Goal: Task Accomplishment & Management: Manage account settings

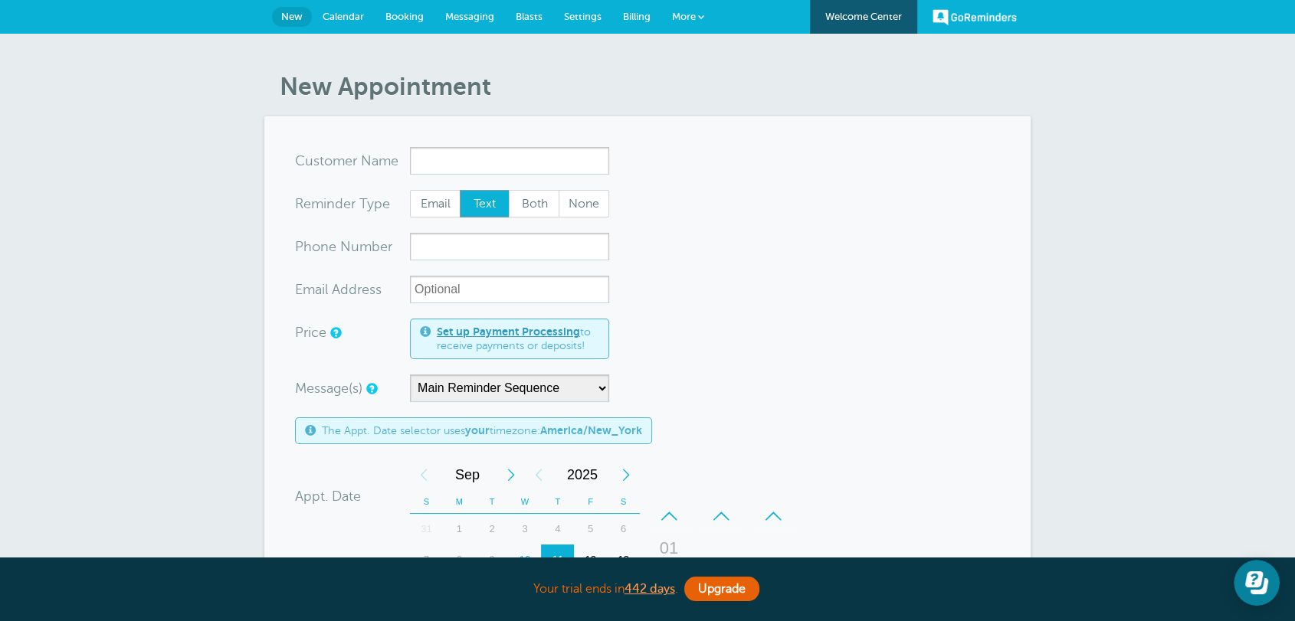
click at [687, 18] on span "More" at bounding box center [684, 16] width 24 height 11
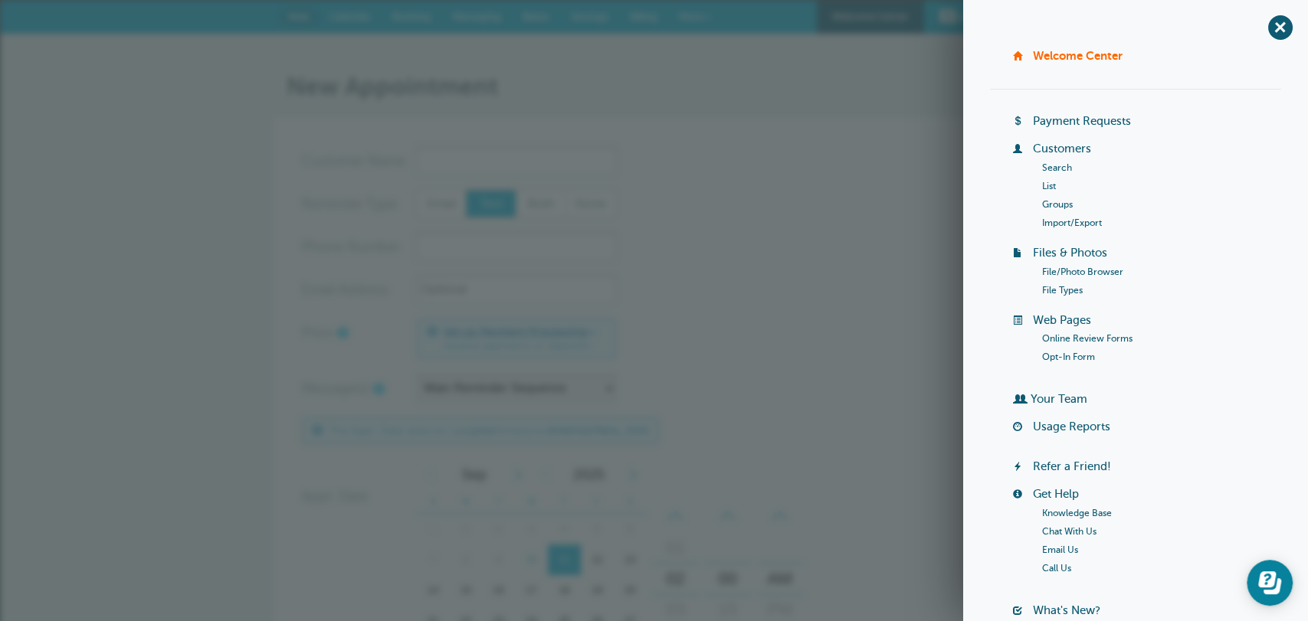
click at [1071, 399] on link "Your Team" at bounding box center [1059, 399] width 57 height 12
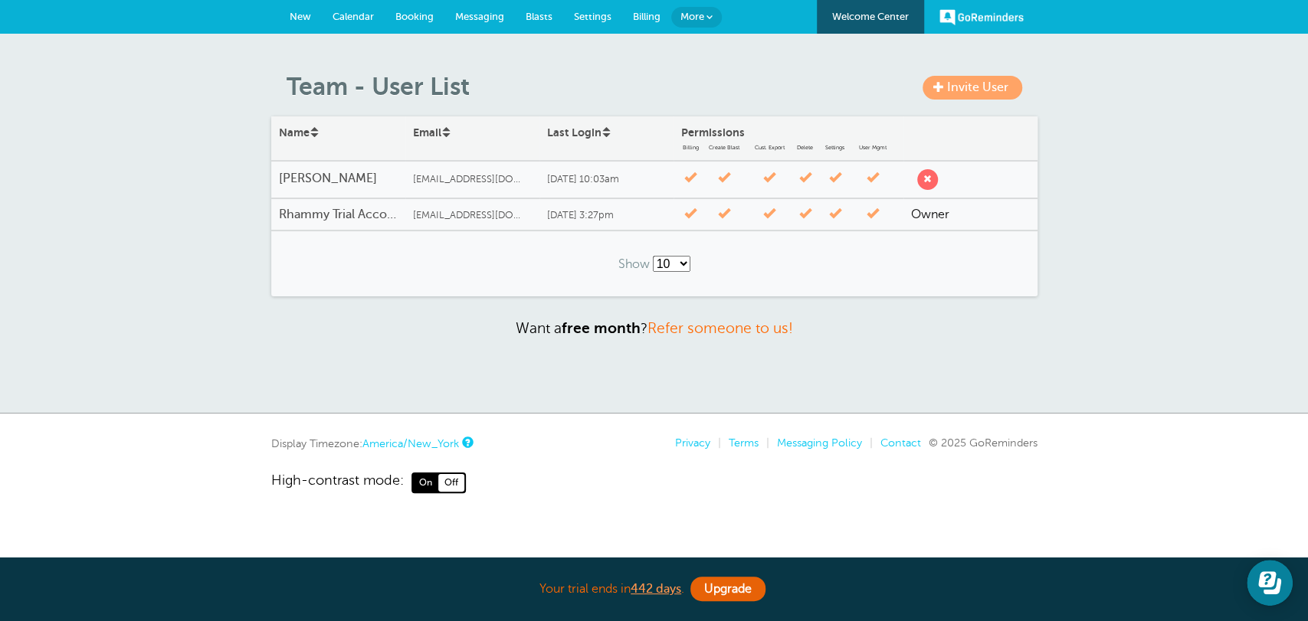
click at [944, 87] on span at bounding box center [938, 86] width 11 height 11
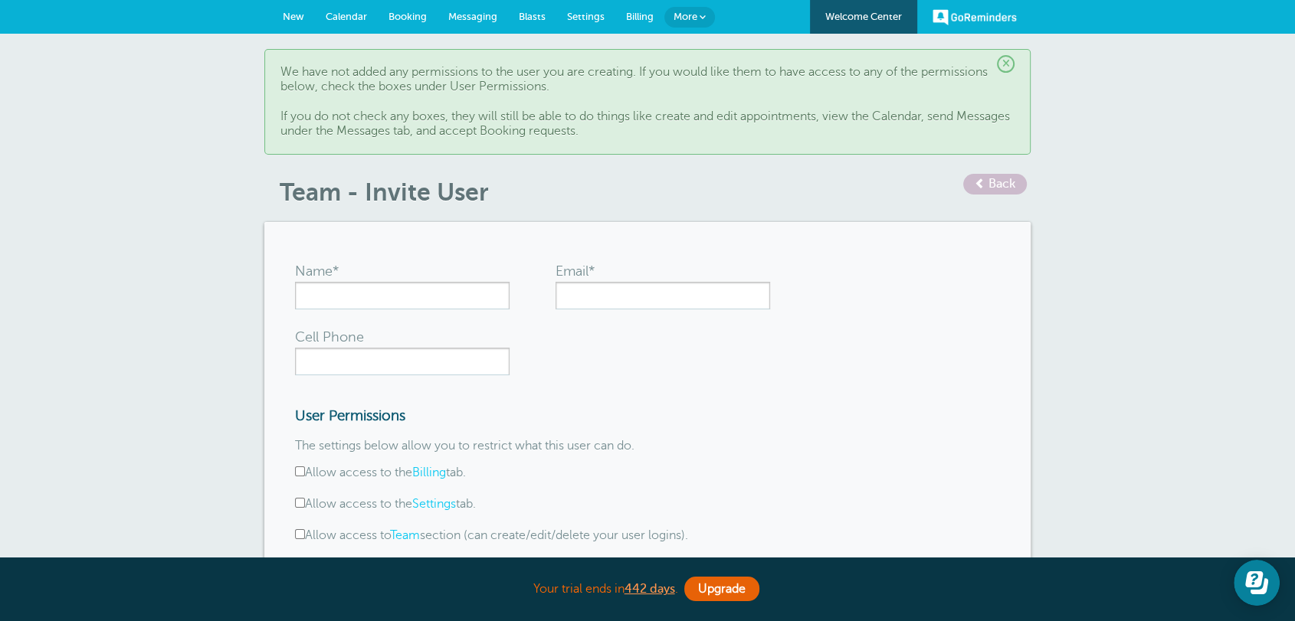
click at [699, 198] on h1 "Team - Invite User" at bounding box center [655, 192] width 751 height 29
click at [995, 182] on span "Back" at bounding box center [1001, 184] width 27 height 14
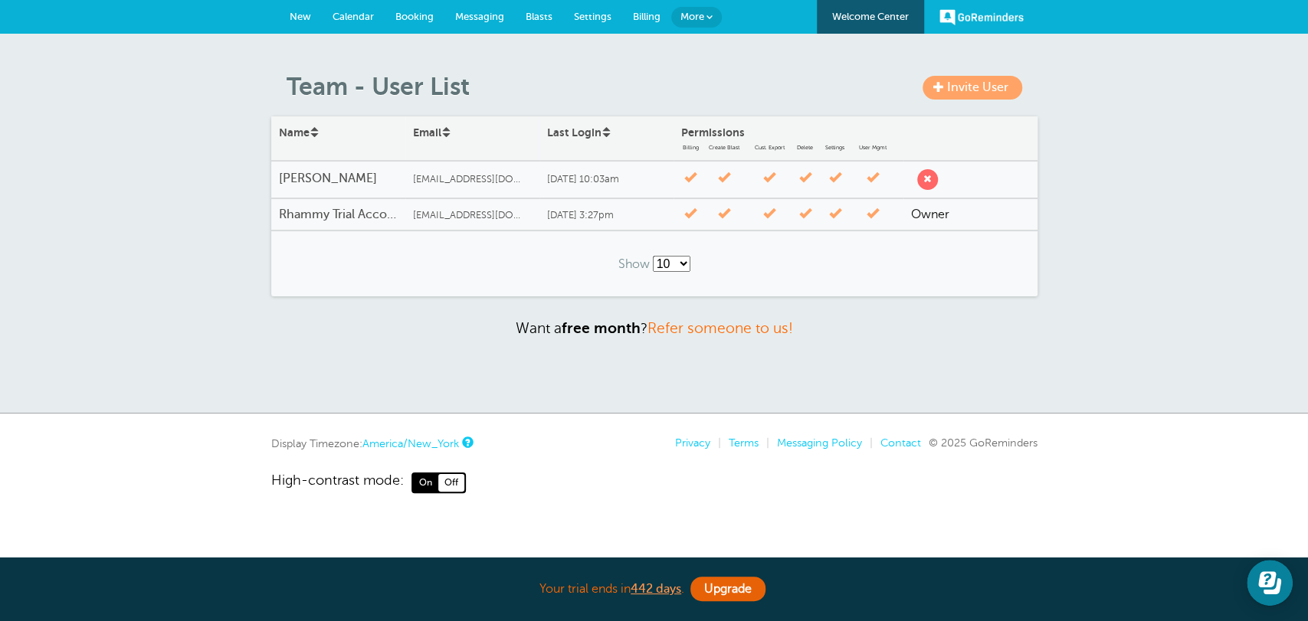
click at [885, 365] on div "Invite User Team - User List Name Email Last Login Permissions Billing Create B…" at bounding box center [654, 224] width 1308 height 380
click at [602, 20] on span "Settings" at bounding box center [593, 16] width 38 height 11
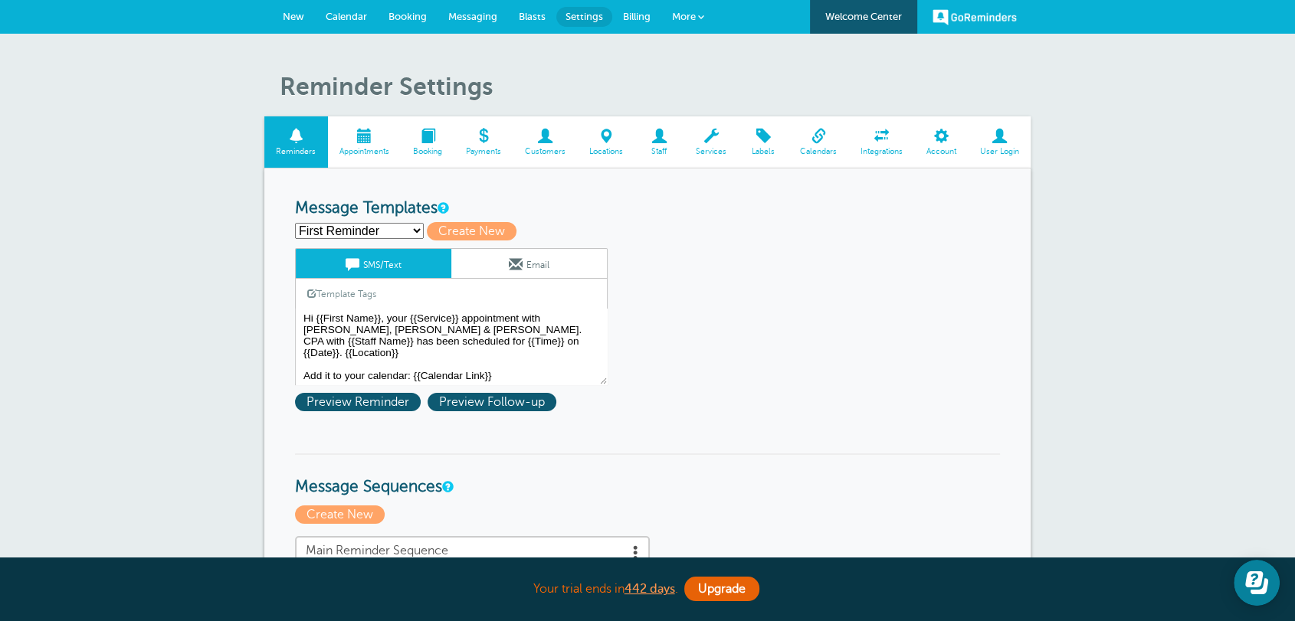
click at [673, 152] on span "Staff" at bounding box center [659, 151] width 34 height 9
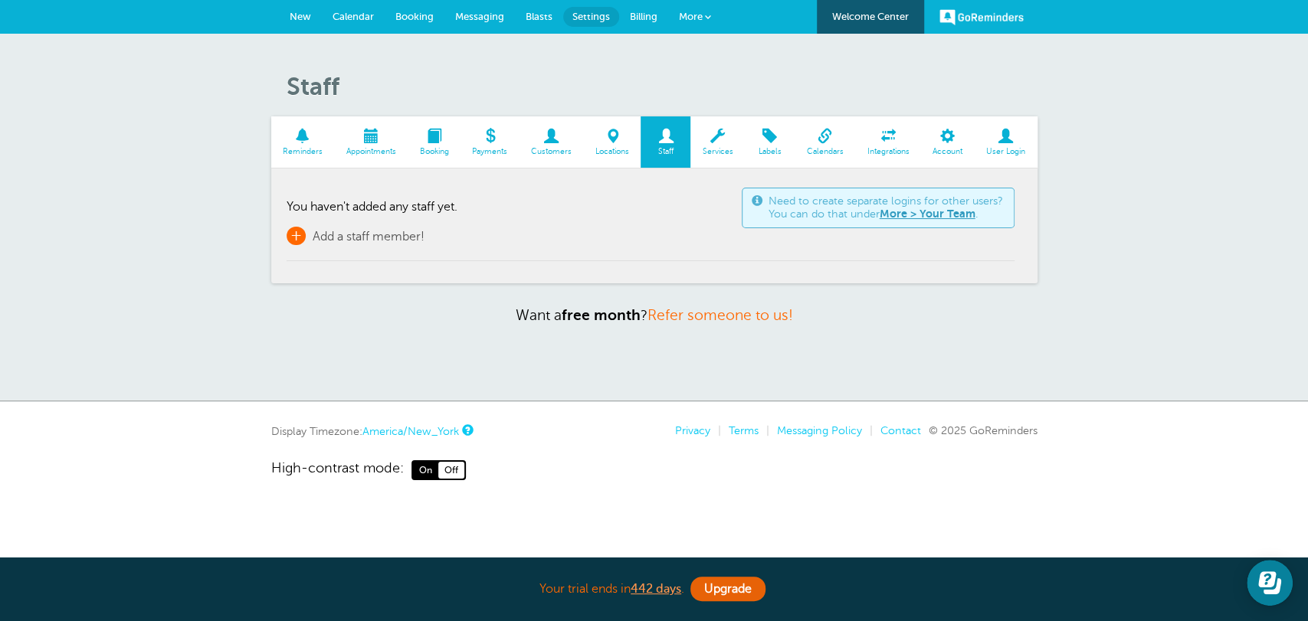
click at [368, 238] on span "Add a staff member!" at bounding box center [369, 237] width 112 height 14
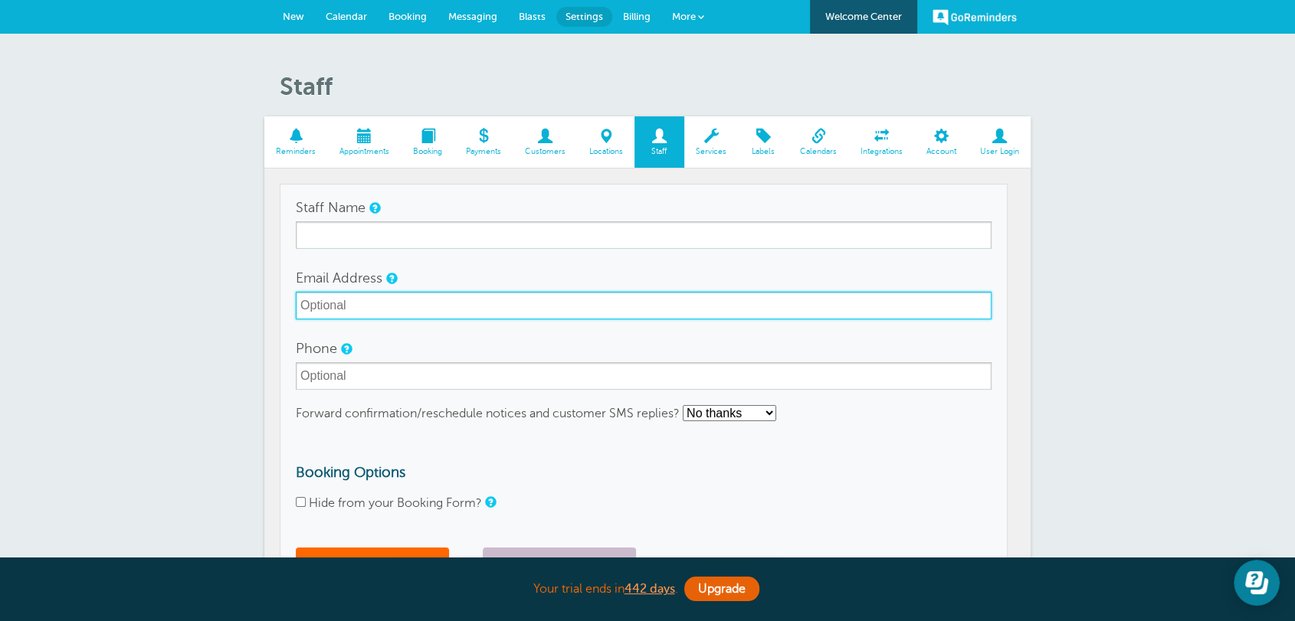
click at [379, 313] on input "Email Address" at bounding box center [644, 306] width 696 height 28
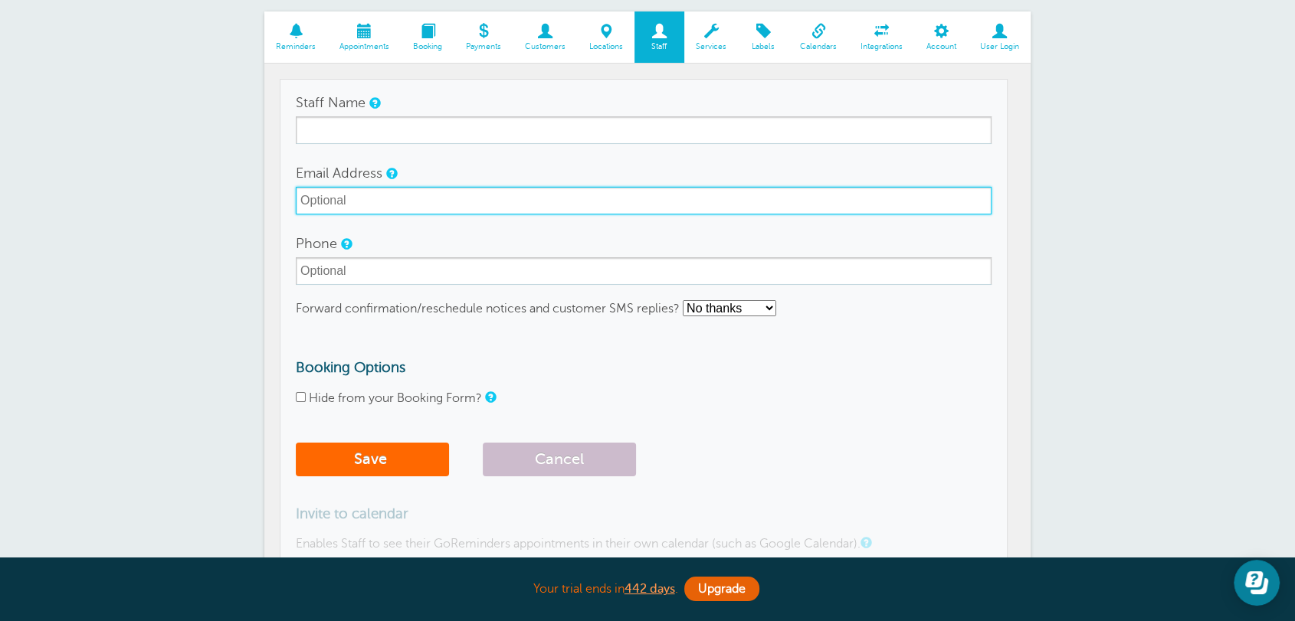
scroll to position [198, 0]
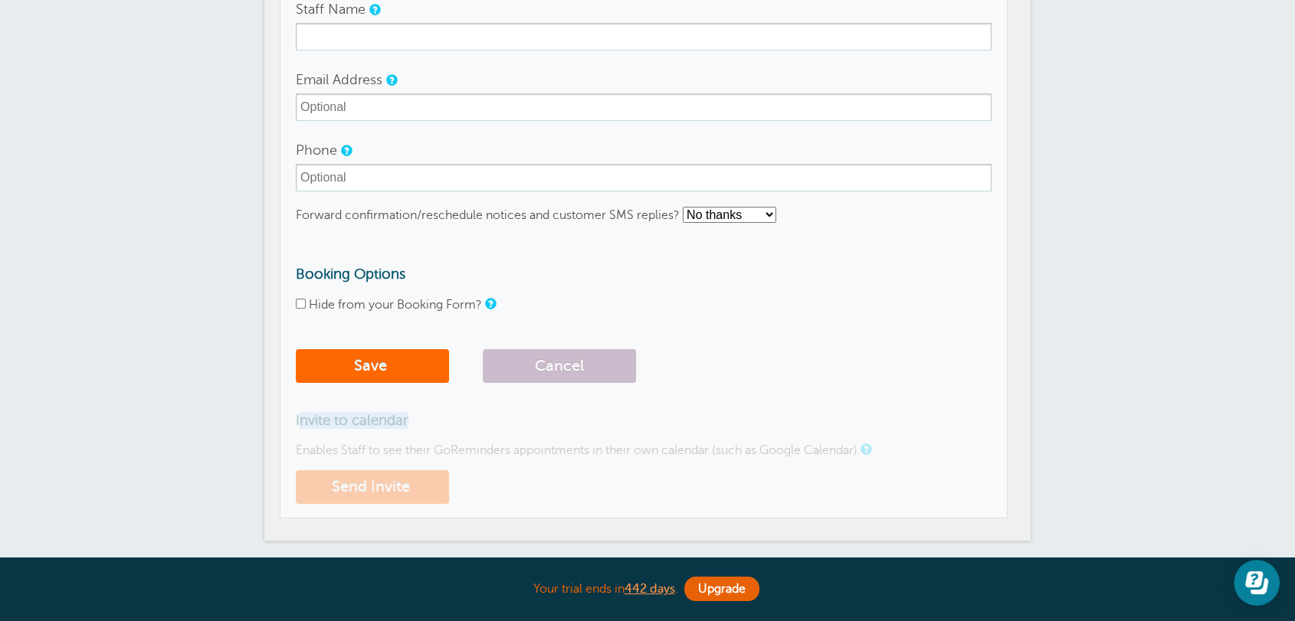
drag, startPoint x: 298, startPoint y: 422, endPoint x: 453, endPoint y: 415, distance: 155.0
click at [453, 415] on h3 "Invite to calendar" at bounding box center [644, 420] width 696 height 17
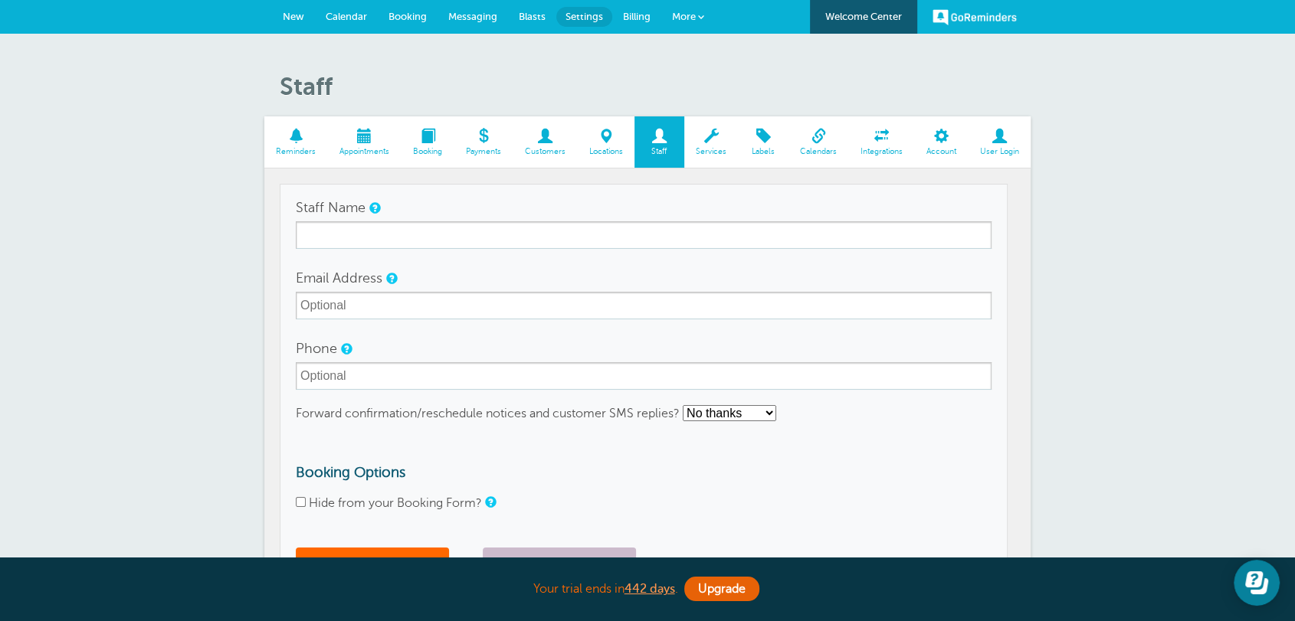
click at [645, 17] on span "Billing" at bounding box center [637, 16] width 28 height 11
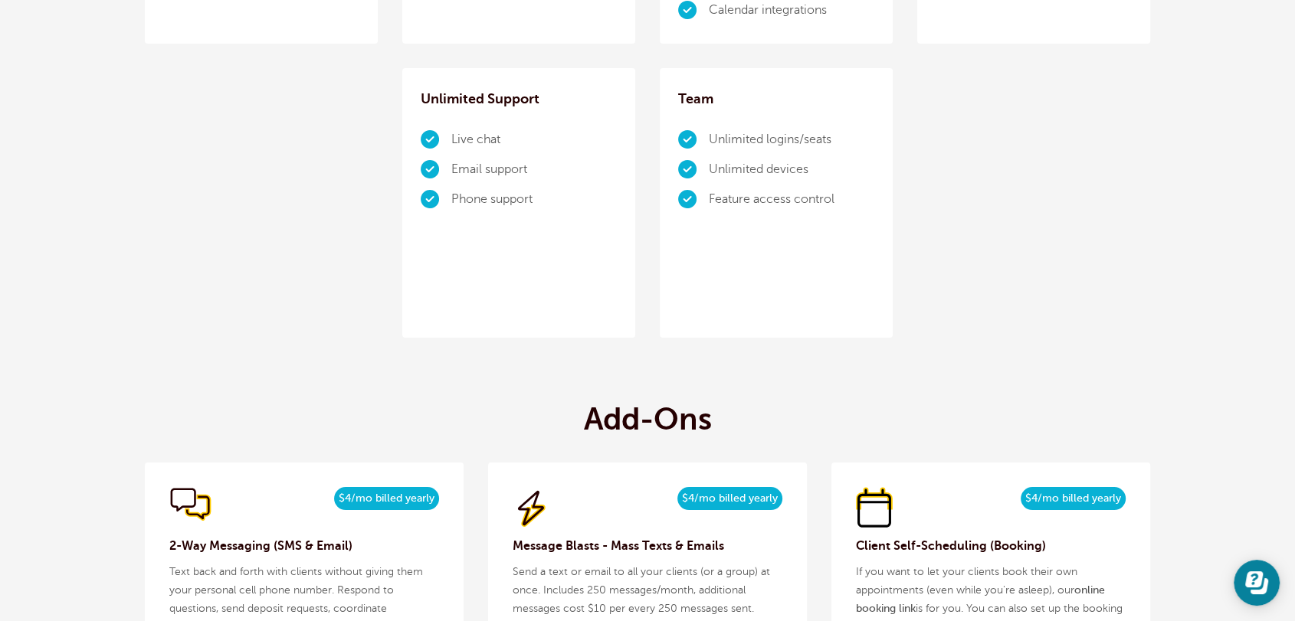
scroll to position [1391, 0]
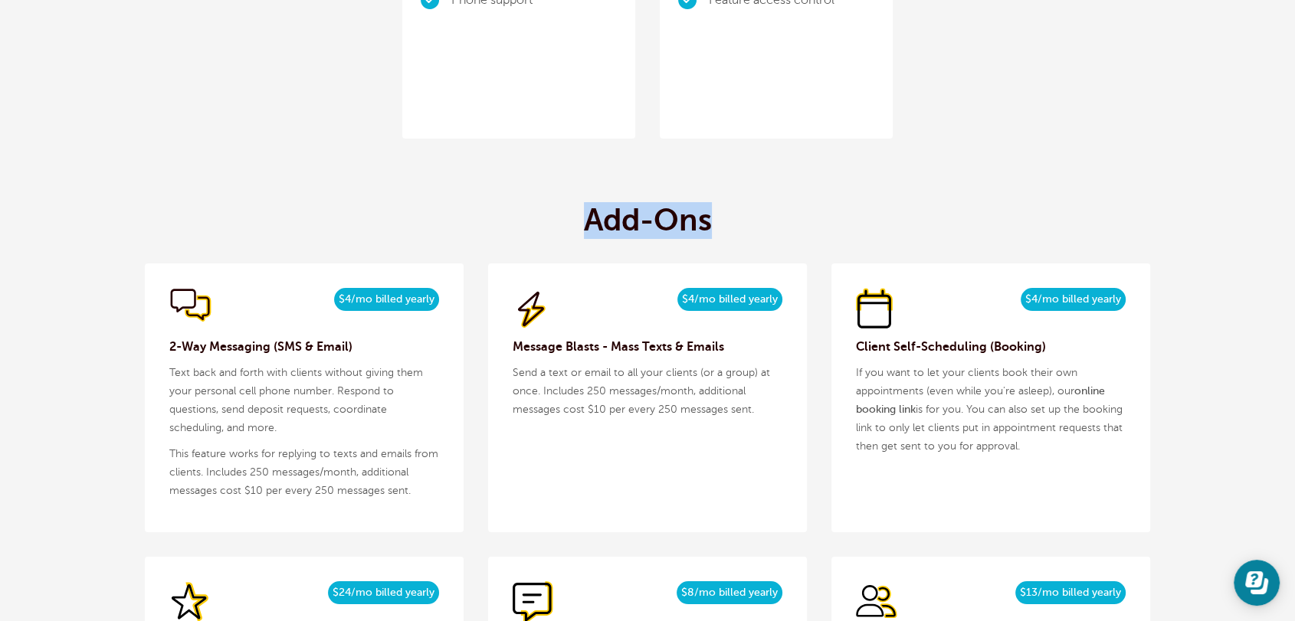
drag, startPoint x: 740, startPoint y: 217, endPoint x: 503, endPoint y: 209, distance: 237.6
click at [573, 226] on div "Add-Ons $5/month $4/mo billed yearly 2-Way Messaging (SMS & Email) Text back an…" at bounding box center [647, 626] width 1005 height 898
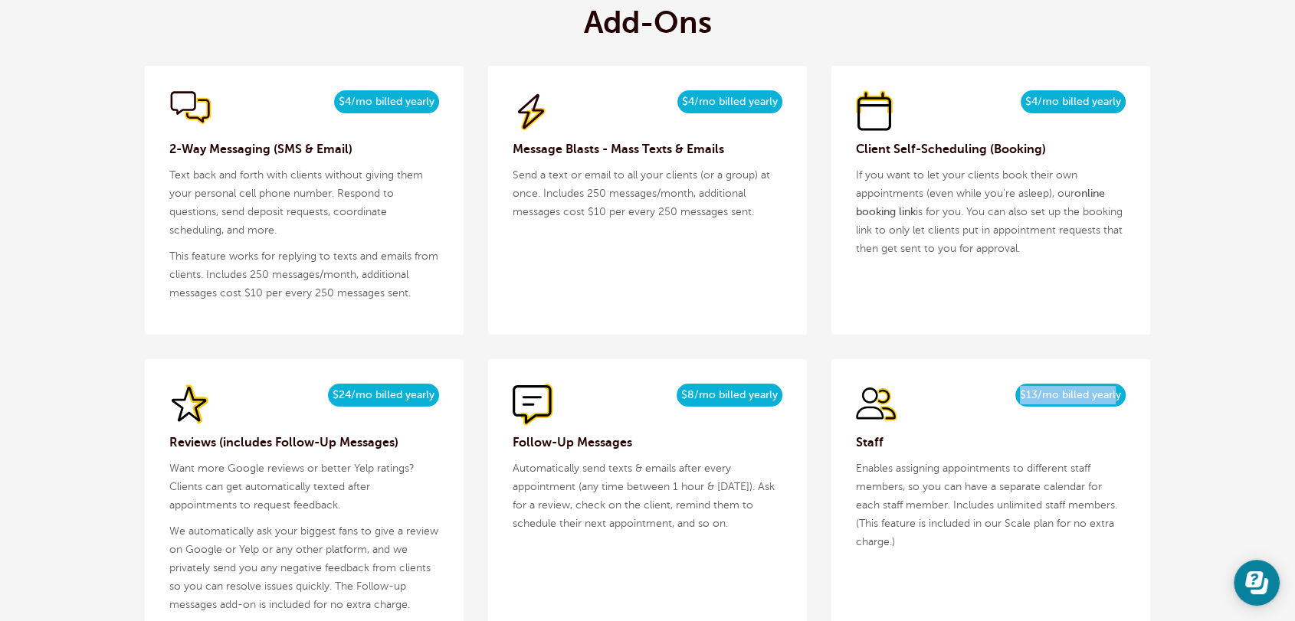
drag, startPoint x: 1017, startPoint y: 394, endPoint x: 1116, endPoint y: 388, distance: 99.7
click at [1116, 388] on span "$13/mo billed yearly" at bounding box center [1070, 395] width 110 height 23
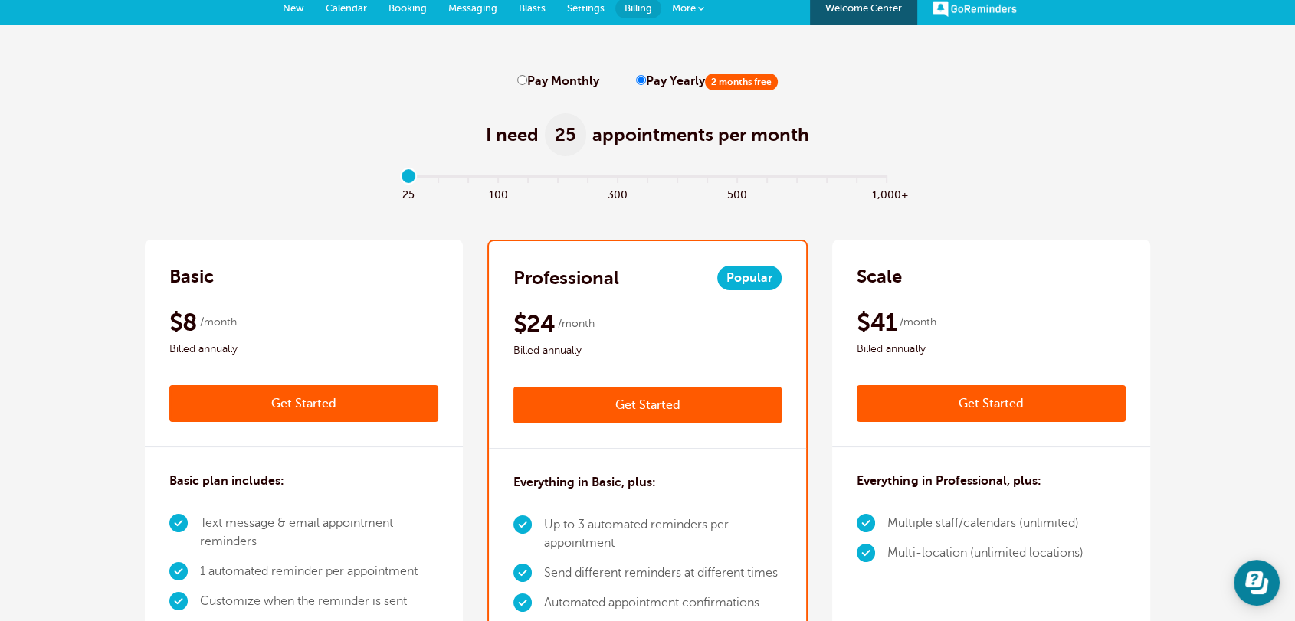
scroll to position [0, 0]
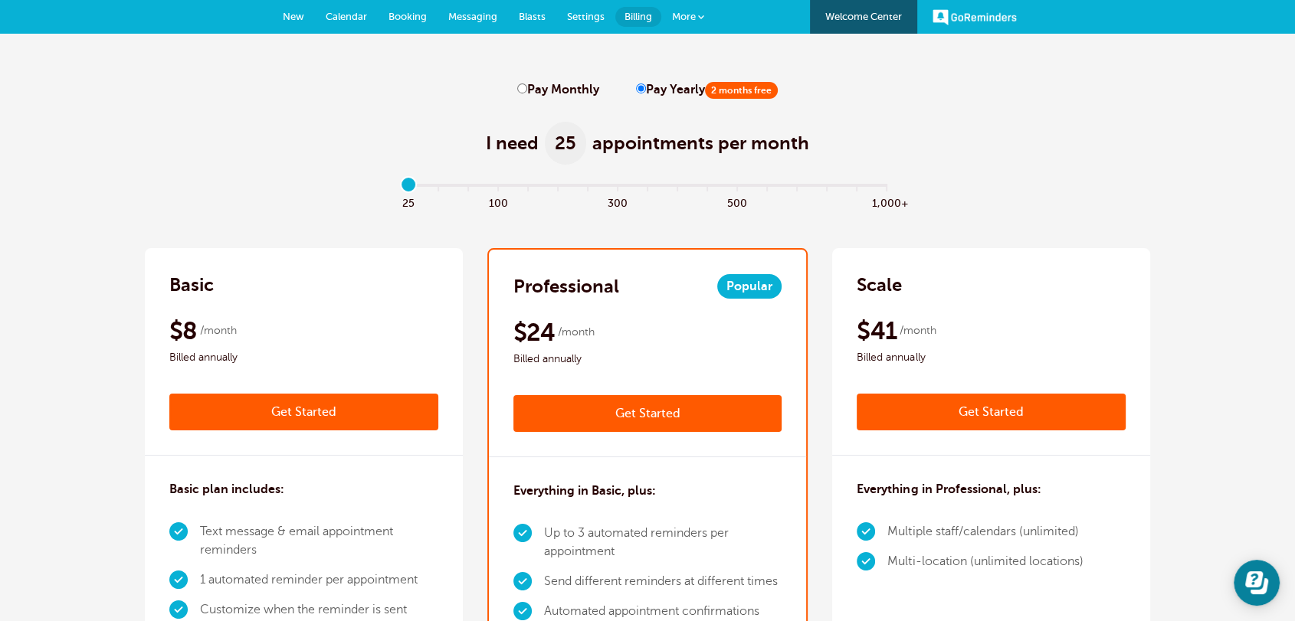
click at [286, 12] on span "New" at bounding box center [293, 16] width 21 height 11
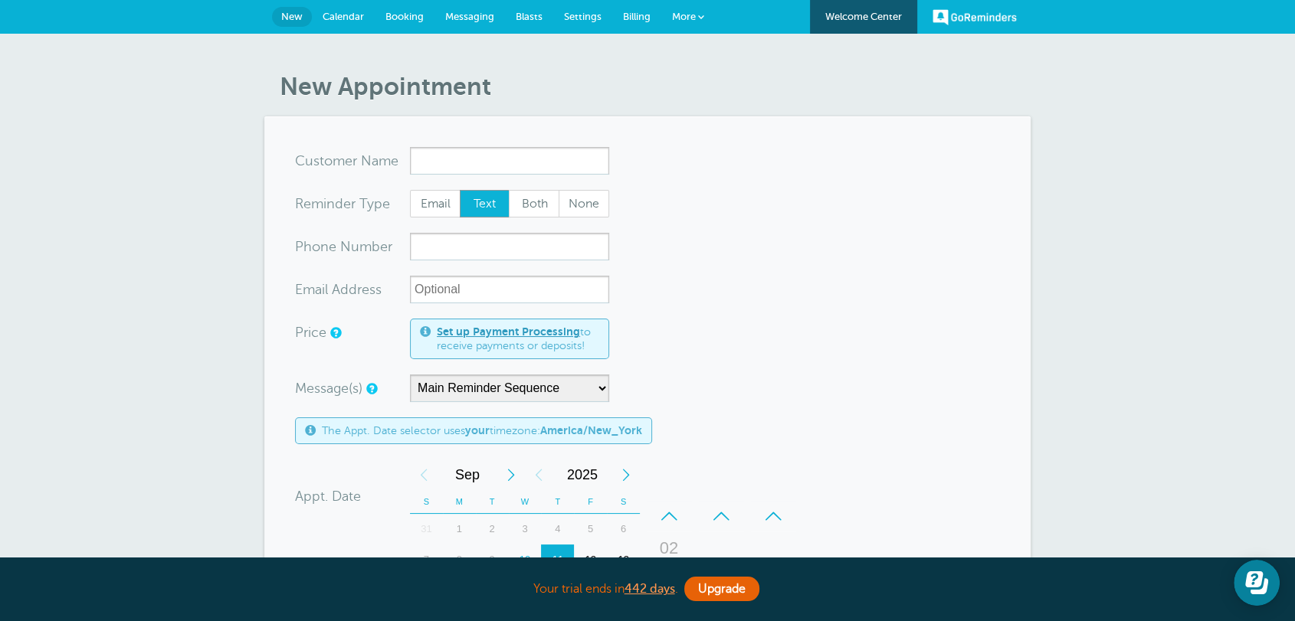
drag, startPoint x: 957, startPoint y: 427, endPoint x: 1233, endPoint y: 422, distance: 275.9
click at [957, 426] on form "You are creating a new customer. To use an existing customer select one from th…" at bounding box center [647, 546] width 705 height 799
click at [752, 336] on form "You are creating a new customer. To use an existing customer select one from th…" at bounding box center [647, 546] width 705 height 799
click at [588, 16] on span "Settings" at bounding box center [583, 16] width 38 height 11
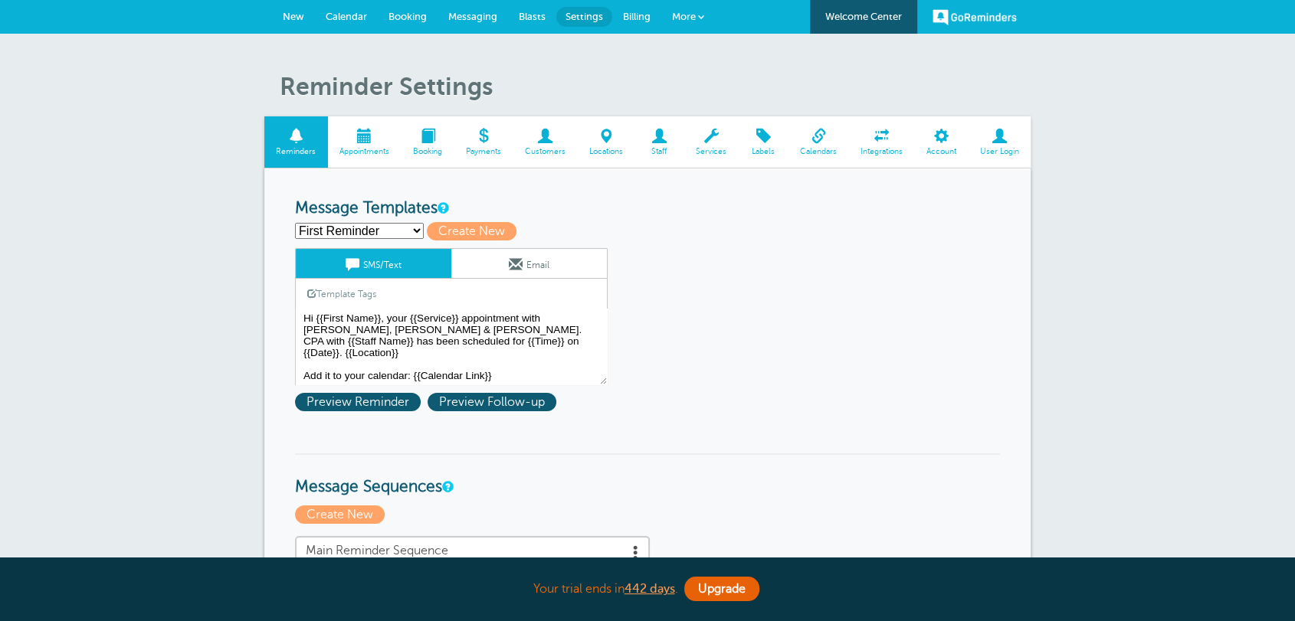
click at [702, 136] on span at bounding box center [711, 136] width 54 height 15
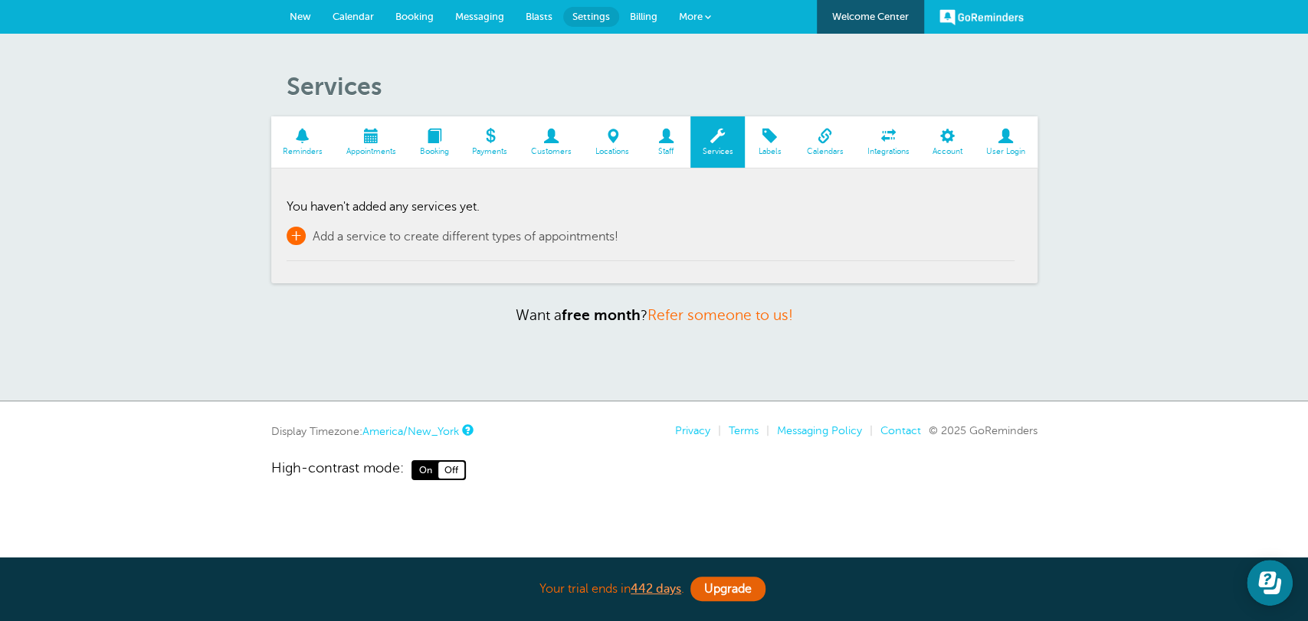
click at [296, 231] on span "+" at bounding box center [296, 236] width 19 height 18
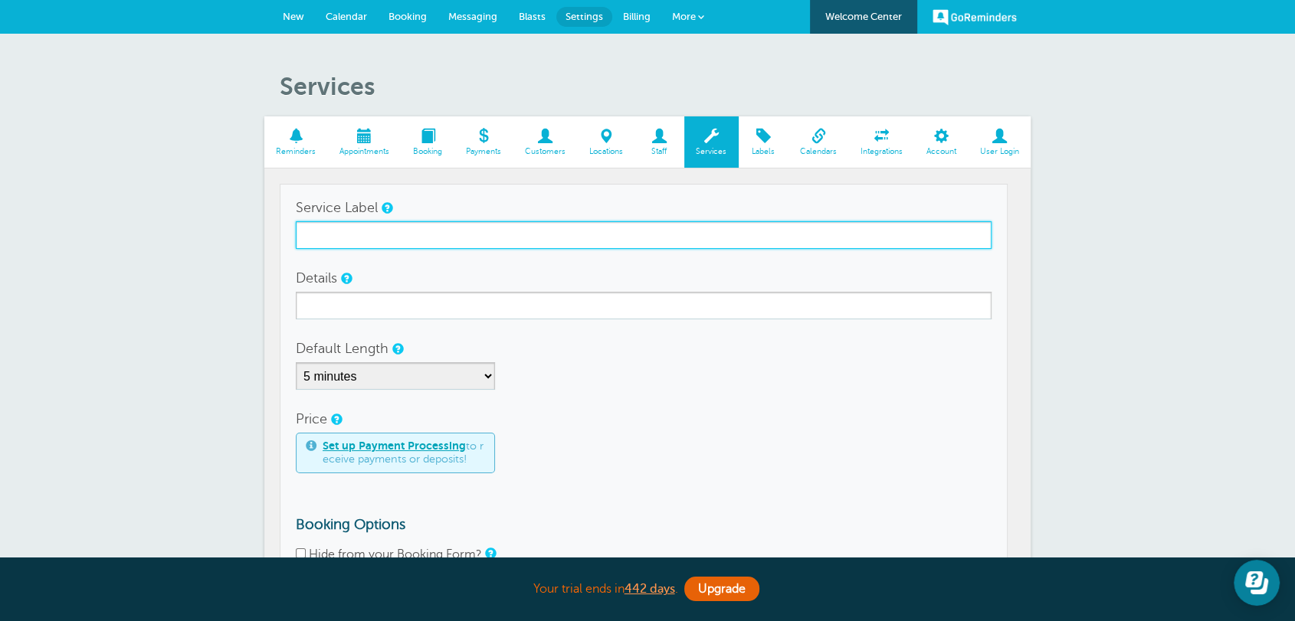
click at [375, 242] on input "Service Label" at bounding box center [644, 235] width 696 height 28
drag, startPoint x: 374, startPoint y: 241, endPoint x: 297, endPoint y: 247, distance: 77.7
click at [277, 238] on section "Reminders Appointments Booking Payments Customers Locations Staff Services Labe…" at bounding box center [647, 392] width 766 height 553
type input "Business 1"
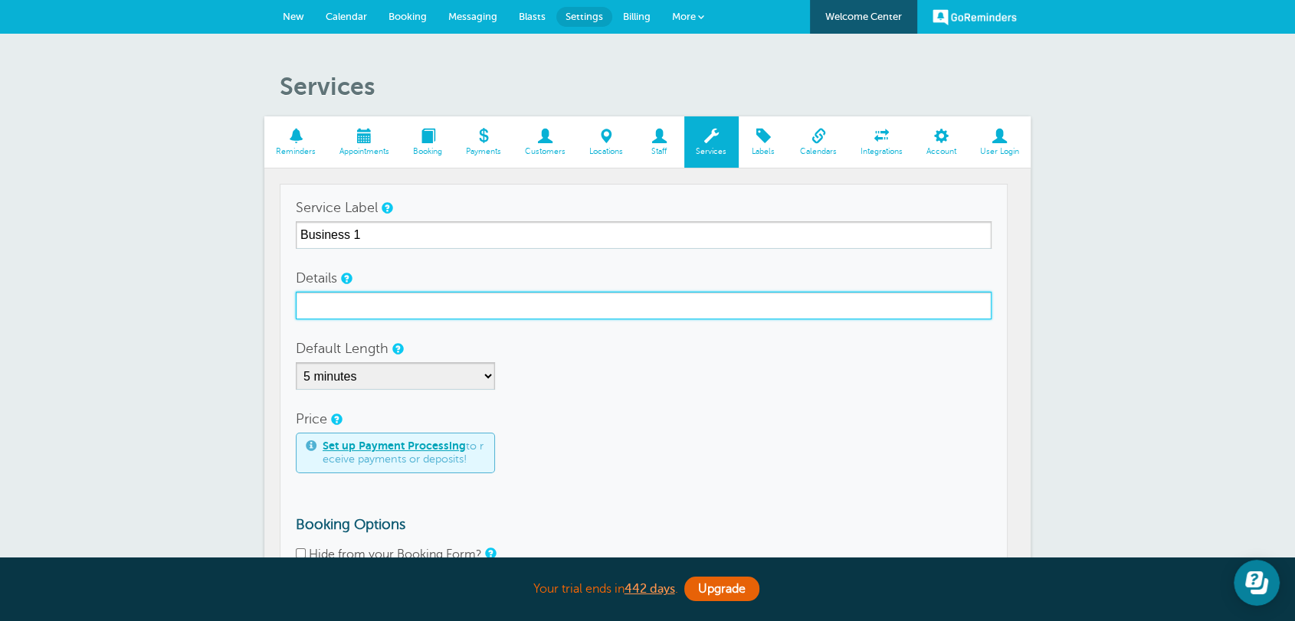
click at [398, 313] on input "Details" at bounding box center [644, 306] width 696 height 28
paste input "Business 1"
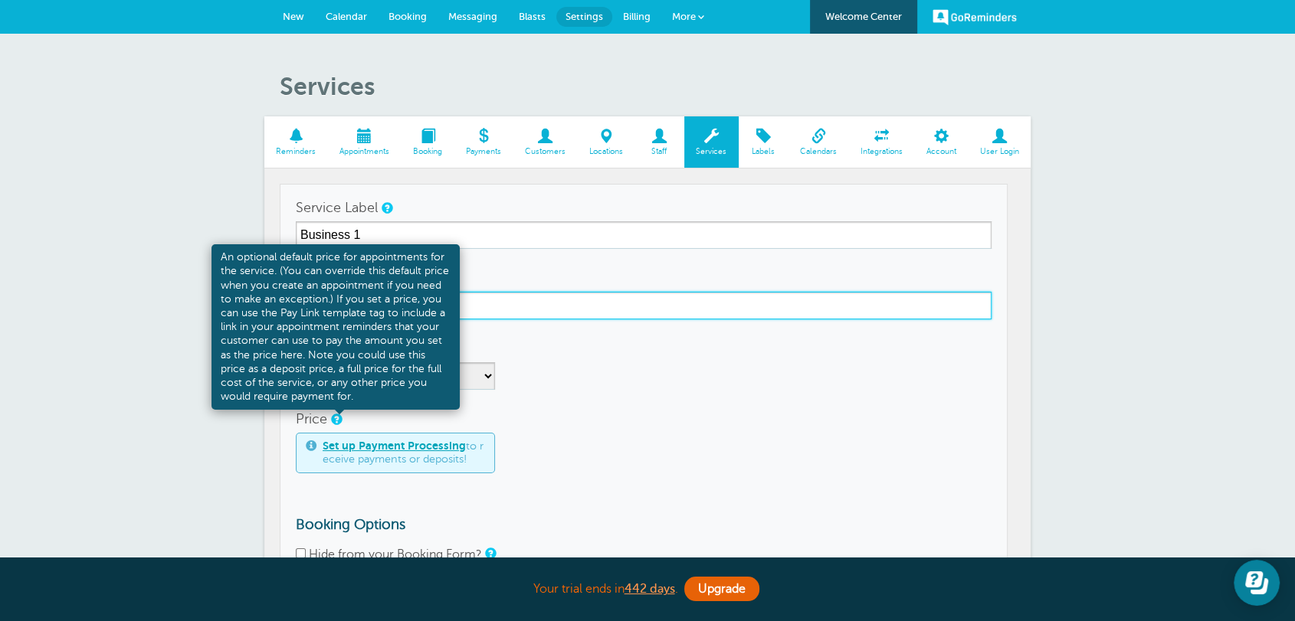
type input "Business 1"
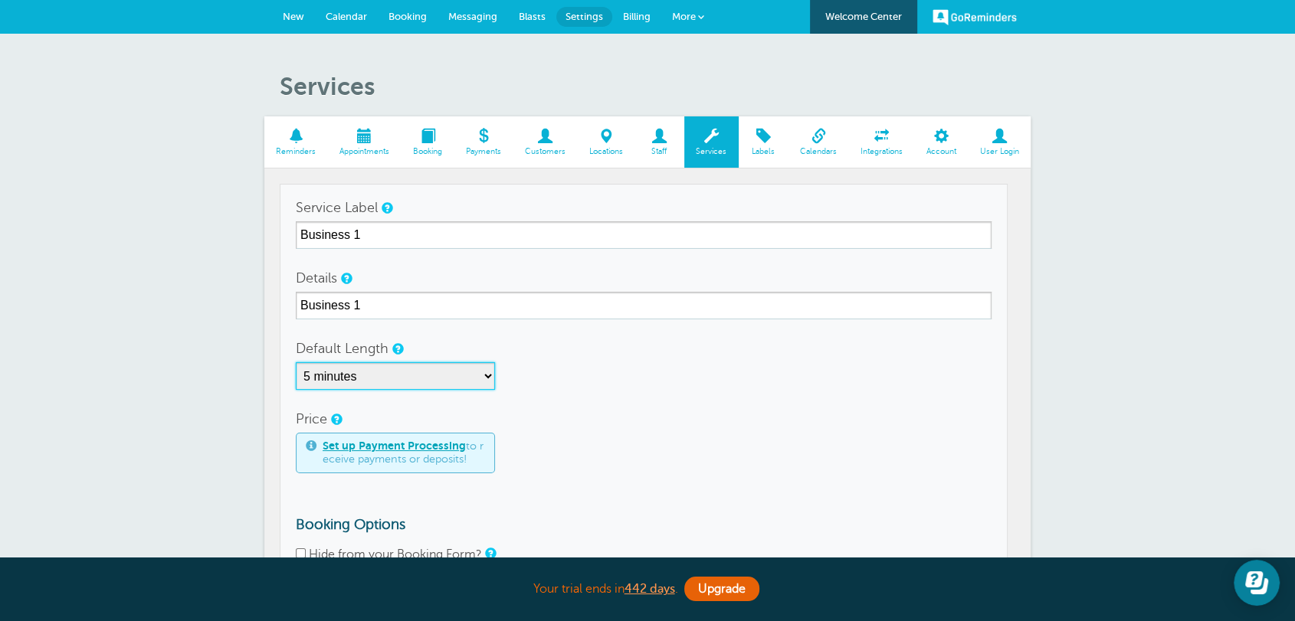
click at [473, 373] on select "5 minutes 10 minutes 15 minutes 20 minutes 25 minutes 30 minutes 35 minutes 40 …" at bounding box center [395, 376] width 199 height 28
select select "60"
click at [296, 362] on select "5 minutes 10 minutes 15 minutes 20 minutes 25 minutes 30 minutes 35 minutes 40 …" at bounding box center [395, 376] width 199 height 28
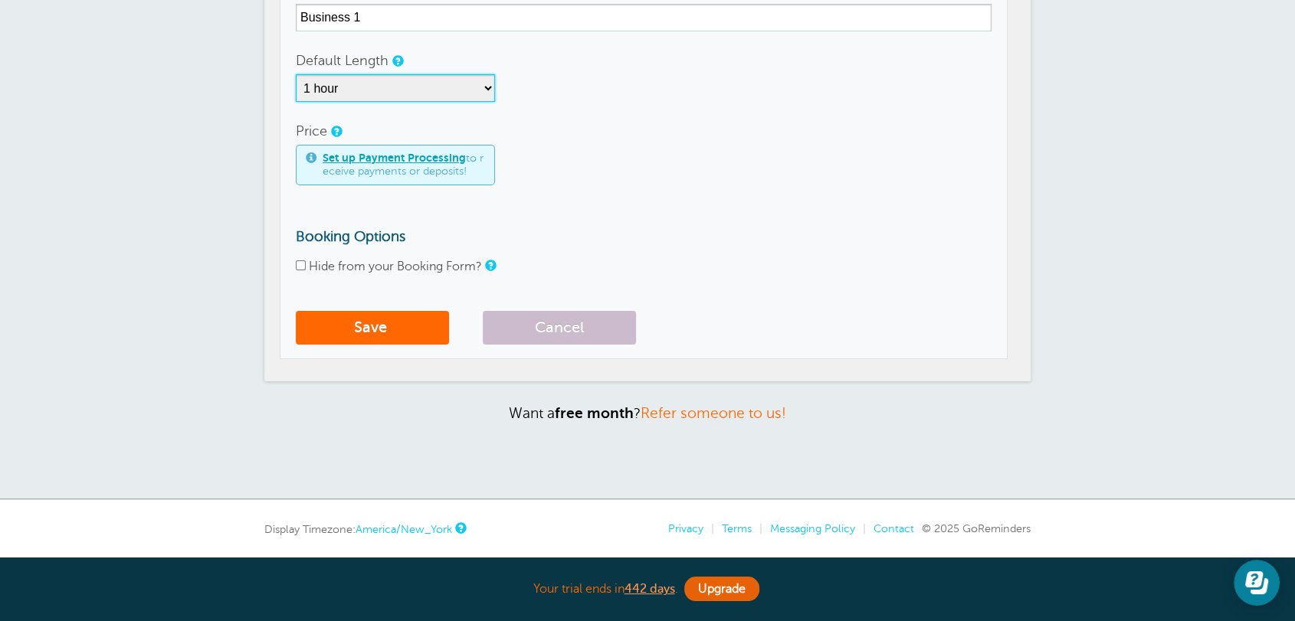
scroll to position [337, 0]
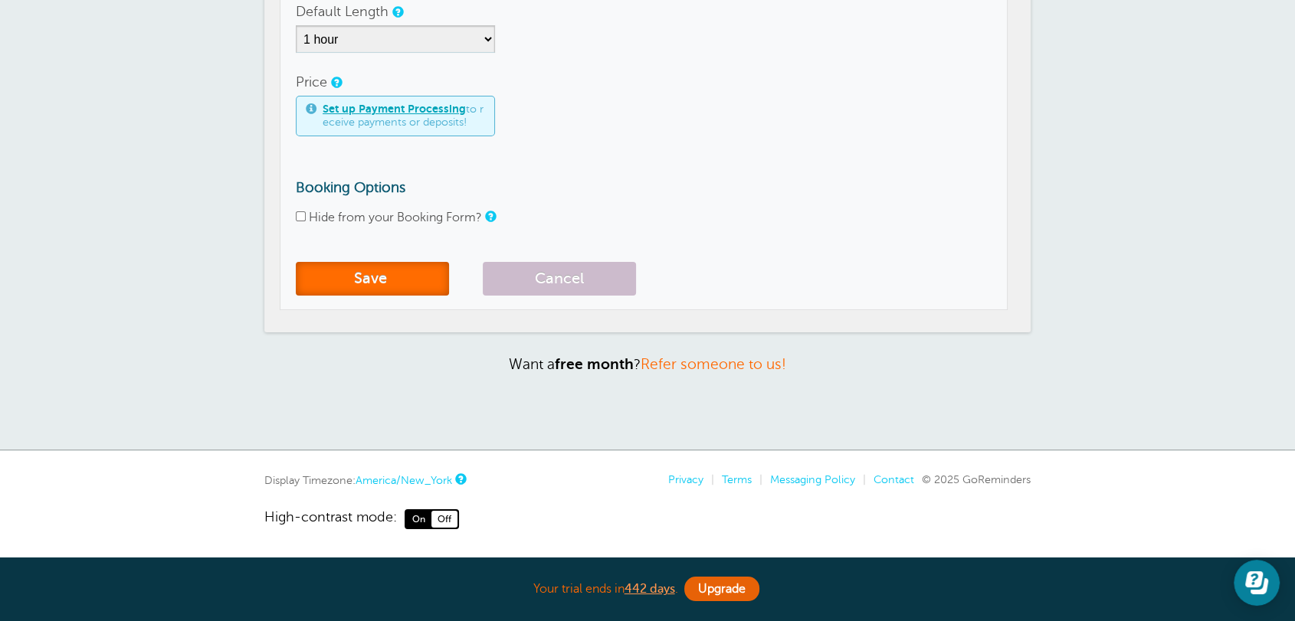
click at [391, 287] on span "submit" at bounding box center [389, 279] width 4 height 18
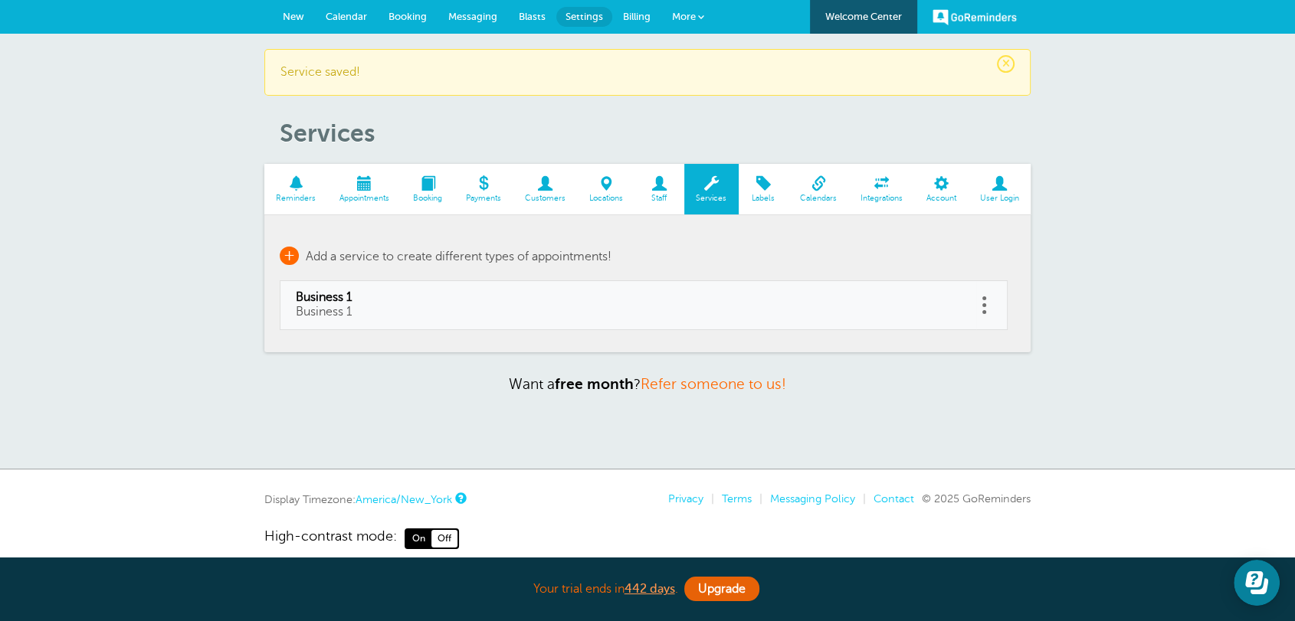
click at [300, 255] on link "+ Add a service to create different types of appointments!" at bounding box center [446, 256] width 332 height 18
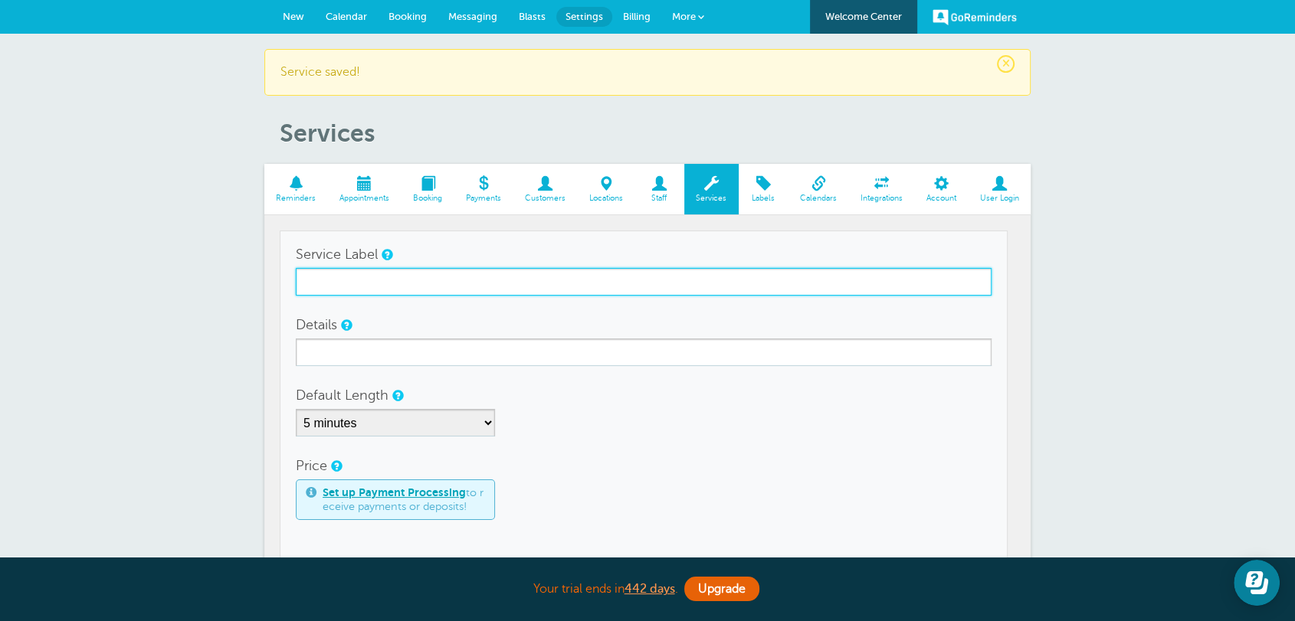
click at [402, 274] on input "Service Label" at bounding box center [644, 282] width 696 height 28
paste input "Business 1"
drag, startPoint x: 402, startPoint y: 274, endPoint x: 227, endPoint y: 289, distance: 176.1
click at [227, 289] on div "× Service saved! Services Reminders Appointments Booking Payments Customers Loc…" at bounding box center [647, 458] width 1295 height 849
type input "Business 2"
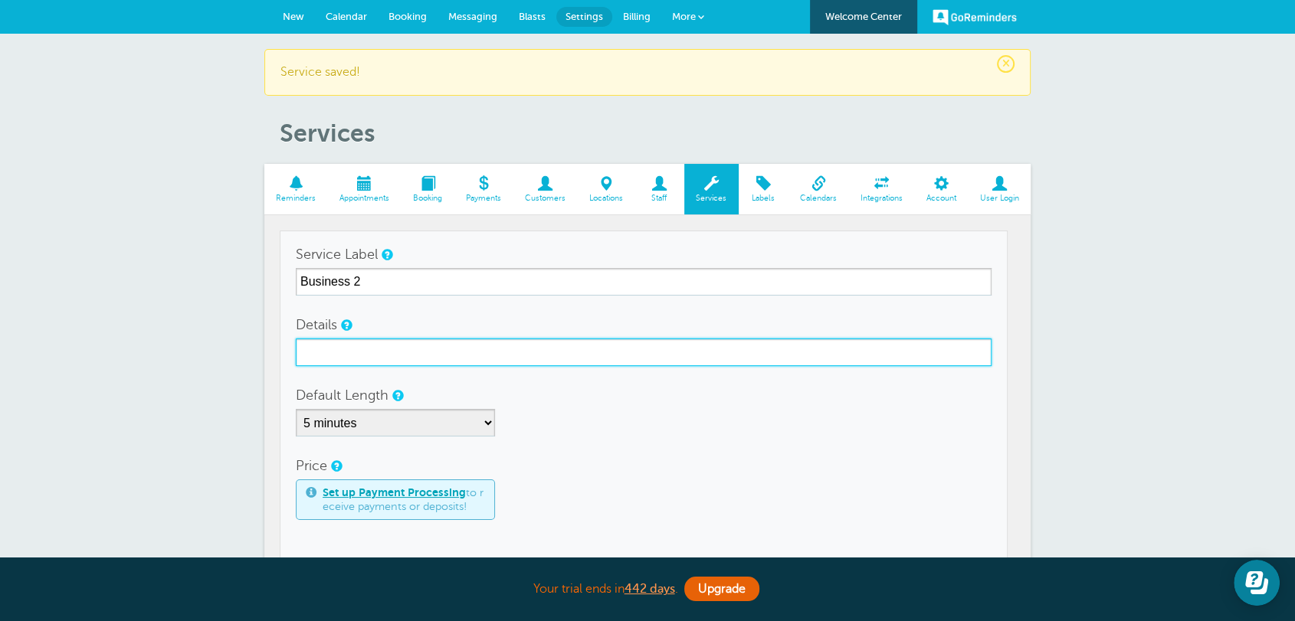
click at [326, 357] on input "Details" at bounding box center [644, 353] width 696 height 28
paste input "Business 2"
type input "Business 2"
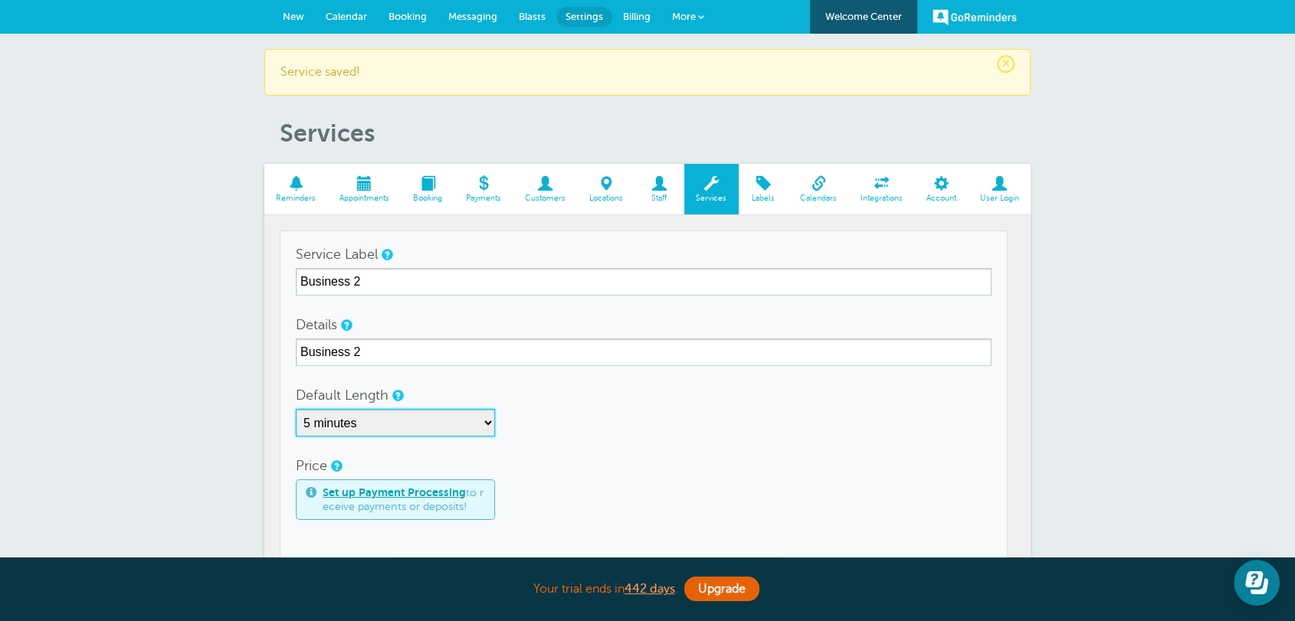
click at [374, 424] on select "5 minutes 10 minutes 15 minutes 20 minutes 25 minutes 30 minutes 35 minutes 40 …" at bounding box center [395, 423] width 199 height 28
select select "60"
click at [296, 409] on select "5 minutes 10 minutes 15 minutes 20 minutes 25 minutes 30 minutes 35 minutes 40 …" at bounding box center [395, 423] width 199 height 28
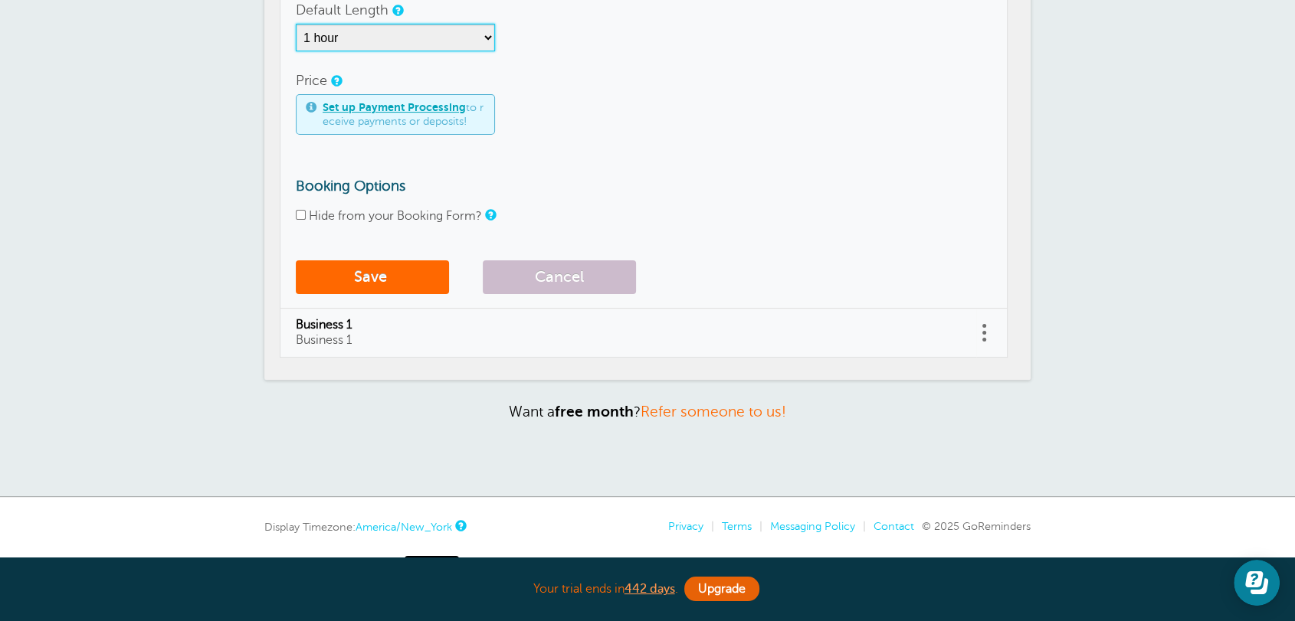
scroll to position [432, 0]
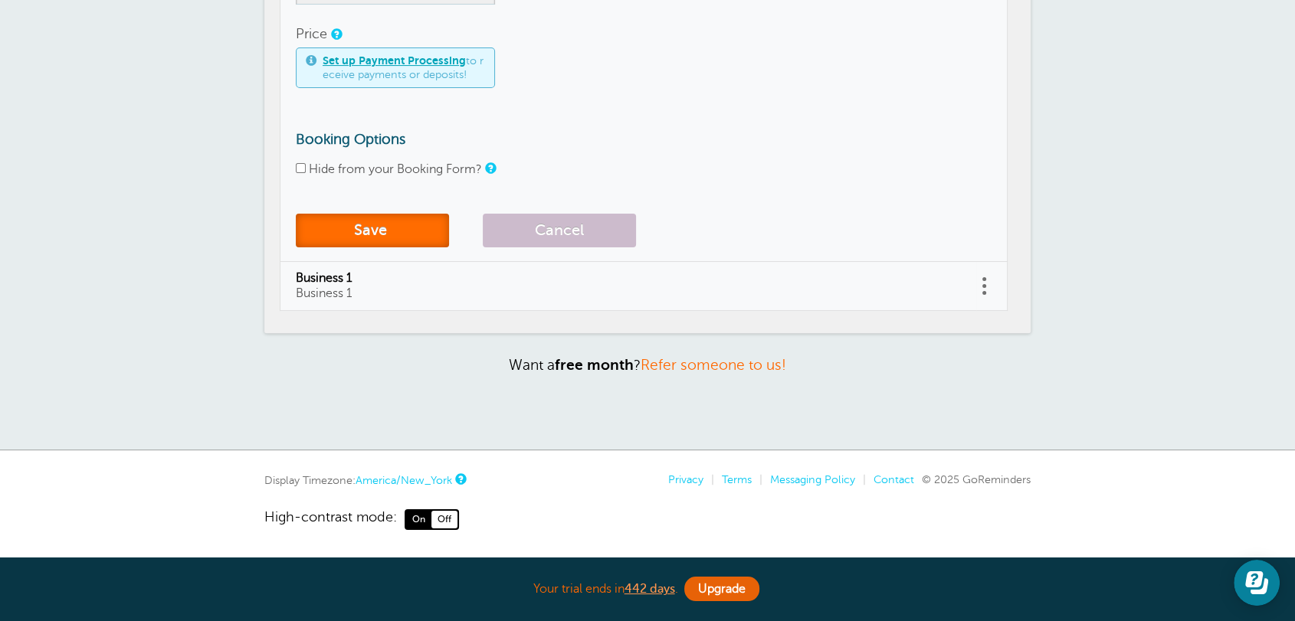
click at [391, 233] on span "submit" at bounding box center [389, 230] width 4 height 18
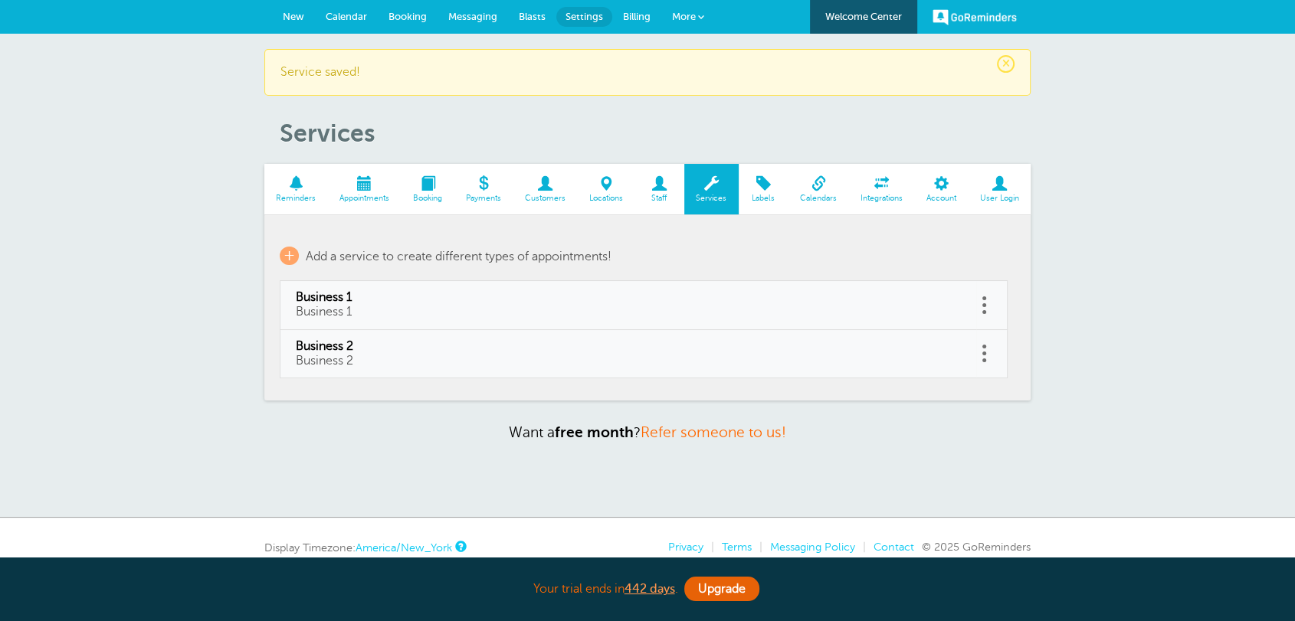
click at [300, 11] on span "New" at bounding box center [293, 16] width 21 height 11
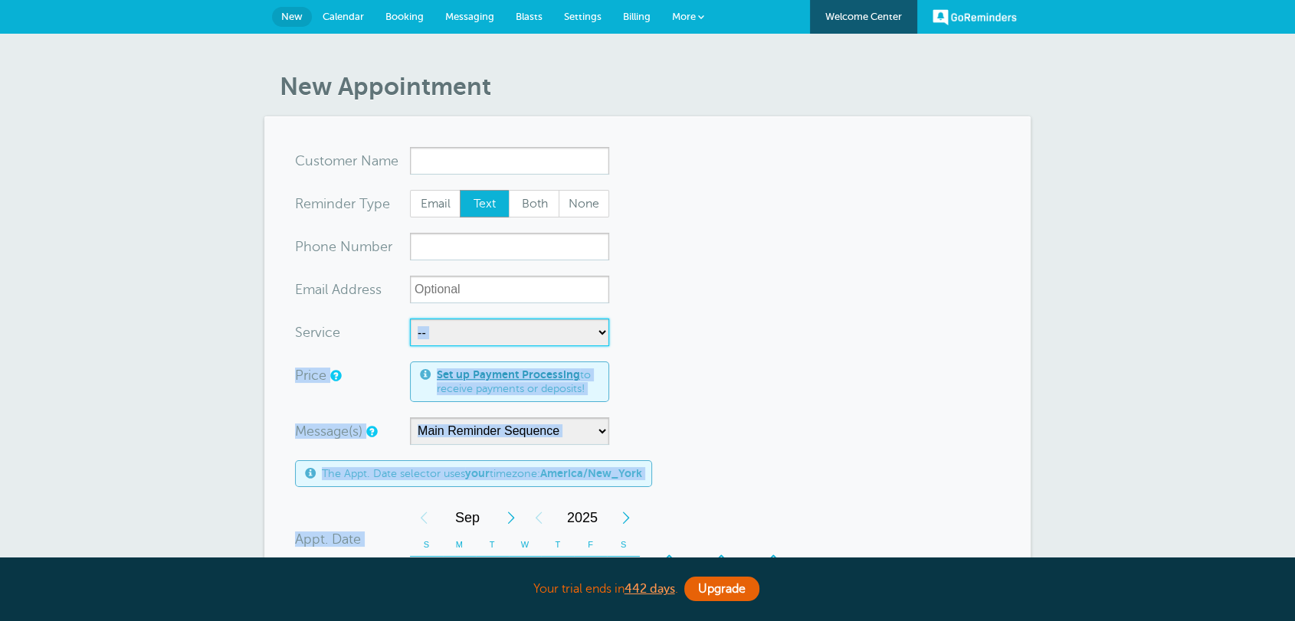
click at [445, 345] on select "-- Business 1 Business 2" at bounding box center [509, 333] width 199 height 28
click at [765, 312] on form "You are creating a new customer. To use an existing customer select one from th…" at bounding box center [647, 568] width 705 height 842
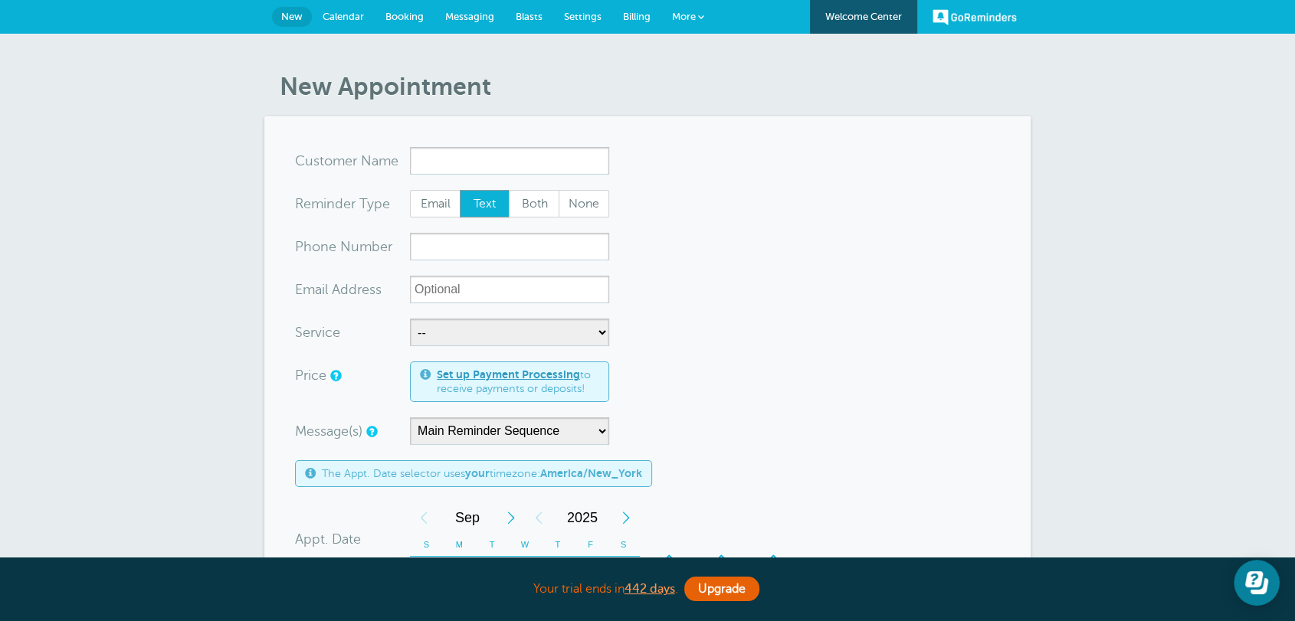
click at [493, 138] on section "You are creating a new customer. To use an existing customer select one from th…" at bounding box center [647, 567] width 766 height 903
click at [491, 139] on section "You are creating a new customer. To use an existing customer select one from th…" at bounding box center [647, 567] width 766 height 903
click at [480, 160] on input "x-no-autofill" at bounding box center [509, 161] width 199 height 28
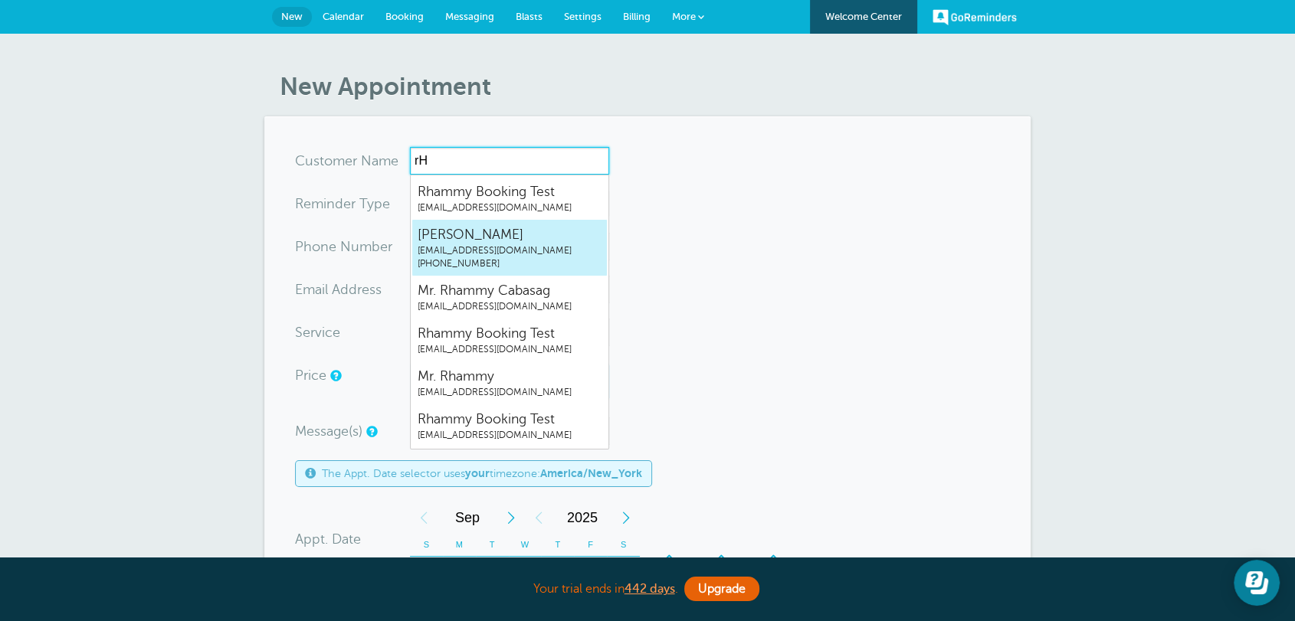
click at [483, 208] on span "rhammy.grtrial@gmail.com" at bounding box center [510, 208] width 184 height 13
type input "RhammyBookingTestrhammy.grtrial@gmail.com"
type input "Rhammy Booking Test"
radio input "true"
type input "rhammy.grtrial@gmail.com"
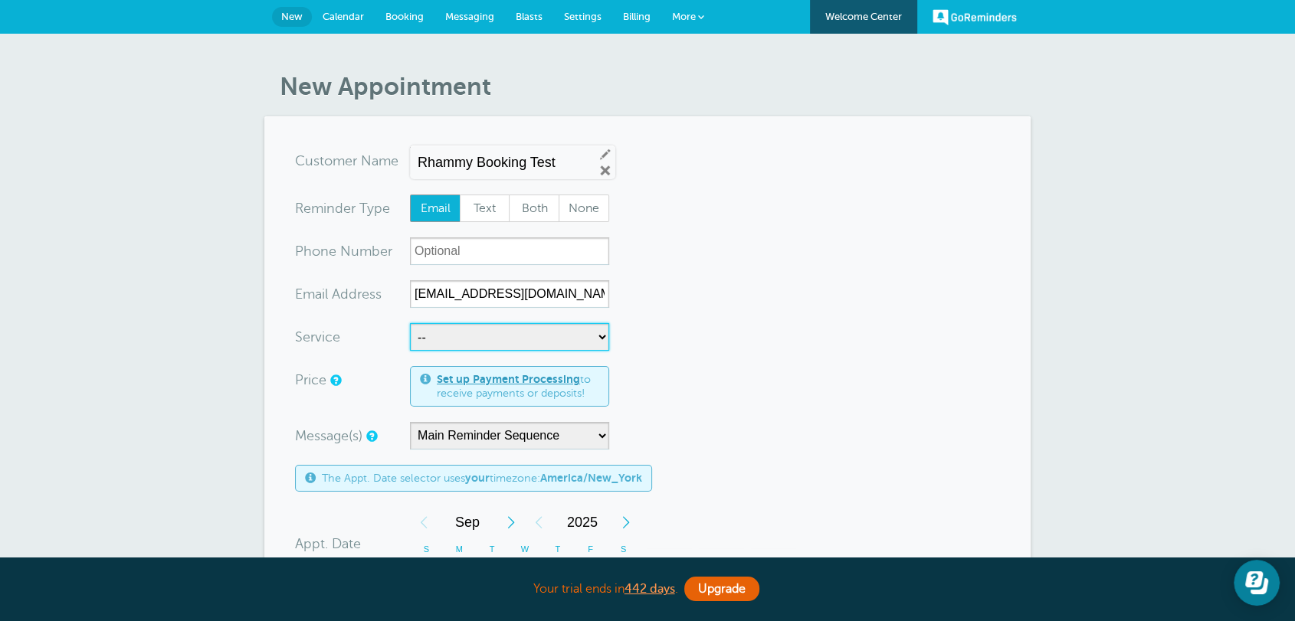
click at [434, 333] on select "-- Business 1 Business 2" at bounding box center [509, 337] width 199 height 28
select select "28176"
click at [410, 323] on select "-- Business 1 Business 2" at bounding box center [509, 337] width 199 height 28
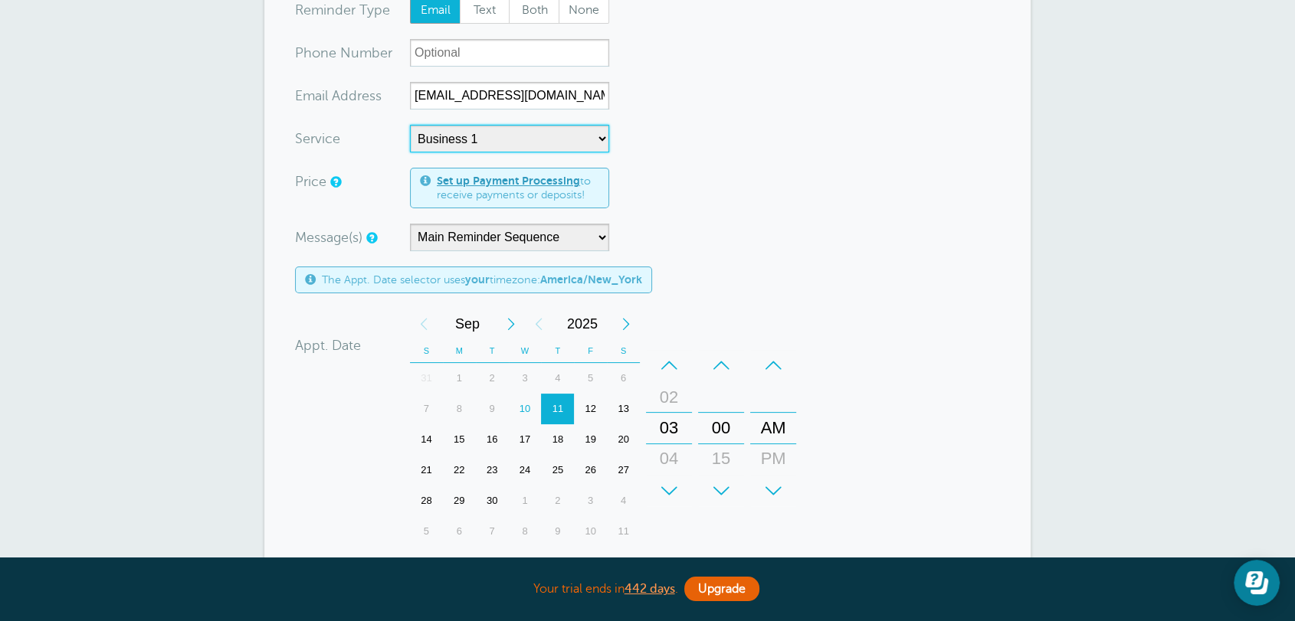
click at [461, 437] on div "15" at bounding box center [459, 439] width 33 height 31
drag, startPoint x: 760, startPoint y: 416, endPoint x: 772, endPoint y: 396, distance: 23.4
click at [772, 398] on div "AM" at bounding box center [773, 409] width 37 height 31
click at [923, 363] on form "You are creating a new customer. To use an existing customer select one from th…" at bounding box center [647, 372] width 705 height 847
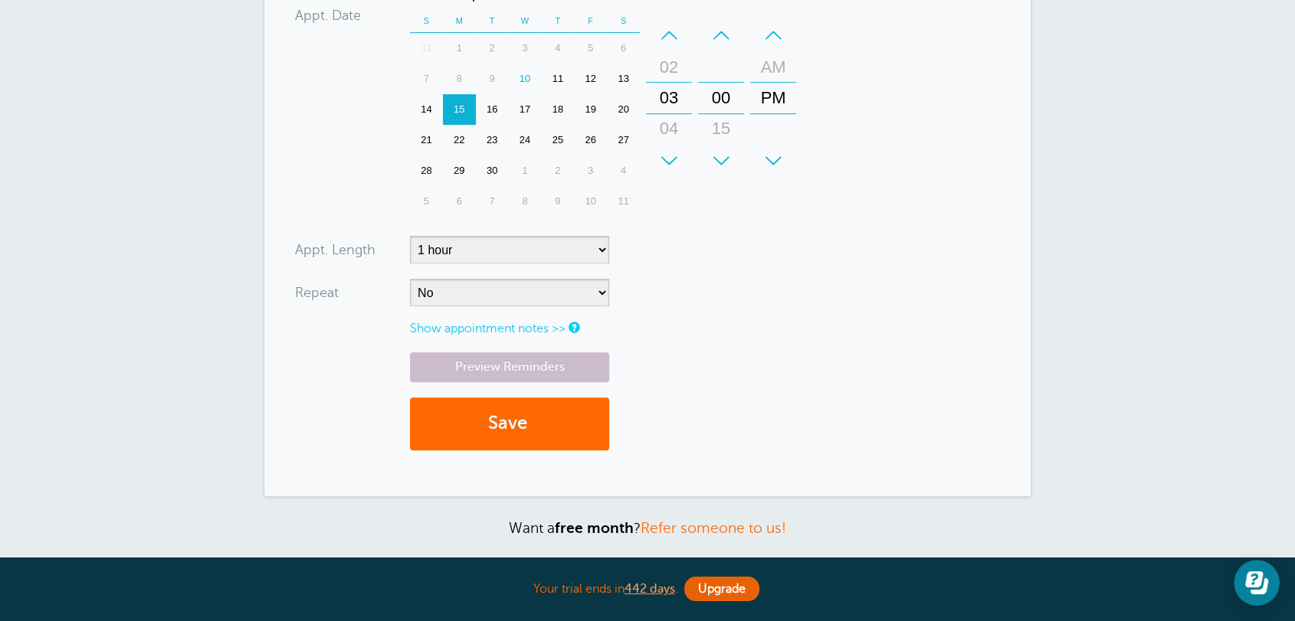
scroll to position [595, 0]
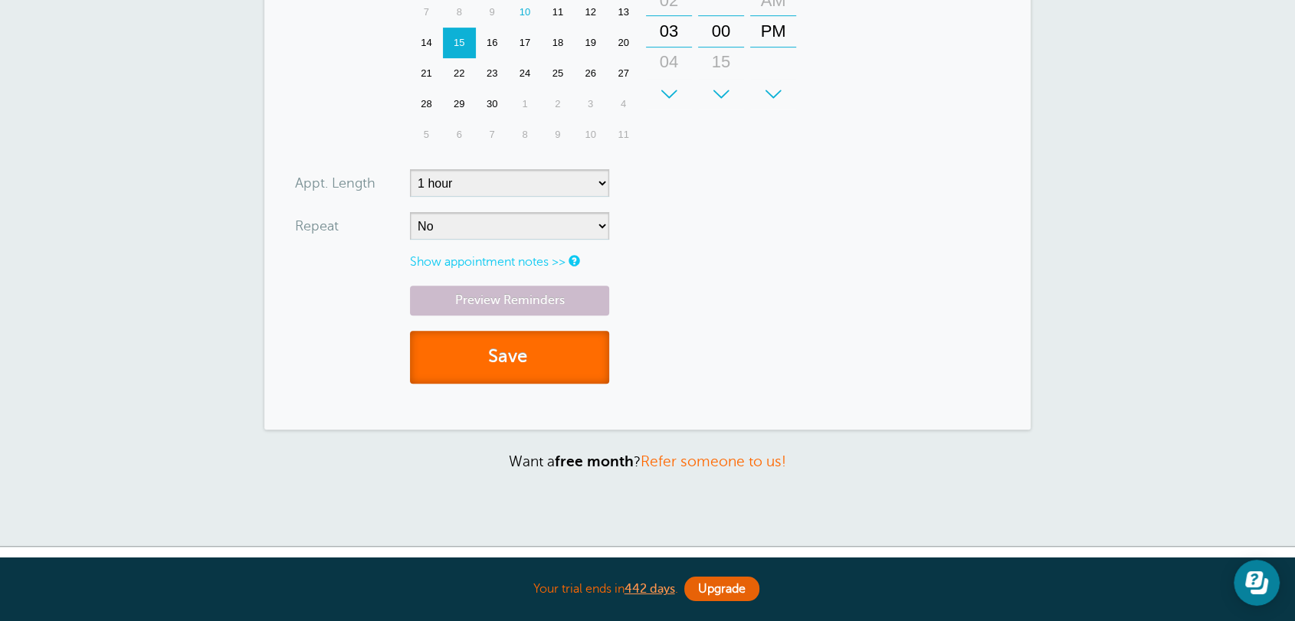
click at [533, 370] on button "Save" at bounding box center [509, 357] width 199 height 53
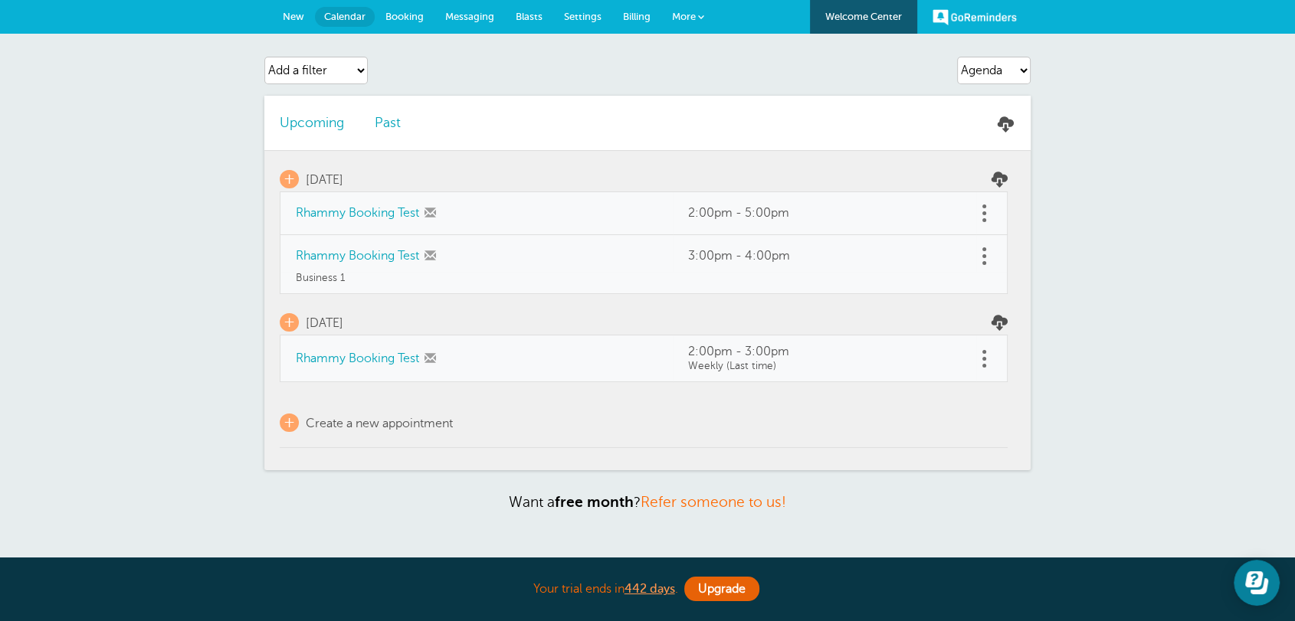
click at [984, 214] on span at bounding box center [984, 213] width 4 height 4
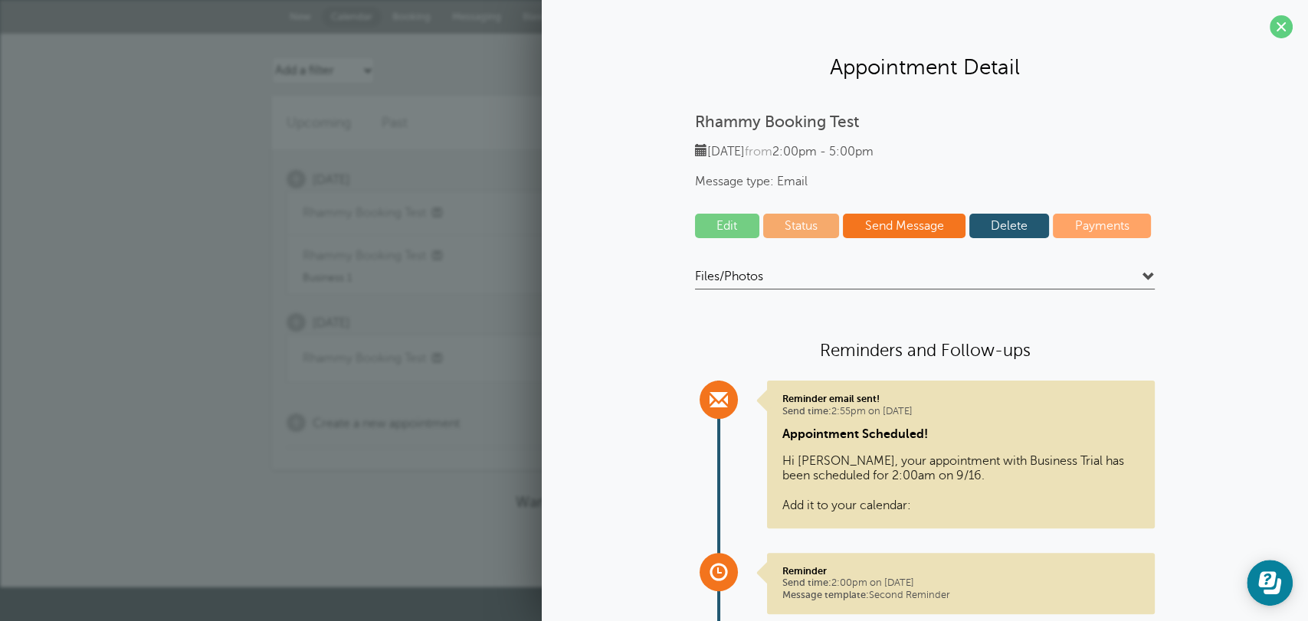
click at [981, 228] on link "Delete" at bounding box center [1009, 226] width 80 height 25
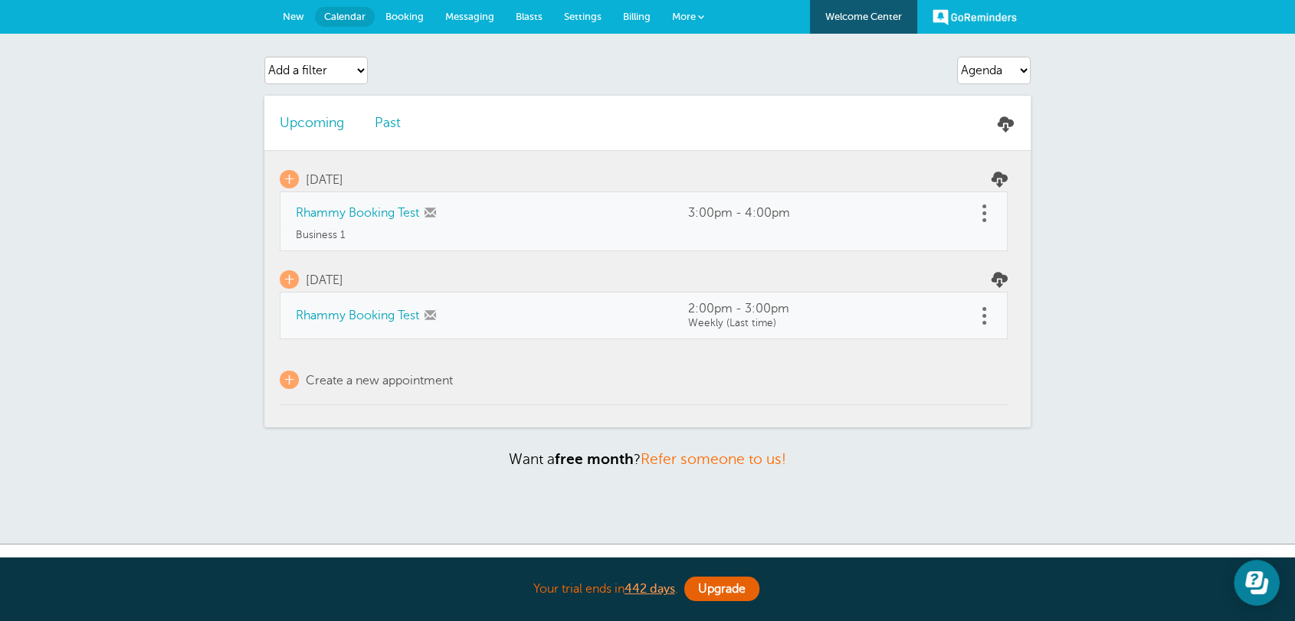
click at [988, 313] on link at bounding box center [983, 316] width 15 height 24
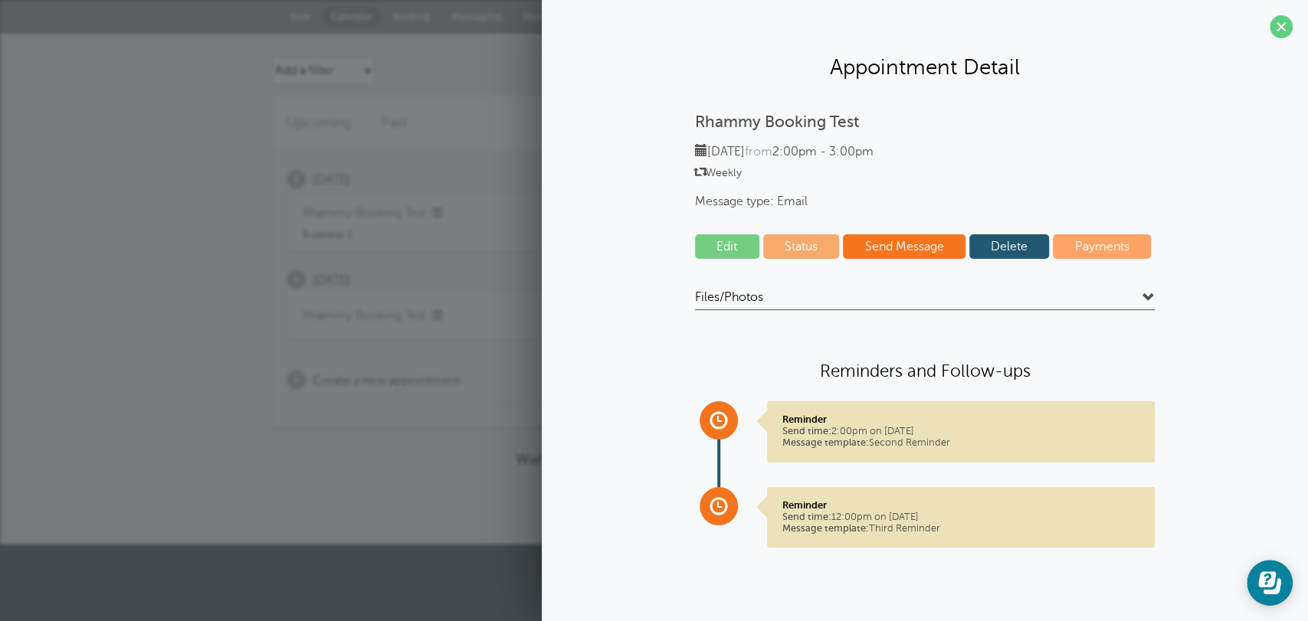
click at [1002, 250] on link "Delete" at bounding box center [1009, 246] width 80 height 25
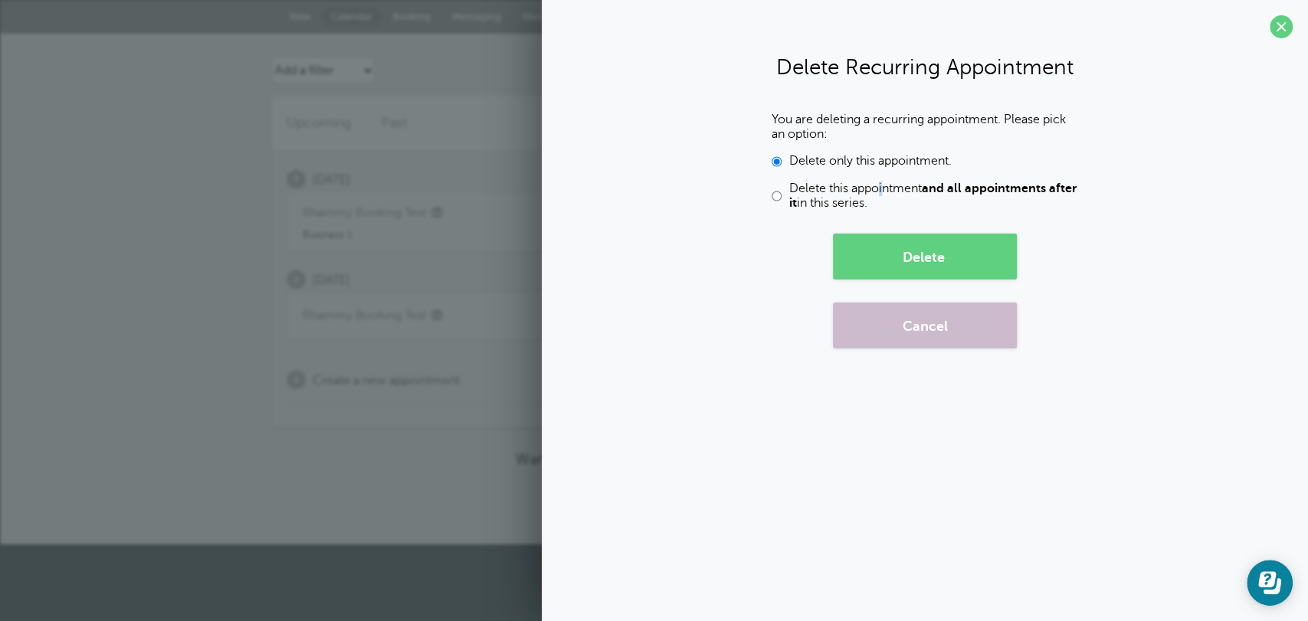
drag, startPoint x: 882, startPoint y: 190, endPoint x: 883, endPoint y: 201, distance: 10.8
click at [880, 190] on span "Delete this appointment and all appointments after it in this series." at bounding box center [933, 196] width 289 height 29
click at [834, 209] on span "Delete this appointment and all appointments after it in this series." at bounding box center [933, 196] width 289 height 29
click at [781, 209] on input "Delete this appointment and all appointments after it in this series." at bounding box center [777, 196] width 10 height 29
radio input "true"
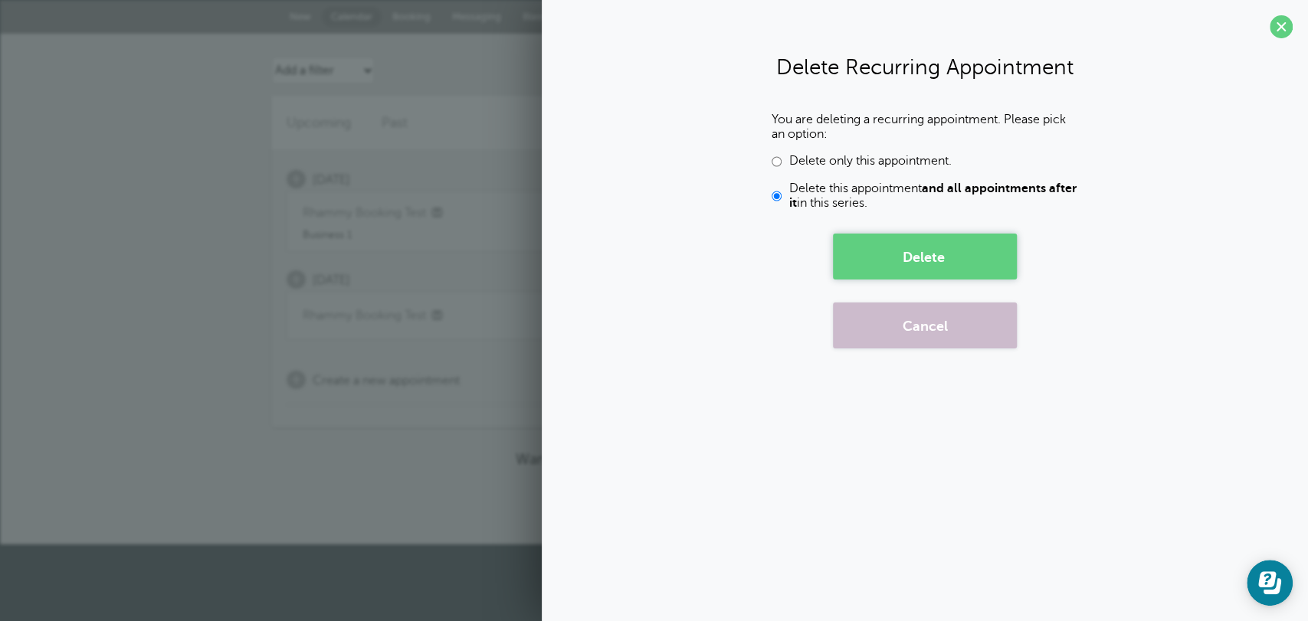
click at [891, 244] on button "Delete" at bounding box center [925, 257] width 184 height 46
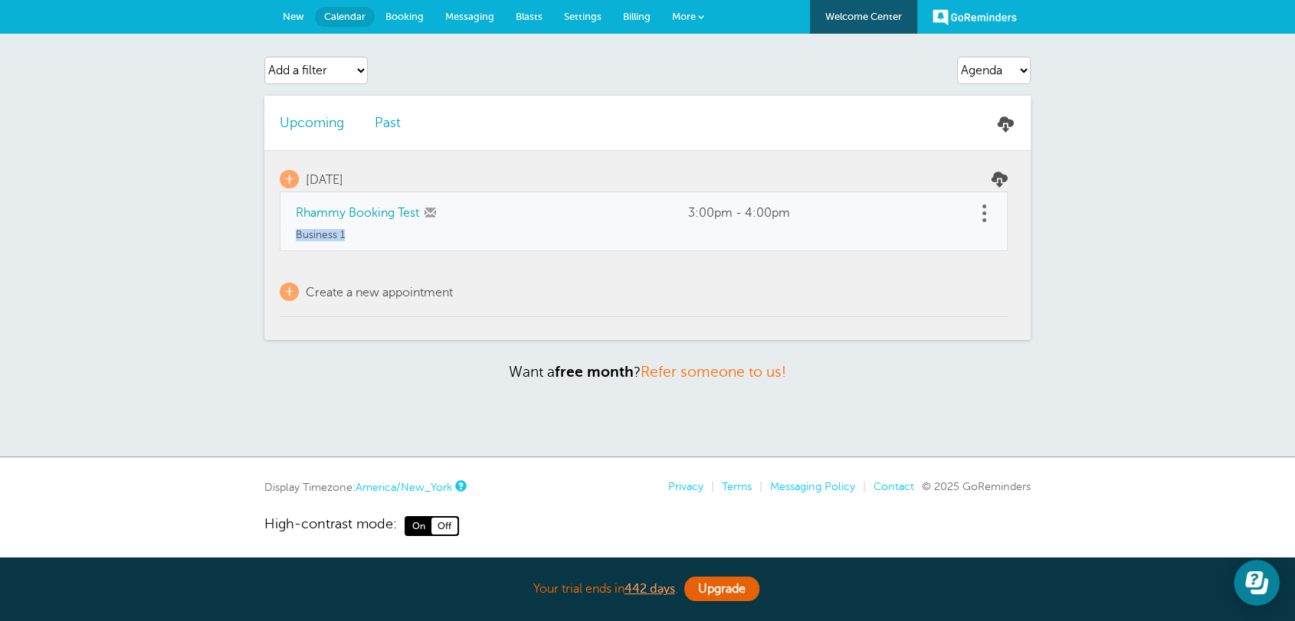
drag, startPoint x: 352, startPoint y: 244, endPoint x: 576, endPoint y: 219, distance: 225.1
click at [299, 236] on td "Business 1" at bounding box center [644, 240] width 728 height 22
click at [1008, 79] on select "Agenda Day Week Month (full view) Month (condensed)" at bounding box center [994, 71] width 74 height 28
click at [957, 57] on select "Agenda Day Week Month (full view) Month (condensed)" at bounding box center [994, 71] width 74 height 28
click at [554, 280] on td "+ Create a new appointment" at bounding box center [644, 284] width 728 height 66
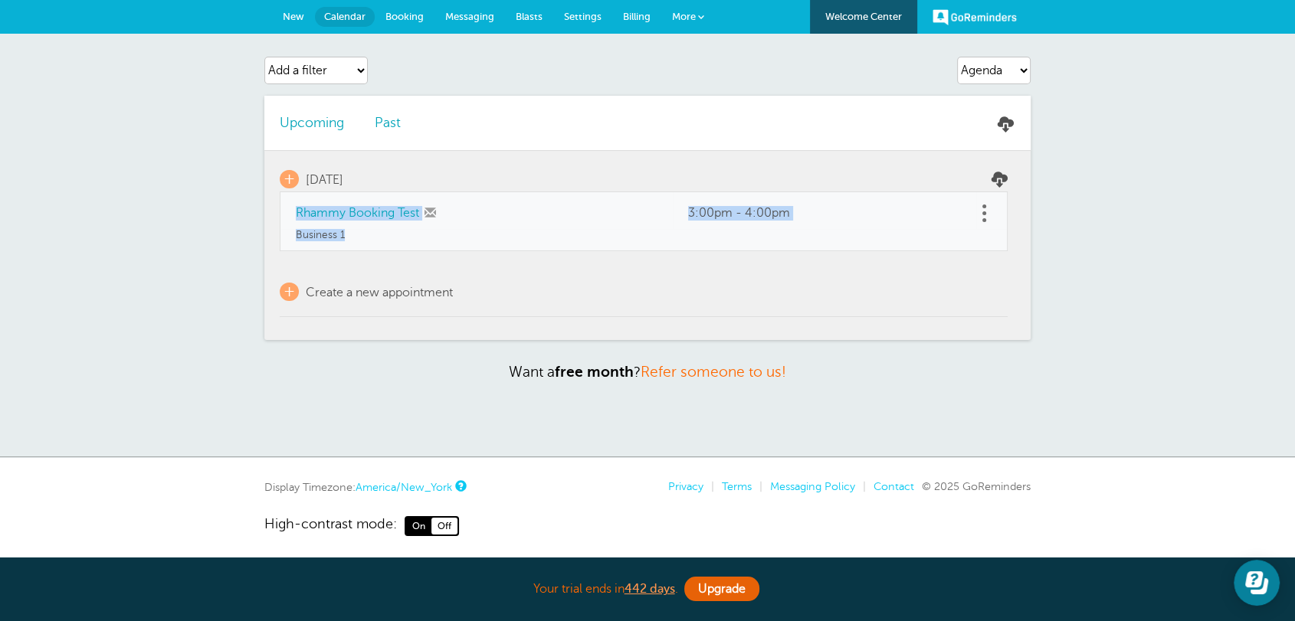
drag, startPoint x: 345, startPoint y: 233, endPoint x: 294, endPoint y: 192, distance: 65.3
click at [294, 192] on table "+ [DATE] Rhammy Booking Test 3:00pm - 4:00pm +" at bounding box center [644, 234] width 728 height 166
click at [288, 14] on span "New" at bounding box center [293, 16] width 21 height 11
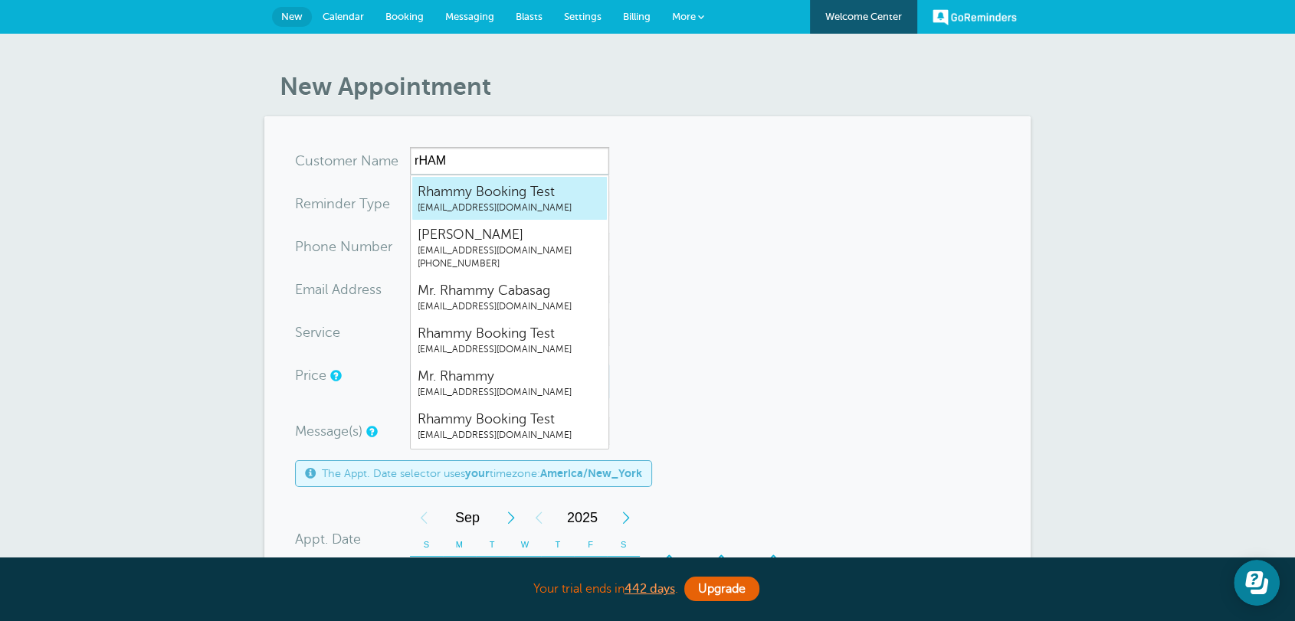
click at [438, 185] on span "Rhammy Booking Test" at bounding box center [510, 191] width 184 height 19
type input "RhammyBookingTestrhammy.grtrial@gmail.com"
type input "Rhammy Booking Test"
radio input "true"
type input "rhammy.grtrial@gmail.com"
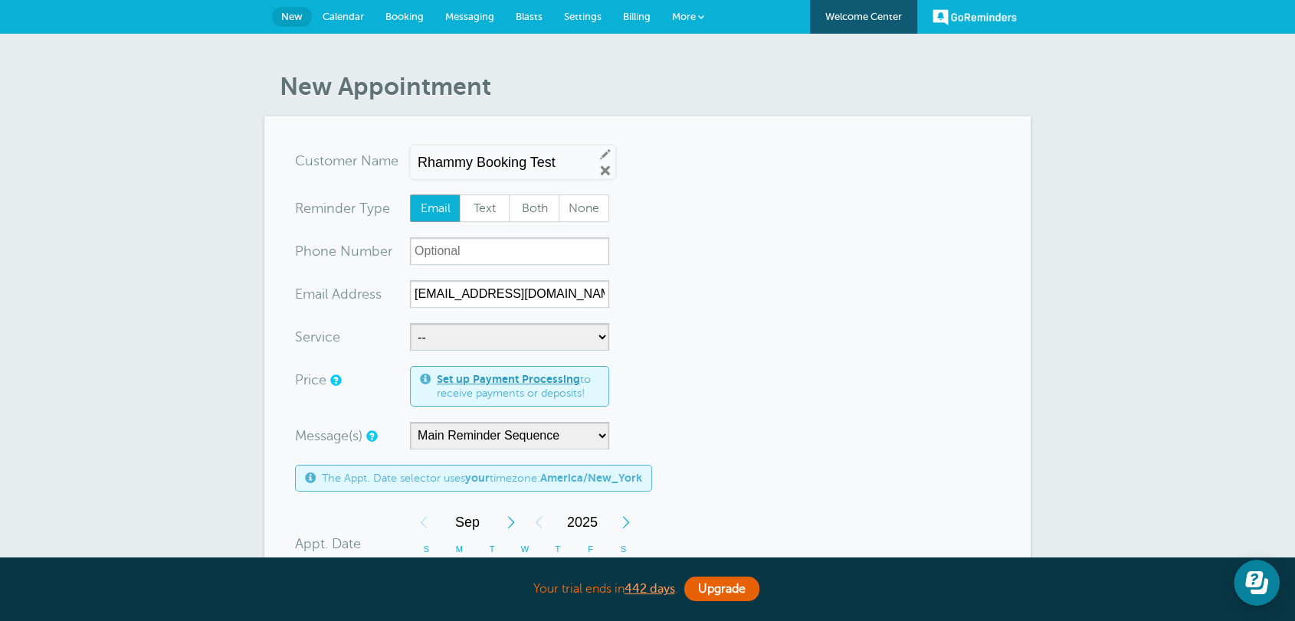
scroll to position [198, 0]
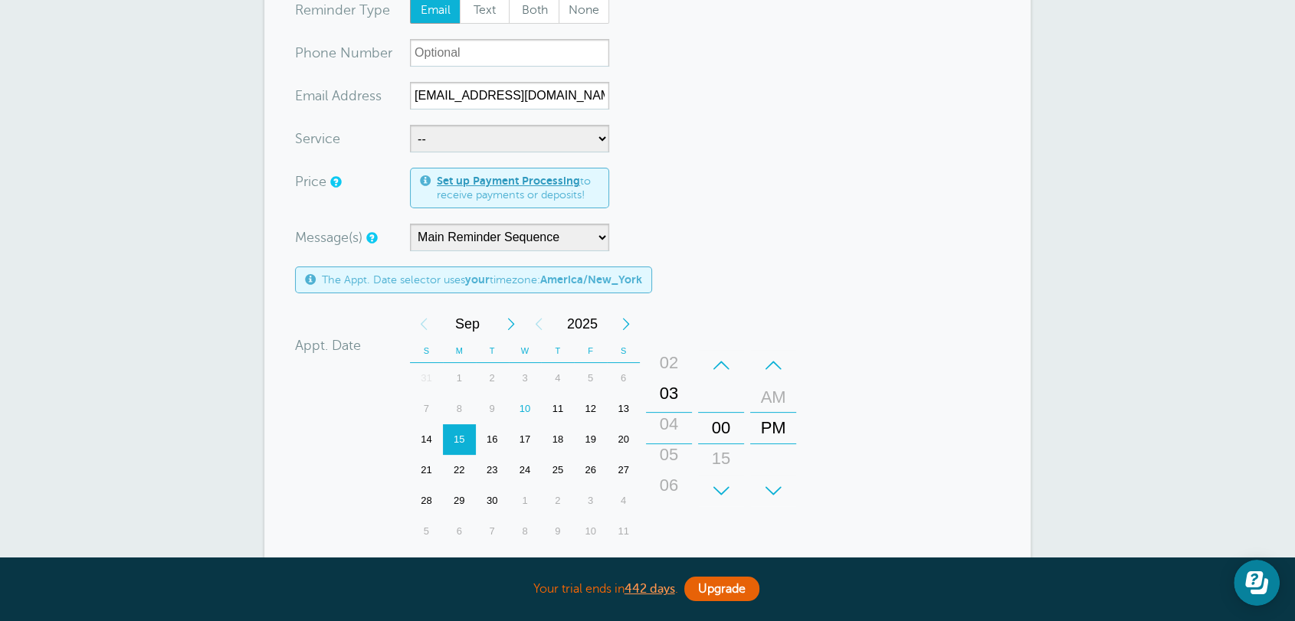
drag, startPoint x: 669, startPoint y: 409, endPoint x: 677, endPoint y: 375, distance: 34.7
click at [677, 375] on div "+ – Hours 12 01 02 03 04 05 06 07 08 09 10 11" at bounding box center [669, 428] width 46 height 156
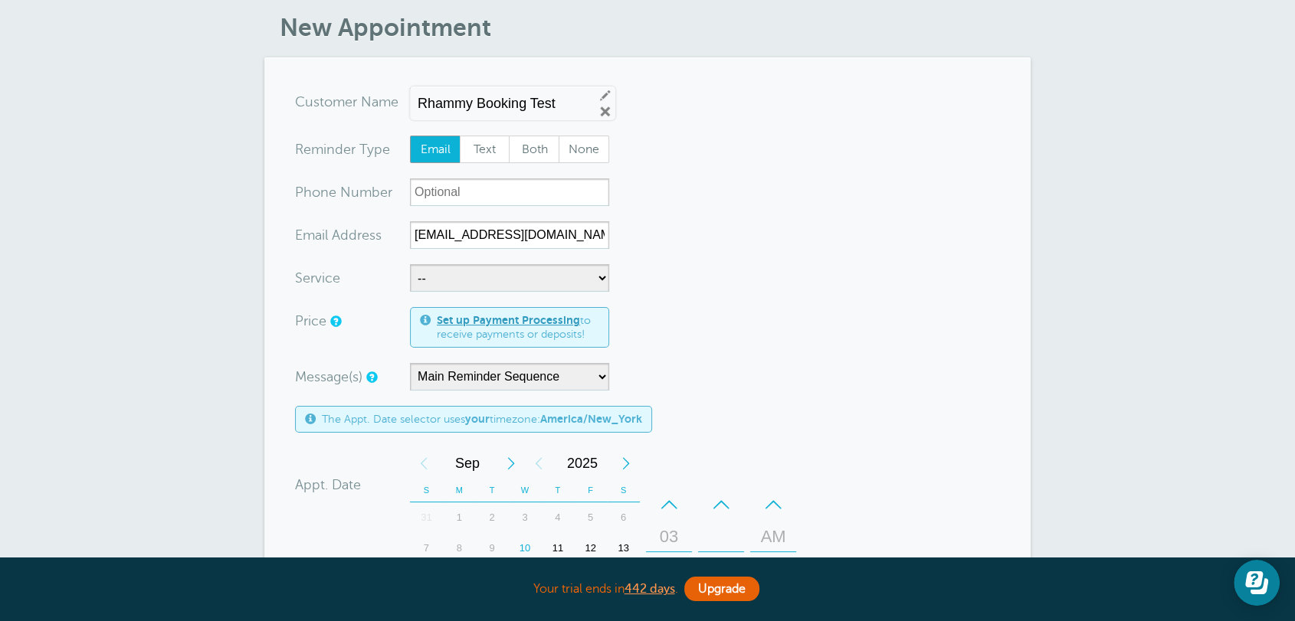
scroll to position [0, 0]
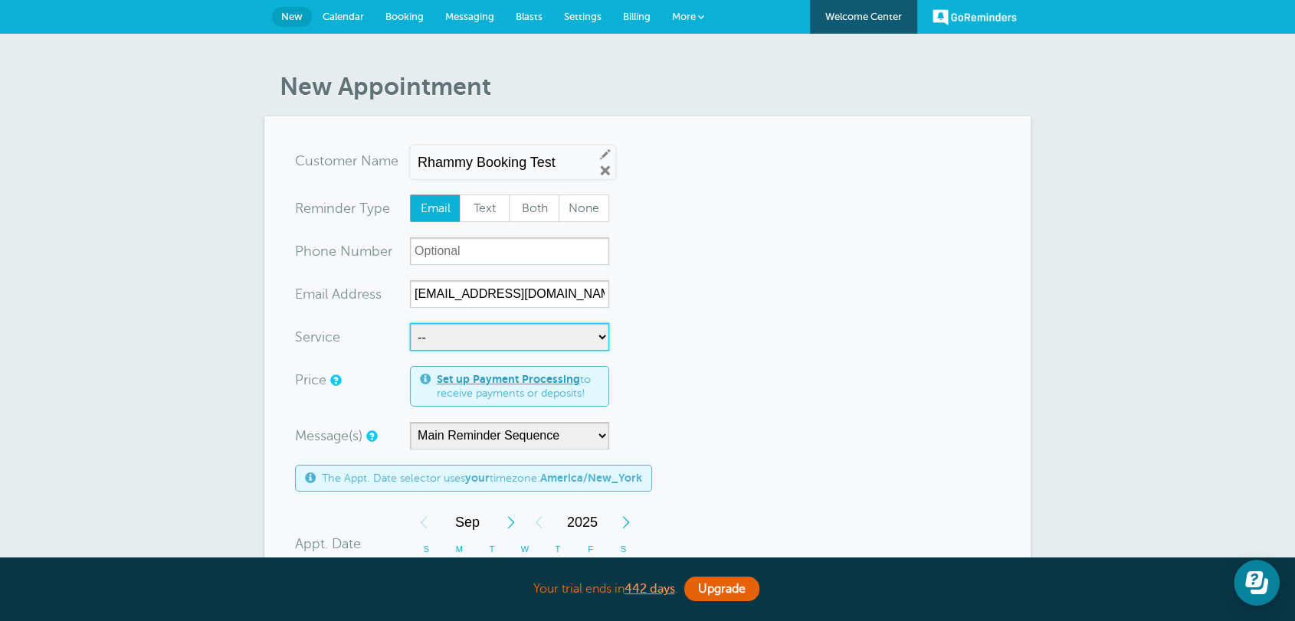
click at [452, 339] on select "-- Business 1 Business 2" at bounding box center [509, 337] width 199 height 28
select select "28177"
click at [410, 323] on select "-- Business 1 Business 2" at bounding box center [509, 337] width 199 height 28
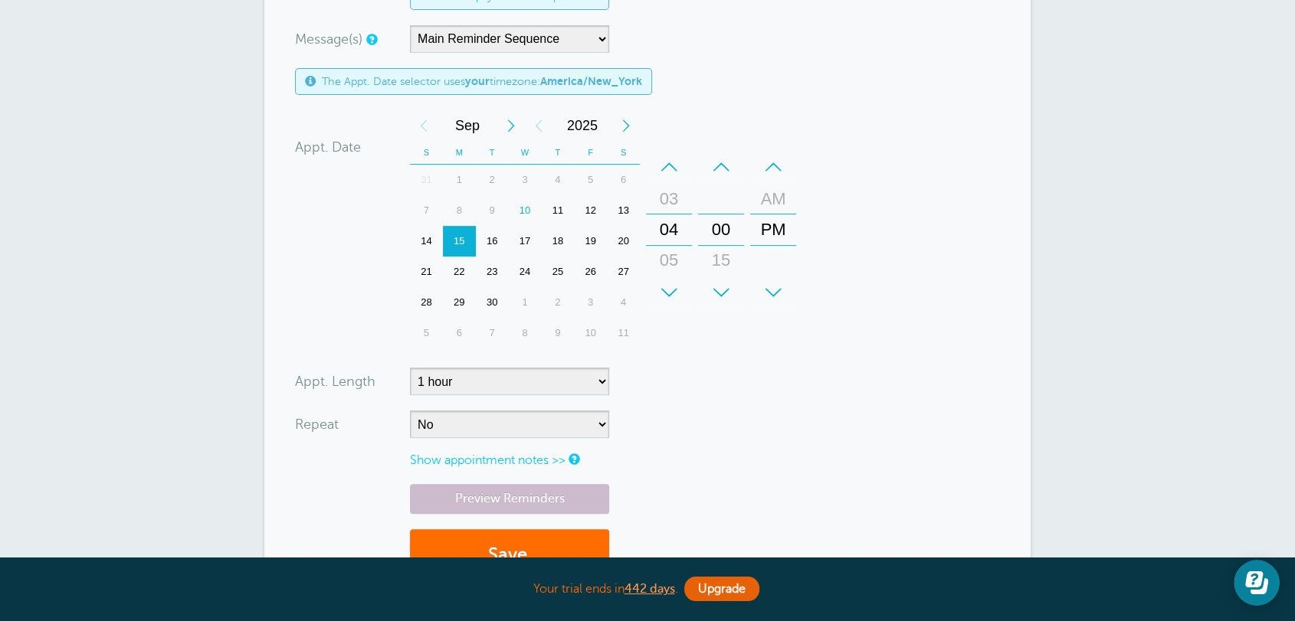
scroll to position [595, 0]
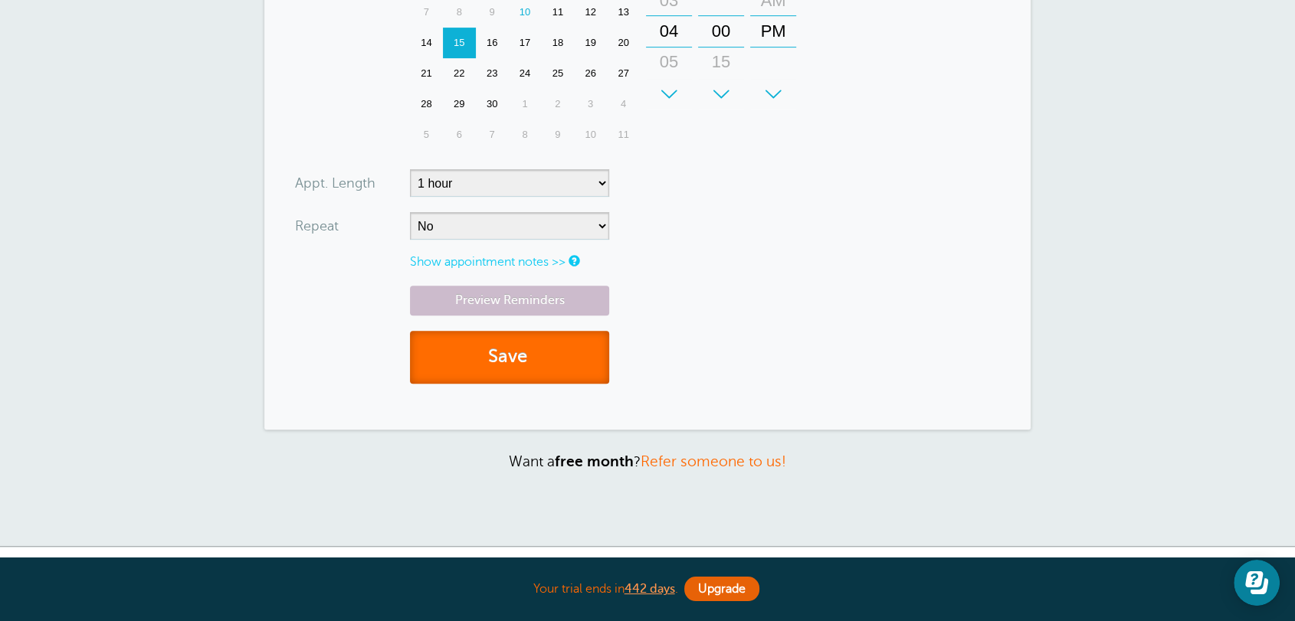
click at [480, 373] on button "Save" at bounding box center [509, 357] width 199 height 53
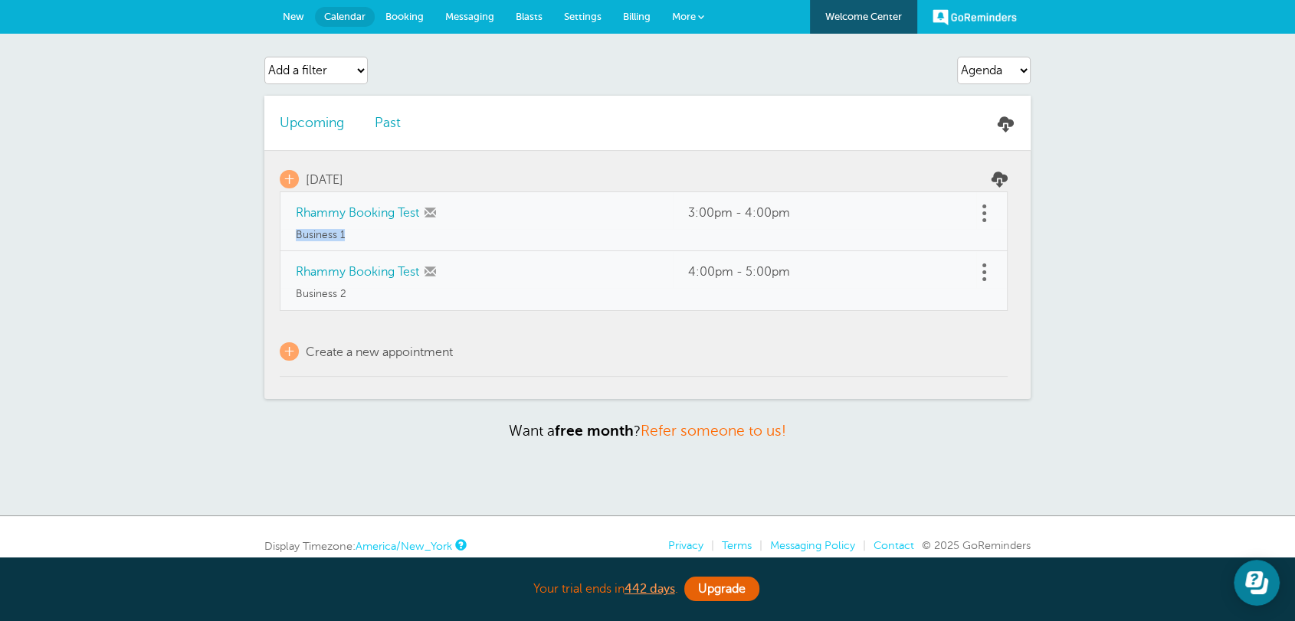
drag, startPoint x: 365, startPoint y: 238, endPoint x: 297, endPoint y: 244, distance: 68.5
click at [293, 243] on td "Business 1" at bounding box center [644, 240] width 728 height 22
drag, startPoint x: 355, startPoint y: 301, endPoint x: 290, endPoint y: 294, distance: 65.5
click at [290, 295] on td "Business 2" at bounding box center [644, 299] width 728 height 22
click at [565, 15] on span "Settings" at bounding box center [583, 16] width 38 height 11
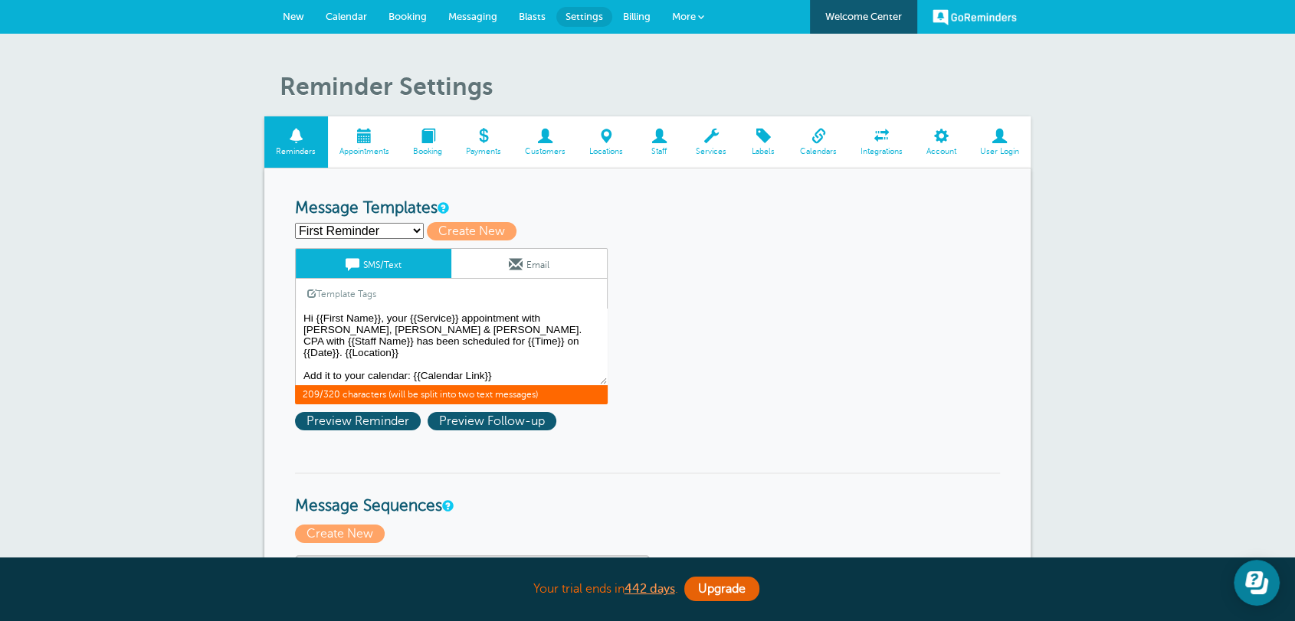
drag, startPoint x: 419, startPoint y: 351, endPoint x: 359, endPoint y: 346, distance: 60.8
click at [359, 346] on textarea "Hi {{First Name}}, your {{Service}} appointment with Griffiths, Dreher & Evans,…" at bounding box center [451, 347] width 313 height 77
click at [365, 232] on select "First Reminder Follow Up: Ask For Review Second Reminder Third Reminder Create …" at bounding box center [359, 231] width 129 height 16
drag, startPoint x: 480, startPoint y: 198, endPoint x: 481, endPoint y: 210, distance: 12.3
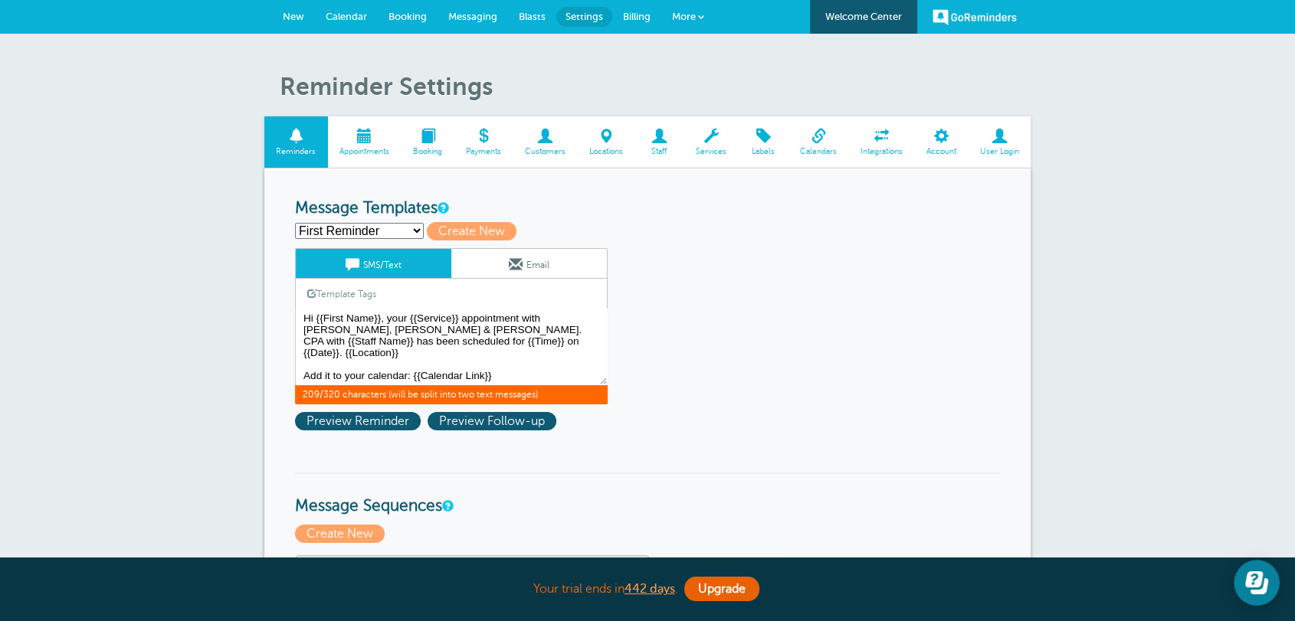
click at [463, 231] on span "Create New" at bounding box center [472, 231] width 90 height 18
select select
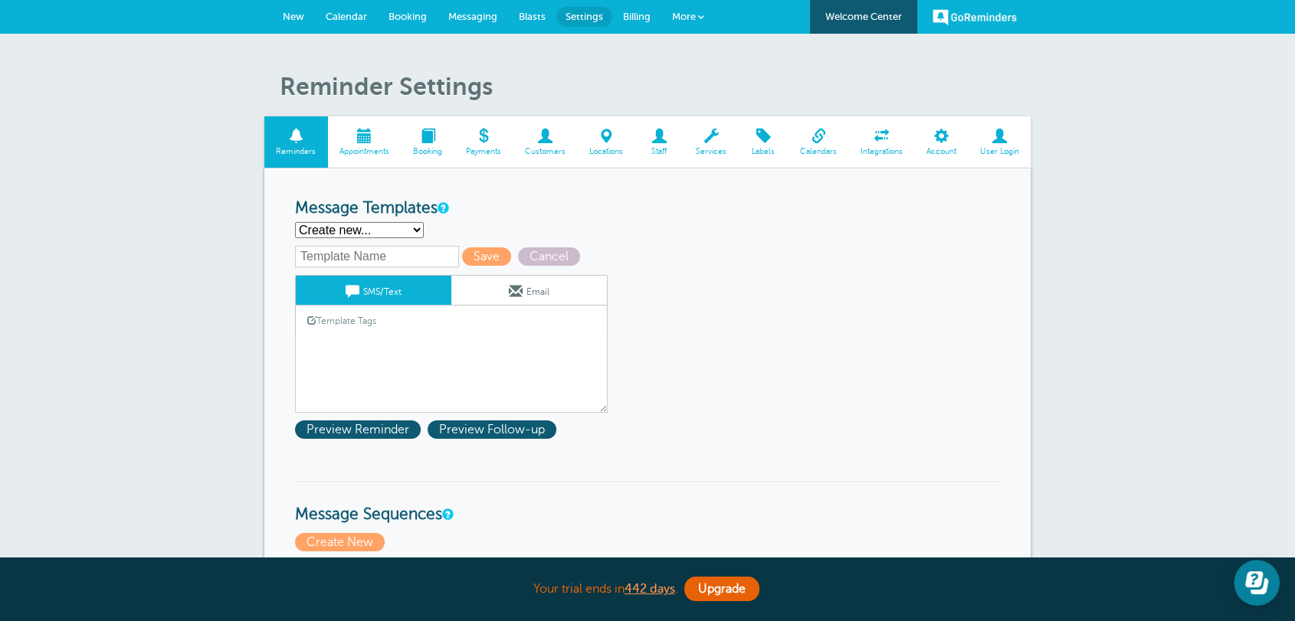
click at [375, 260] on input "text" at bounding box center [377, 256] width 164 height 21
type input "b"
type input "B1 - 1ST"
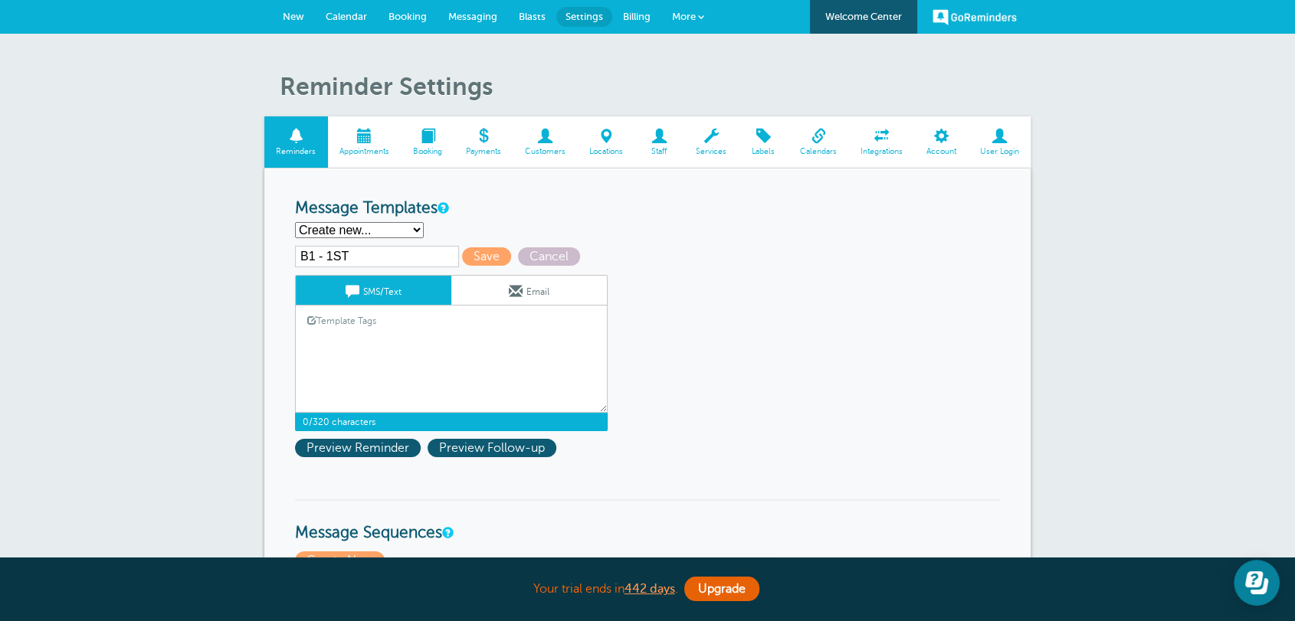
click at [355, 343] on textarea "Hi {{First Name}}, your {{Service}} appointment with Griffiths, Dreher & Evans,…" at bounding box center [451, 374] width 313 height 77
click at [355, 339] on textarea "Hi {{First Name}}, your {{Service}} appointment with Griffiths, Dreher & Evans,…" at bounding box center [451, 374] width 313 height 77
type textarea "TEST"
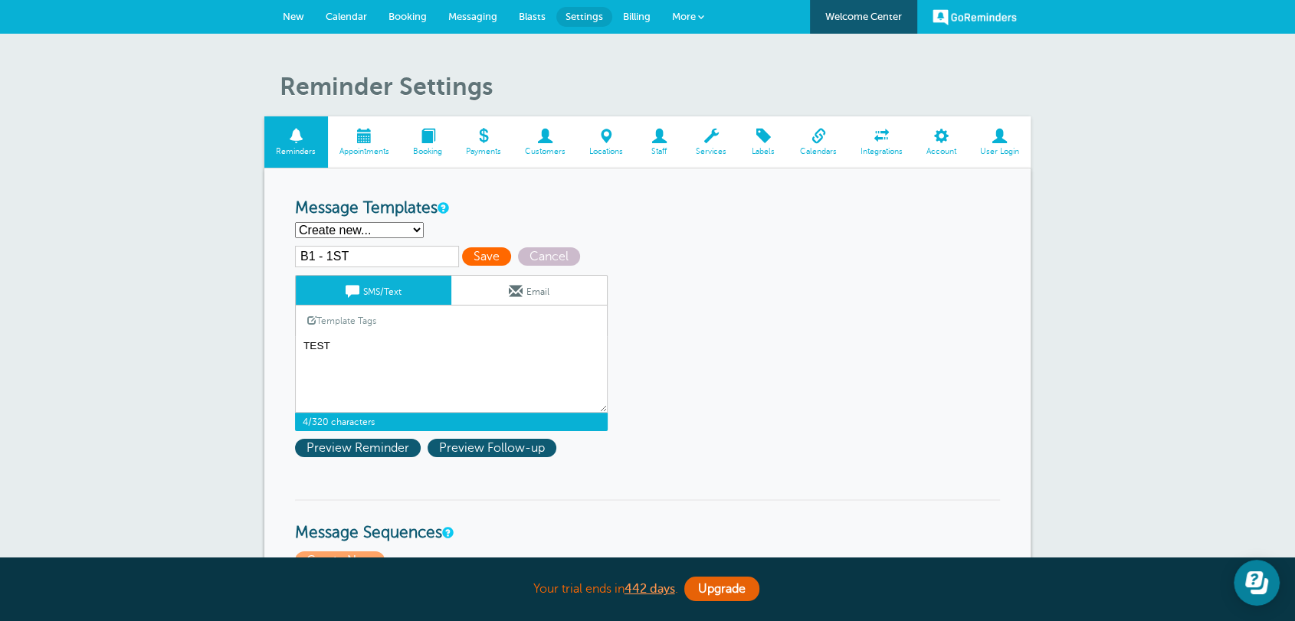
click at [492, 264] on span "Save" at bounding box center [486, 256] width 49 height 18
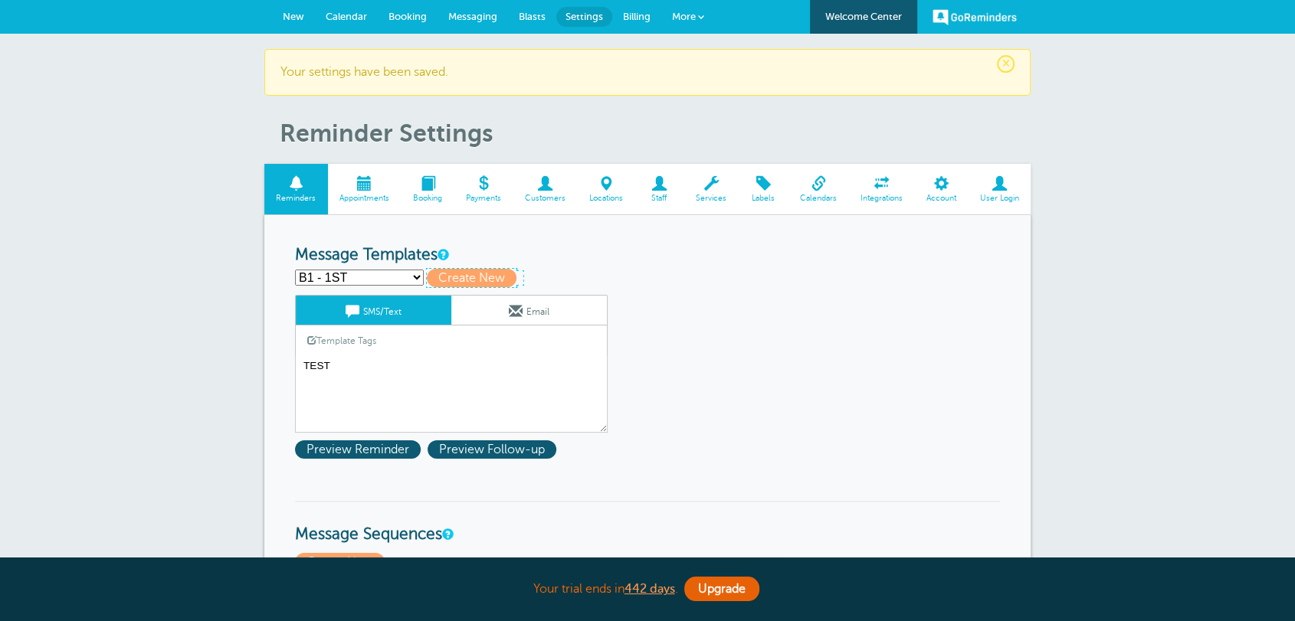
click at [466, 280] on span "Create New" at bounding box center [472, 278] width 90 height 18
select select
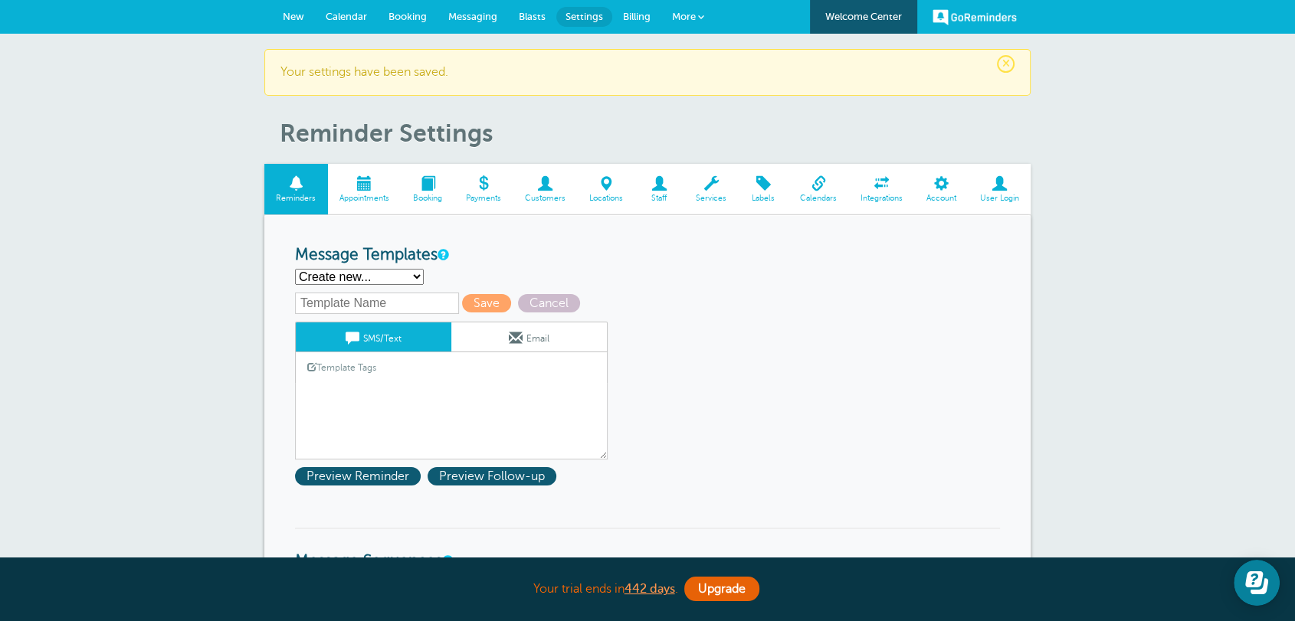
click at [328, 300] on input "text" at bounding box center [377, 303] width 164 height 21
click at [338, 308] on input "B1 - 1ST" at bounding box center [377, 303] width 164 height 21
type input "B1 - 2ND"
click at [359, 415] on textarea "TEST" at bounding box center [451, 421] width 313 height 77
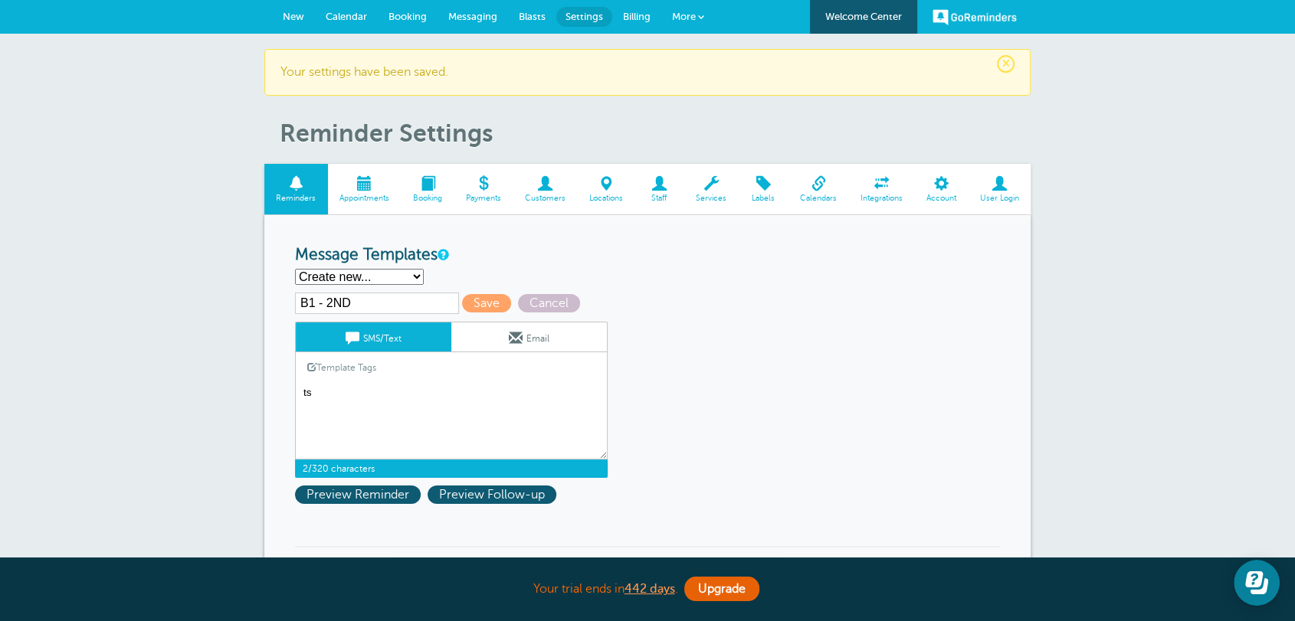
type textarea "t"
type textarea "test"
click at [511, 343] on span at bounding box center [516, 338] width 14 height 14
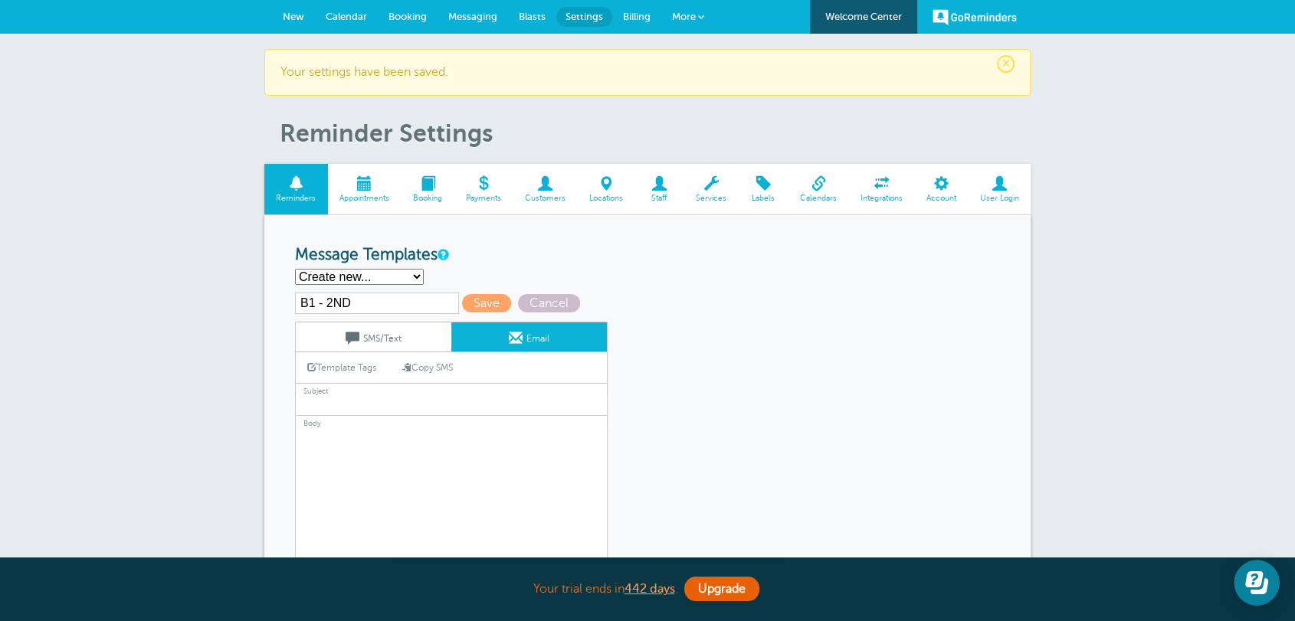
click at [396, 345] on link "SMS/Text" at bounding box center [374, 337] width 156 height 29
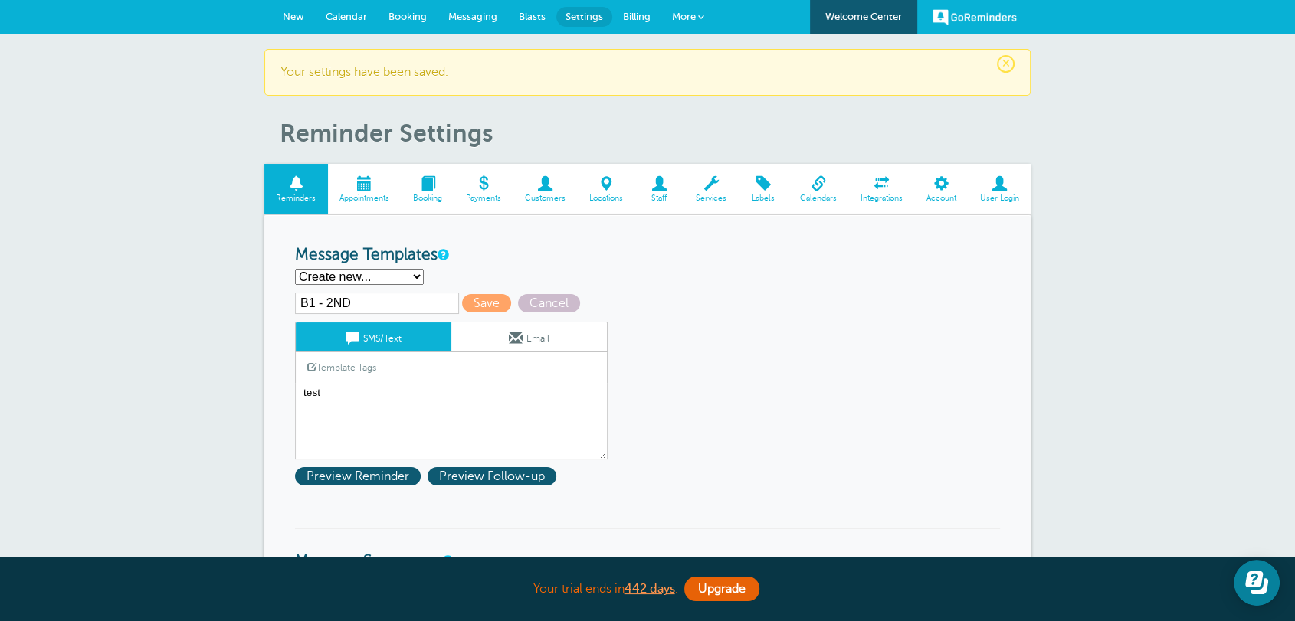
click at [539, 345] on link "Email" at bounding box center [529, 337] width 156 height 29
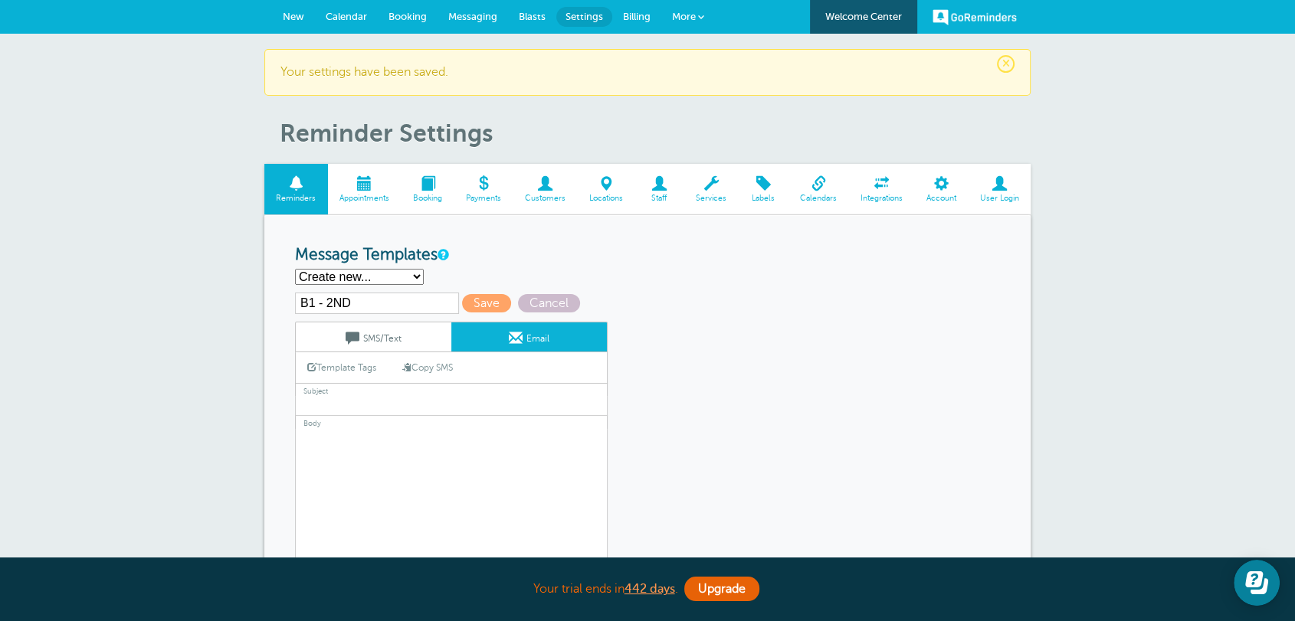
click at [399, 336] on link "SMS/Text" at bounding box center [374, 337] width 156 height 29
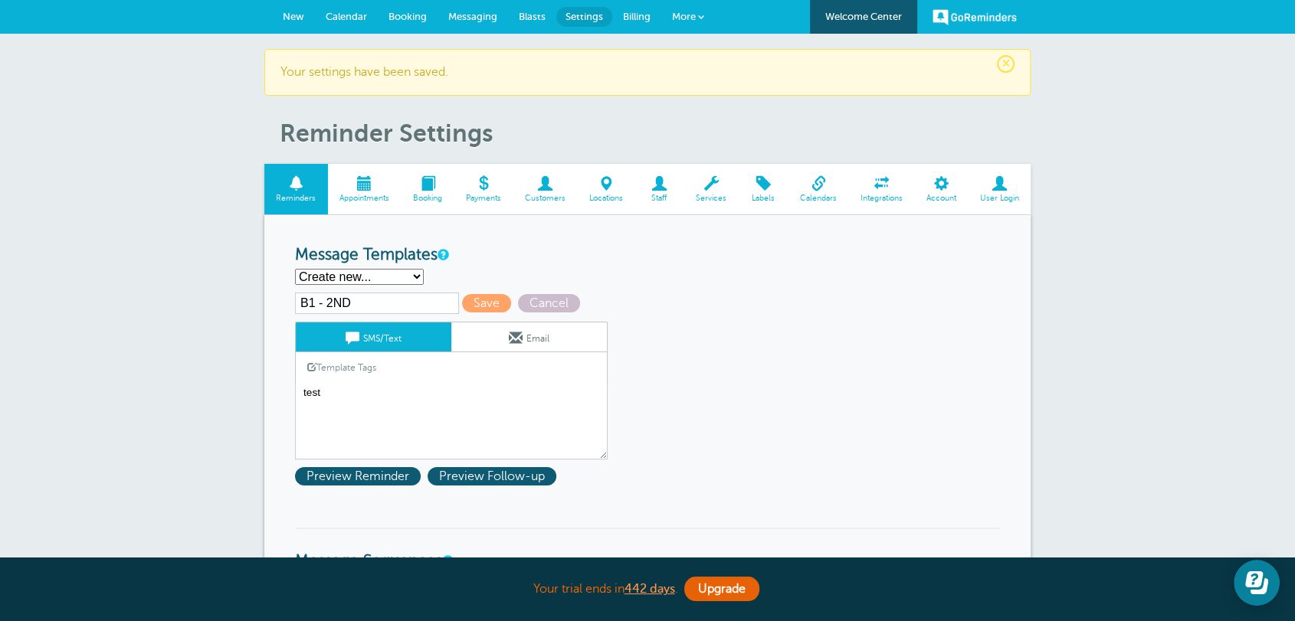
click at [451, 336] on link "Email" at bounding box center [529, 337] width 156 height 29
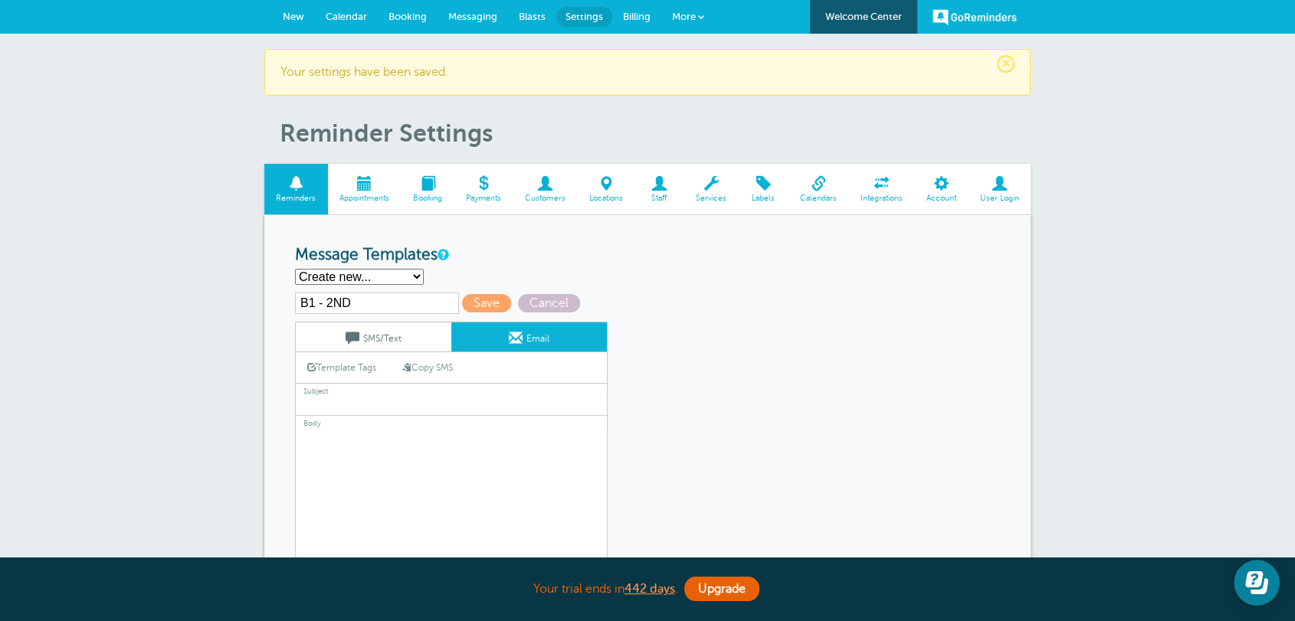
click at [398, 336] on link "SMS/Text" at bounding box center [374, 337] width 156 height 29
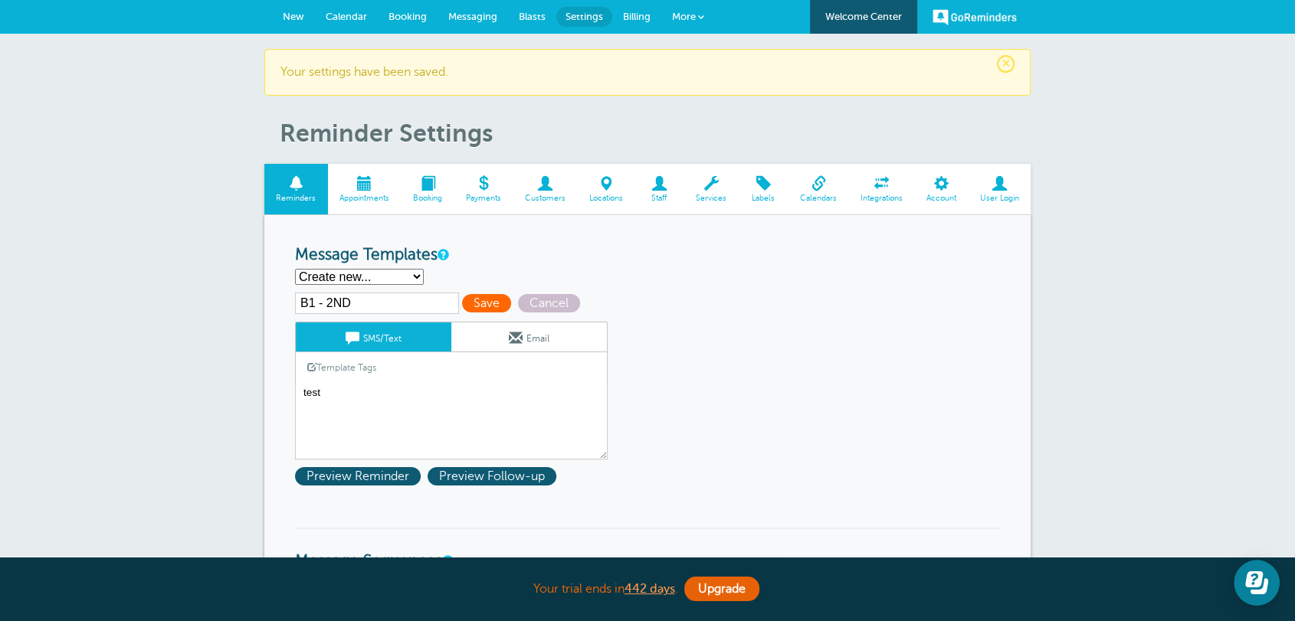
click at [472, 302] on span "Save" at bounding box center [486, 303] width 49 height 18
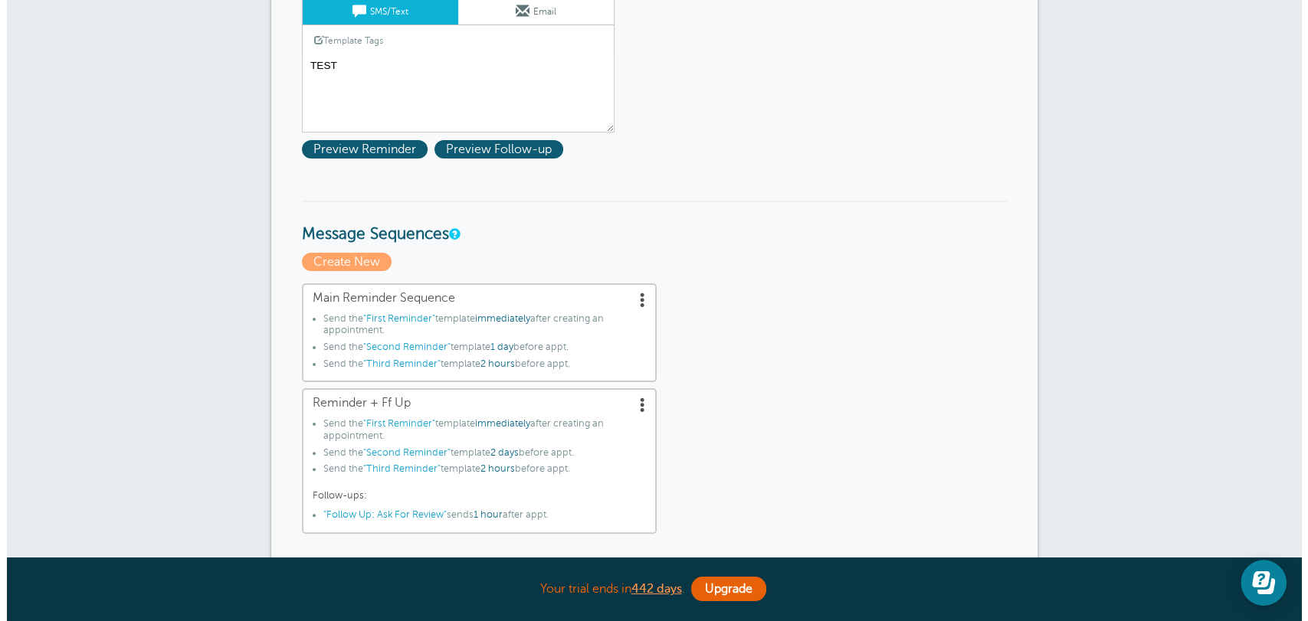
scroll to position [397, 0]
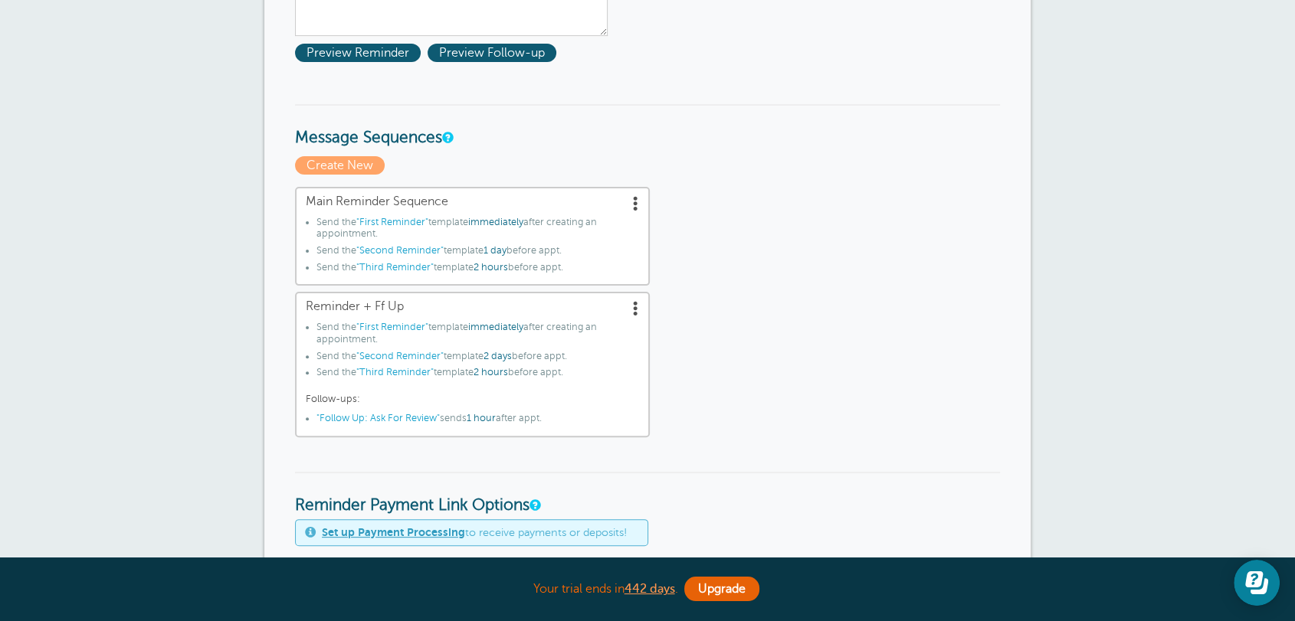
drag, startPoint x: 300, startPoint y: 141, endPoint x: 432, endPoint y: 133, distance: 132.0
click at [432, 133] on h3 "Message Sequences" at bounding box center [647, 126] width 705 height 44
click at [347, 161] on span "Create New" at bounding box center [340, 165] width 90 height 18
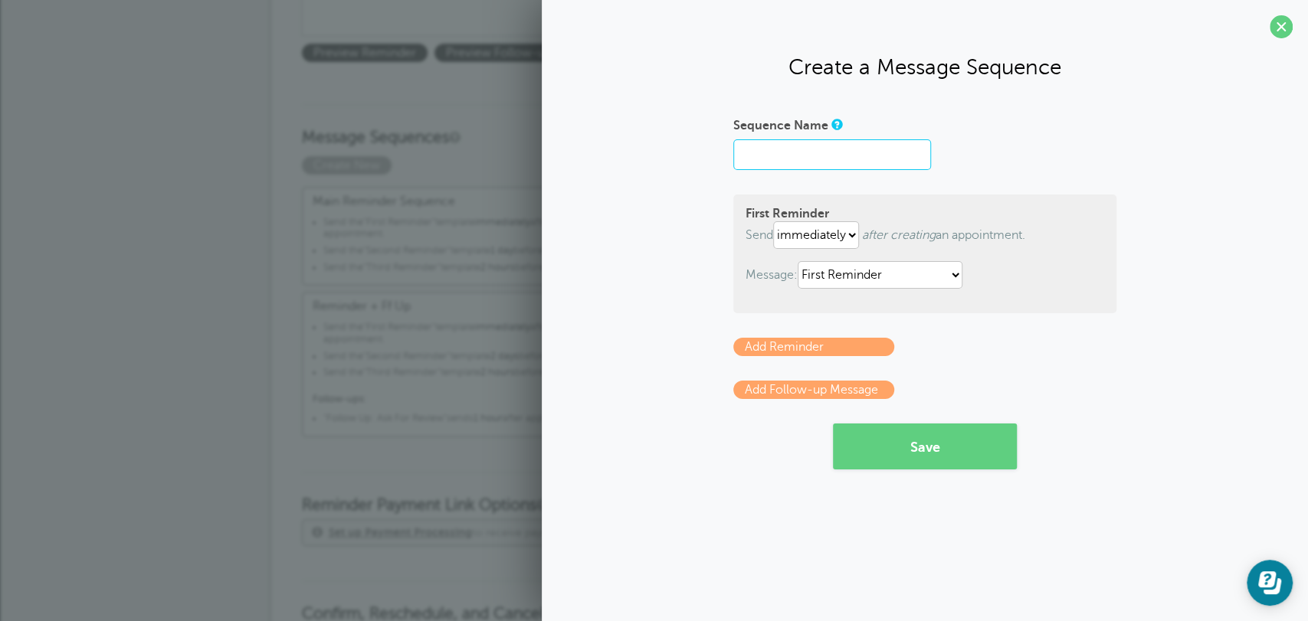
click at [832, 153] on input "Sequence Name" at bounding box center [832, 154] width 198 height 31
click at [828, 153] on input "B1 sEQUENCE" at bounding box center [832, 154] width 198 height 31
click at [784, 157] on input "B1 sEQUENCE" at bounding box center [832, 154] width 198 height 31
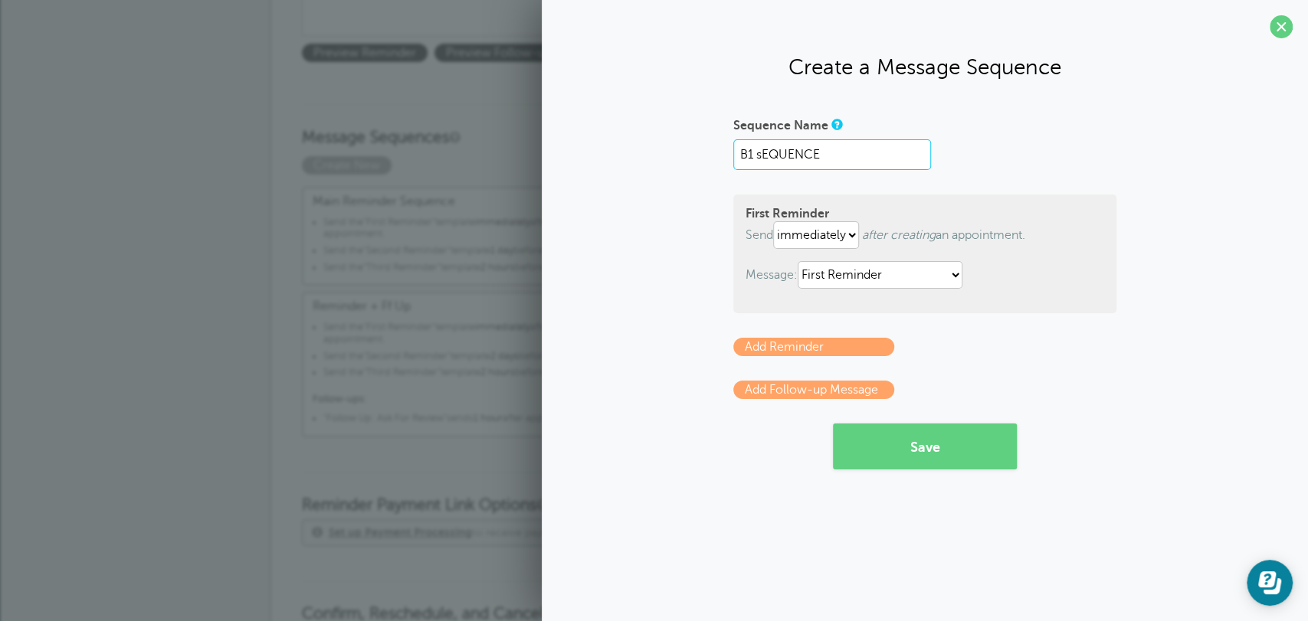
click at [784, 157] on input "B1 sEQUENCE" at bounding box center [832, 154] width 198 height 31
click at [781, 157] on input "B1 sEQUENCE" at bounding box center [832, 154] width 198 height 31
type input "B1 Sequence"
click at [870, 274] on select "B1 - 1ST B1 - 2ND First Reminder Follow Up: Ask For Review Second Reminder Thir…" at bounding box center [880, 275] width 165 height 28
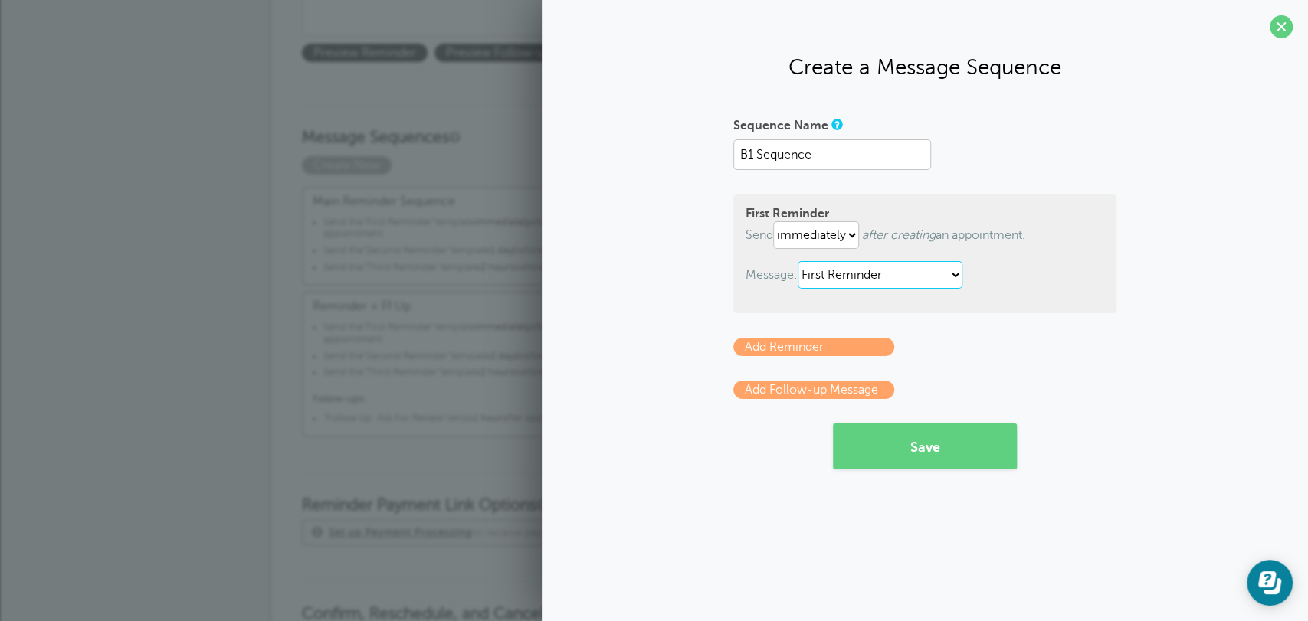
select select "161294"
click at [800, 261] on select "B1 - 1ST B1 - 2ND First Reminder Follow Up: Ask For Review Second Reminder Thir…" at bounding box center [880, 275] width 165 height 28
click at [841, 345] on link "Add Reminder" at bounding box center [813, 347] width 161 height 18
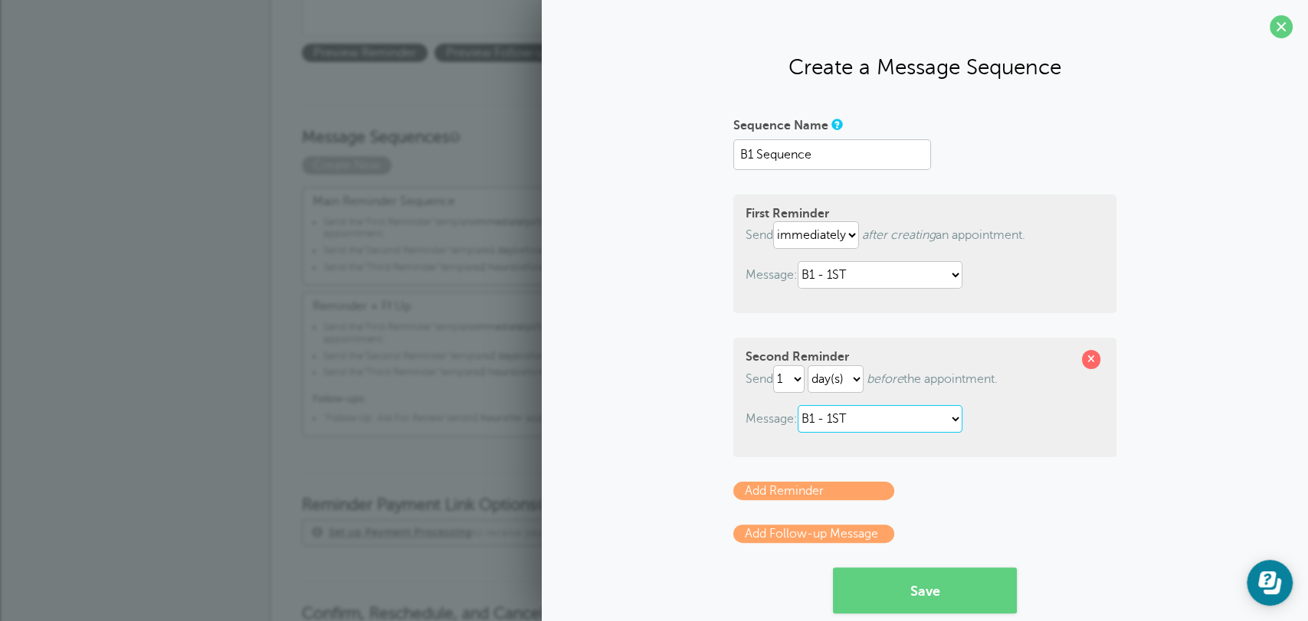
click at [873, 419] on select "B1 - 1ST B1 - 2ND First Reminder Follow Up: Ask For Review Second Reminder Thir…" at bounding box center [880, 419] width 165 height 28
select select "161295"
click at [798, 405] on select "B1 - 1ST B1 - 2ND First Reminder Follow Up: Ask For Review Second Reminder Thir…" at bounding box center [880, 419] width 165 height 28
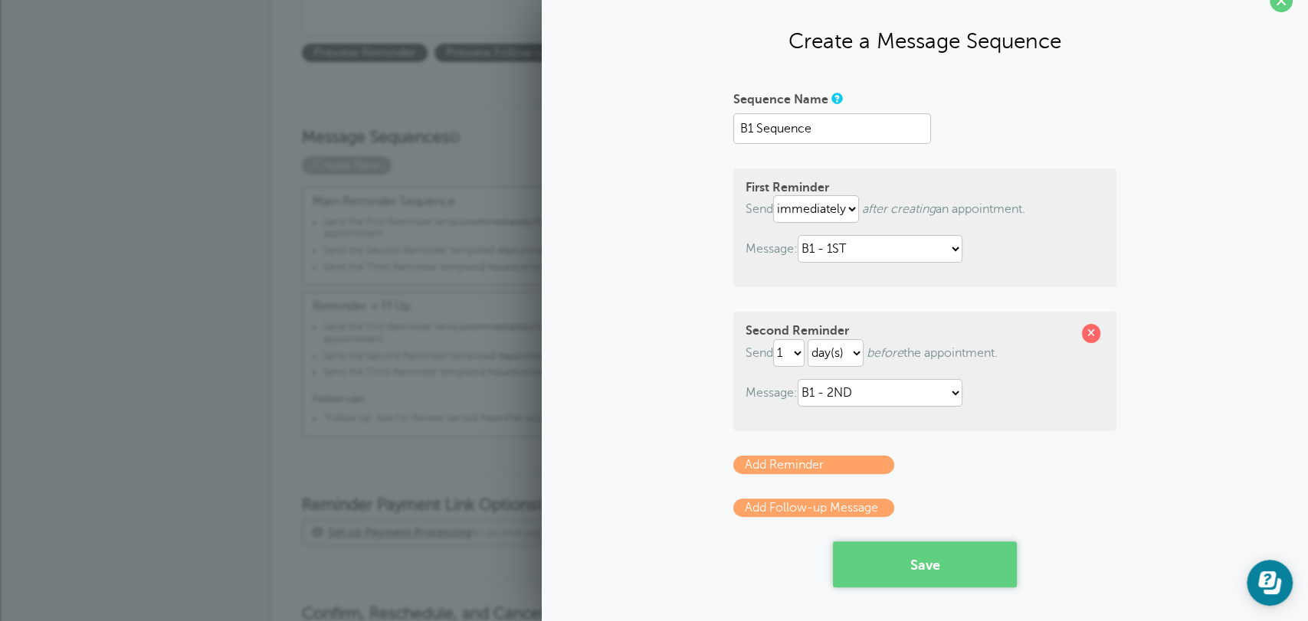
click at [889, 552] on button "Save" at bounding box center [925, 565] width 184 height 46
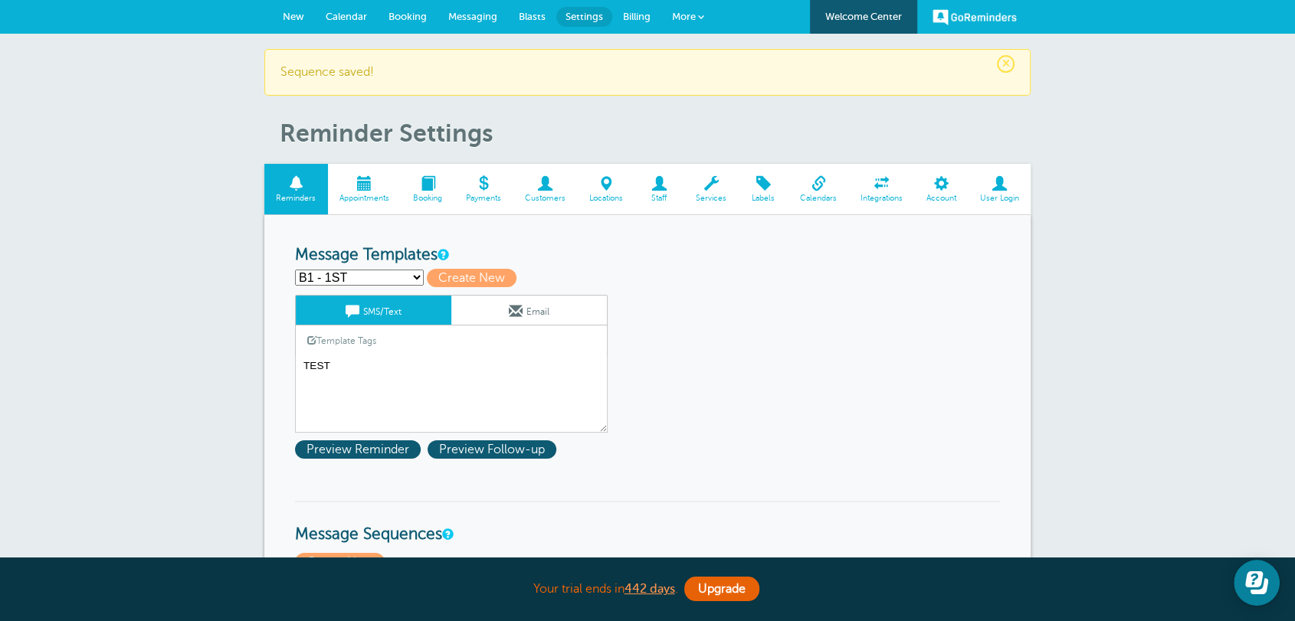
click at [301, 20] on span "New" at bounding box center [293, 16] width 21 height 11
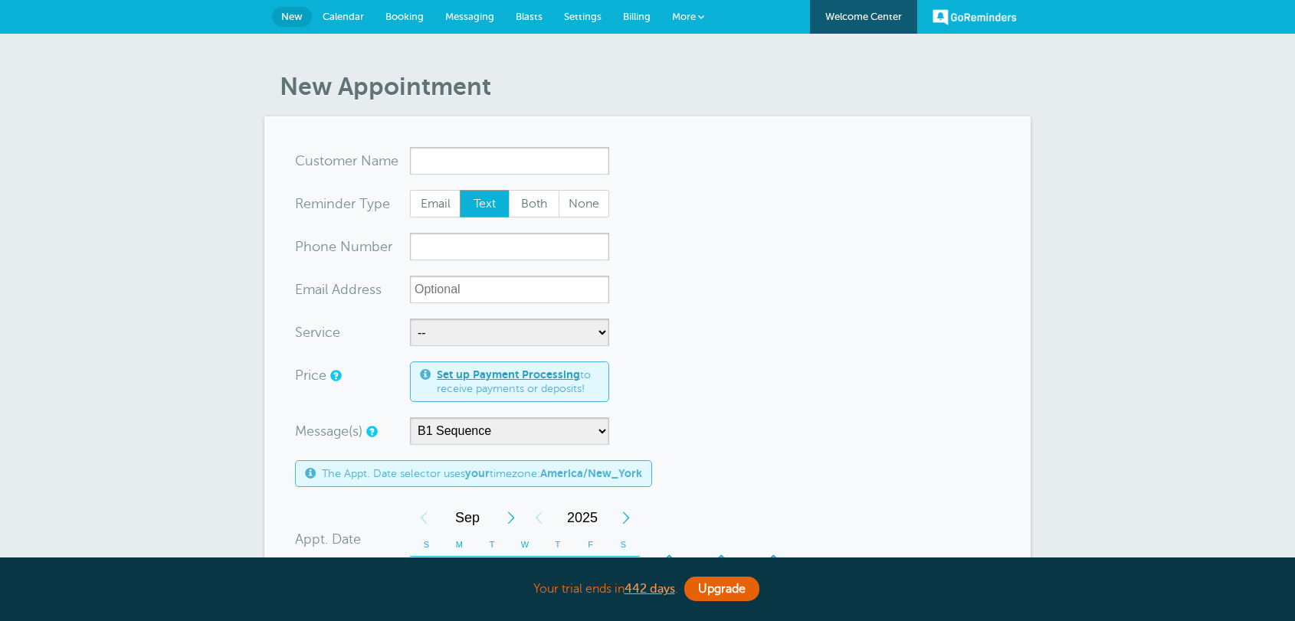
select select "161296"
click at [820, 306] on form "You are creating a new customer. To use an existing customer select one from th…" at bounding box center [647, 568] width 705 height 842
click at [454, 330] on select "-- Business 1 Business 2" at bounding box center [509, 333] width 199 height 28
select select "28176"
click at [410, 319] on select "-- Business 1 Business 2" at bounding box center [509, 333] width 199 height 28
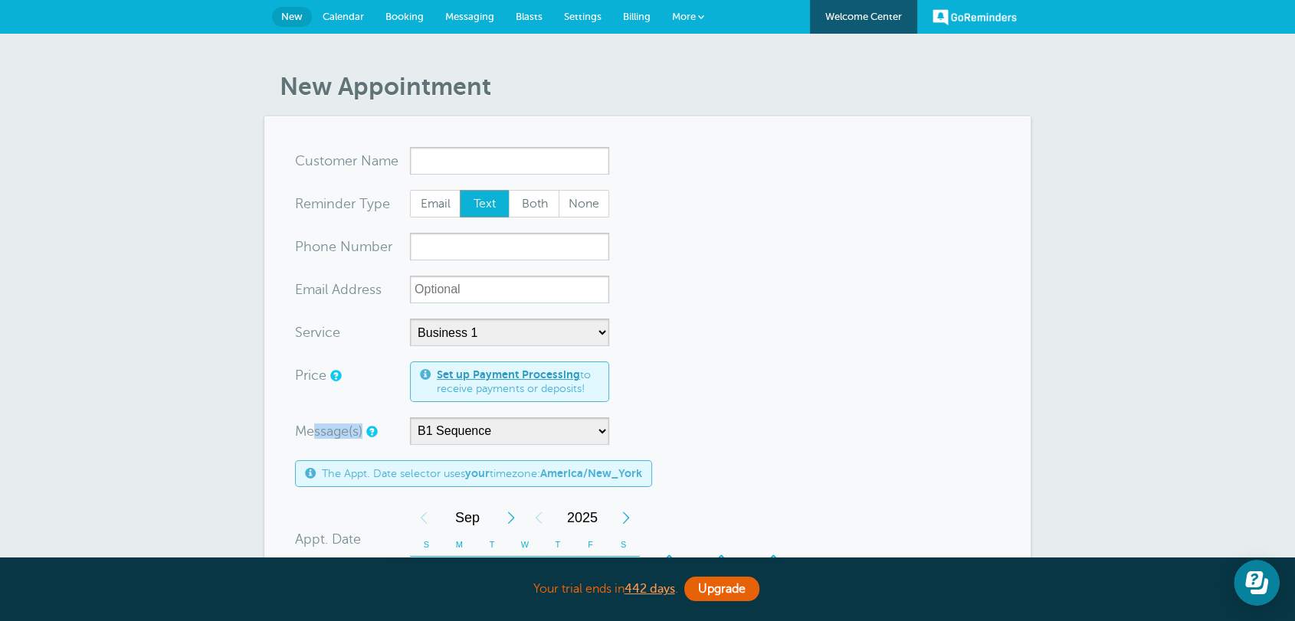
drag, startPoint x: 310, startPoint y: 441, endPoint x: 435, endPoint y: 433, distance: 125.1
click at [383, 431] on div "Message(s)" at bounding box center [352, 432] width 115 height 28
click at [460, 432] on div "Copy" at bounding box center [459, 432] width 41 height 25
click at [703, 415] on form "You are creating a new customer. To use an existing customer select one from th…" at bounding box center [647, 568] width 705 height 842
click at [569, 439] on select "B1 Sequence Main Reminder Sequence Reminder + Ff Up" at bounding box center [509, 432] width 199 height 28
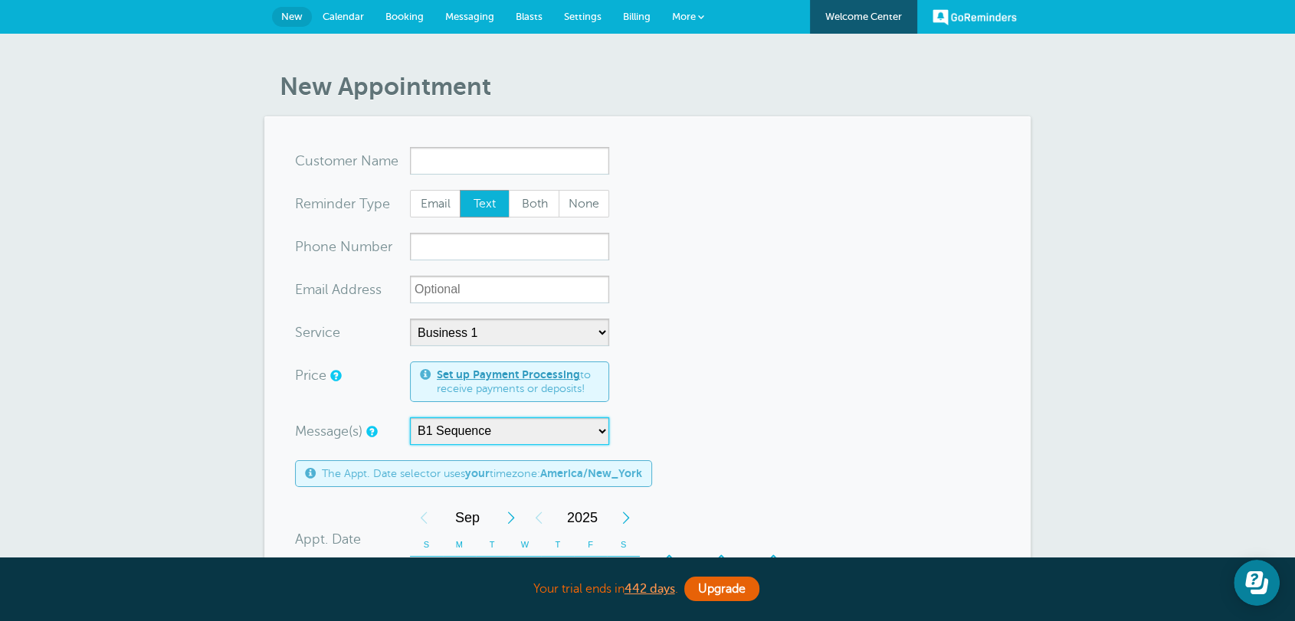
click at [410, 418] on select "B1 Sequence Main Reminder Sequence Reminder + Ff Up" at bounding box center [509, 432] width 199 height 28
click at [782, 418] on div "Message(s) B1 Sequence Main Reminder Sequence Reminder + Ff Up Custom Message S…" at bounding box center [544, 432] width 498 height 28
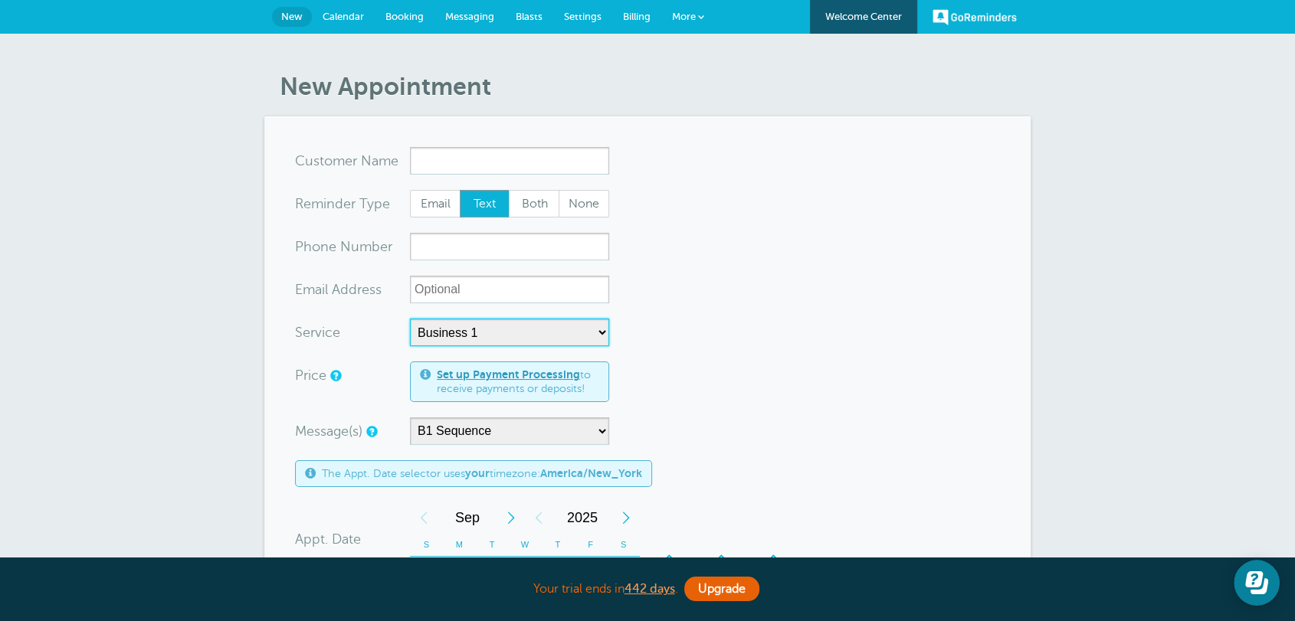
click at [496, 330] on select "-- Business 1 Business 2" at bounding box center [509, 333] width 199 height 28
click at [791, 359] on form "You are creating a new customer. To use an existing customer select one from th…" at bounding box center [647, 568] width 705 height 842
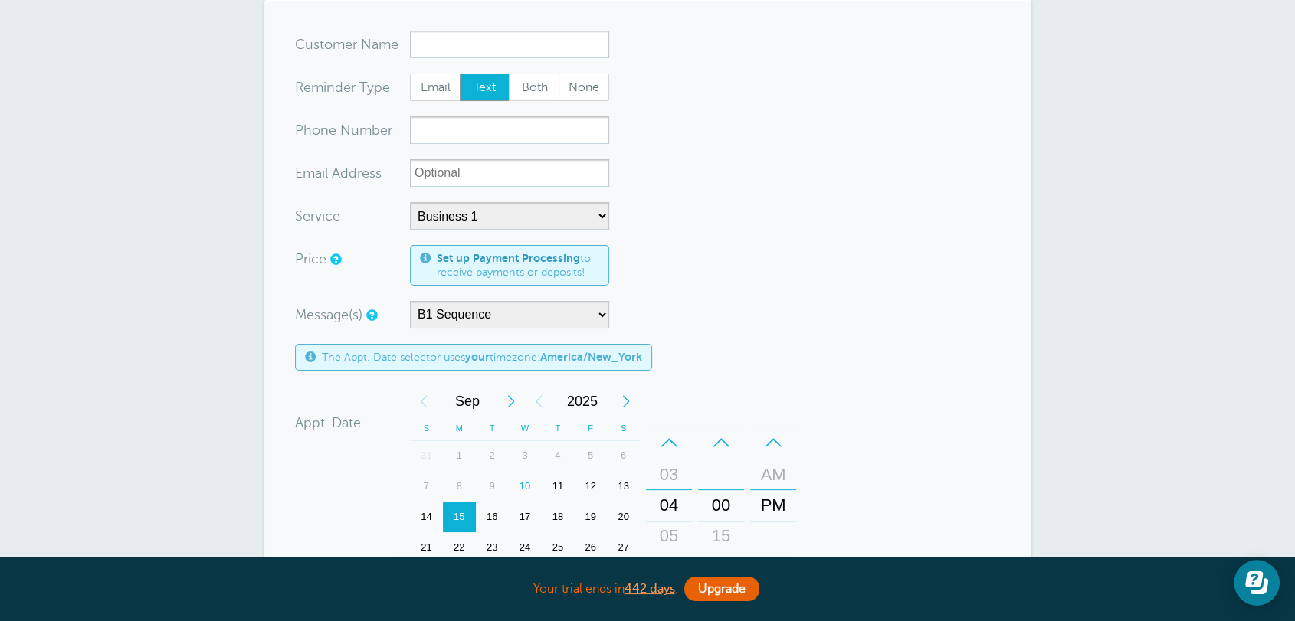
scroll to position [198, 0]
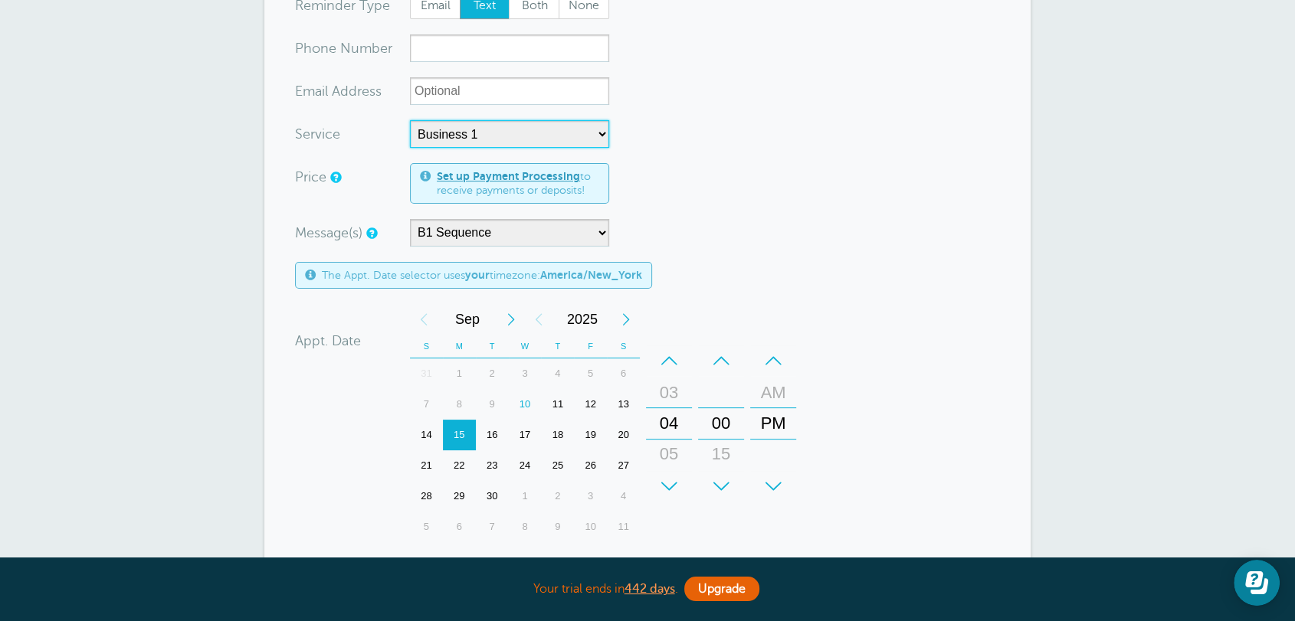
click at [457, 123] on select "-- Business 1 Business 2" at bounding box center [509, 134] width 199 height 28
click at [410, 120] on select "-- Business 1 Business 2" at bounding box center [509, 134] width 199 height 28
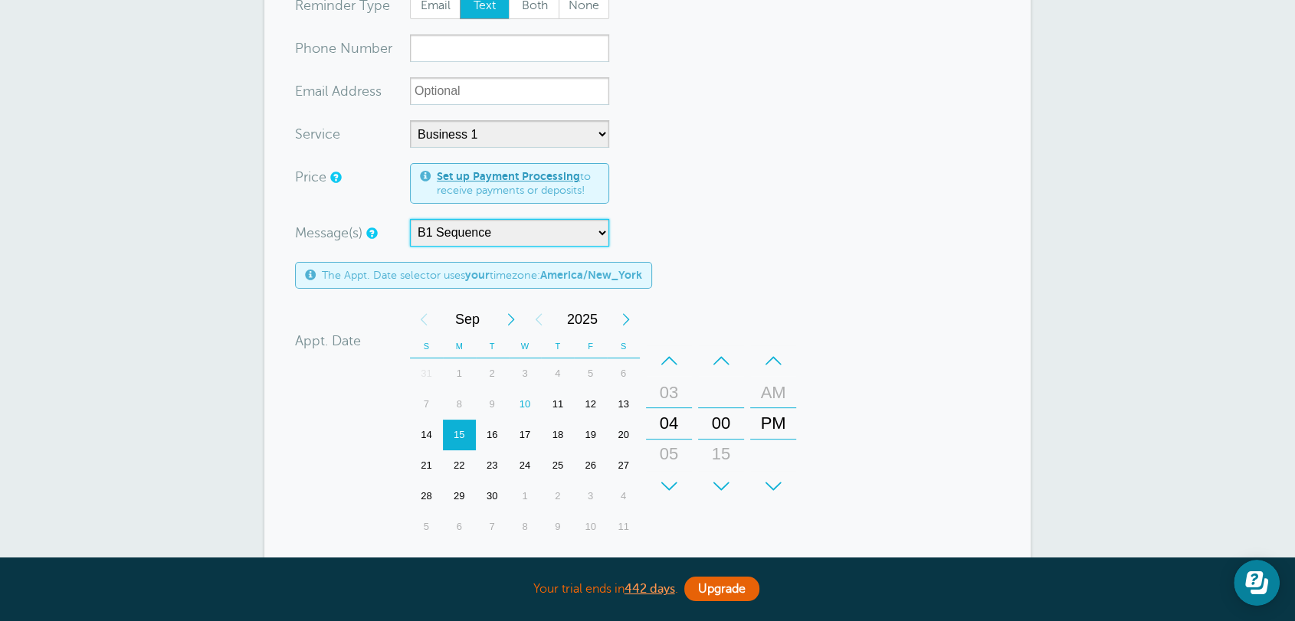
click at [459, 244] on select "B1 Sequence Main Reminder Sequence Reminder + Ff Up" at bounding box center [509, 233] width 199 height 28
click at [410, 219] on select "B1 Sequence Main Reminder Sequence Reminder + Ff Up" at bounding box center [509, 233] width 199 height 28
click at [473, 242] on select "B1 Sequence Main Reminder Sequence Reminder + Ff Up" at bounding box center [509, 233] width 199 height 28
click at [703, 176] on form "You are creating a new customer. To use an existing customer select one from th…" at bounding box center [647, 370] width 705 height 842
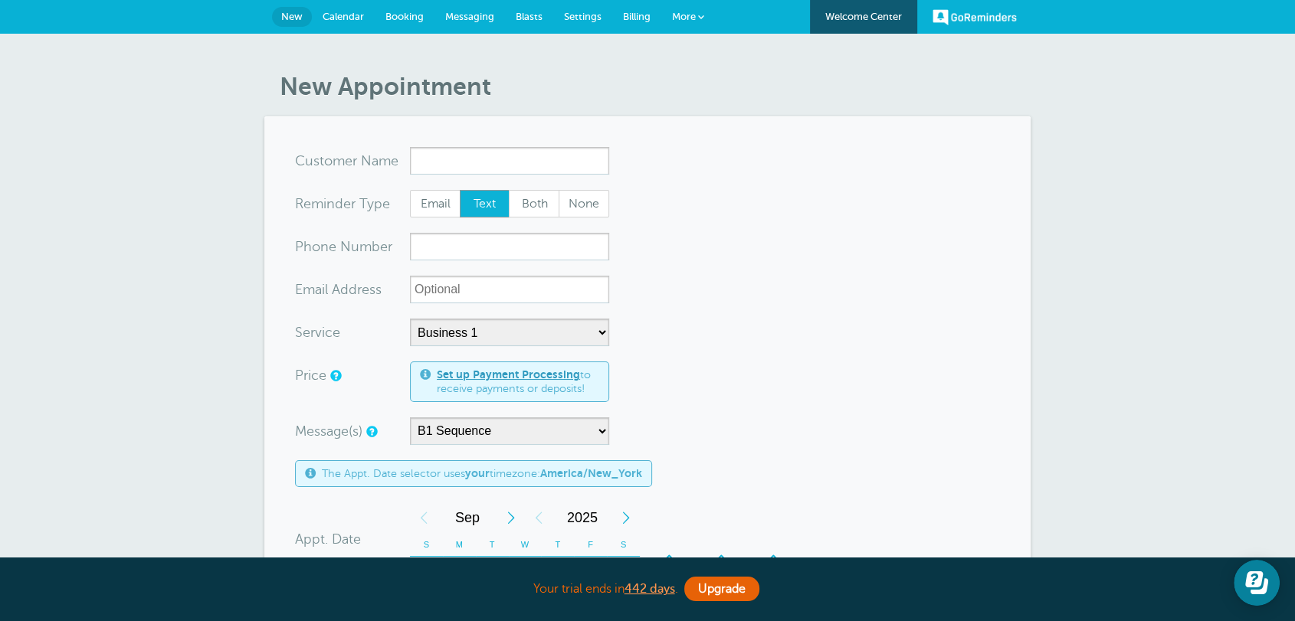
click at [348, 15] on span "Calendar" at bounding box center [343, 16] width 41 height 11
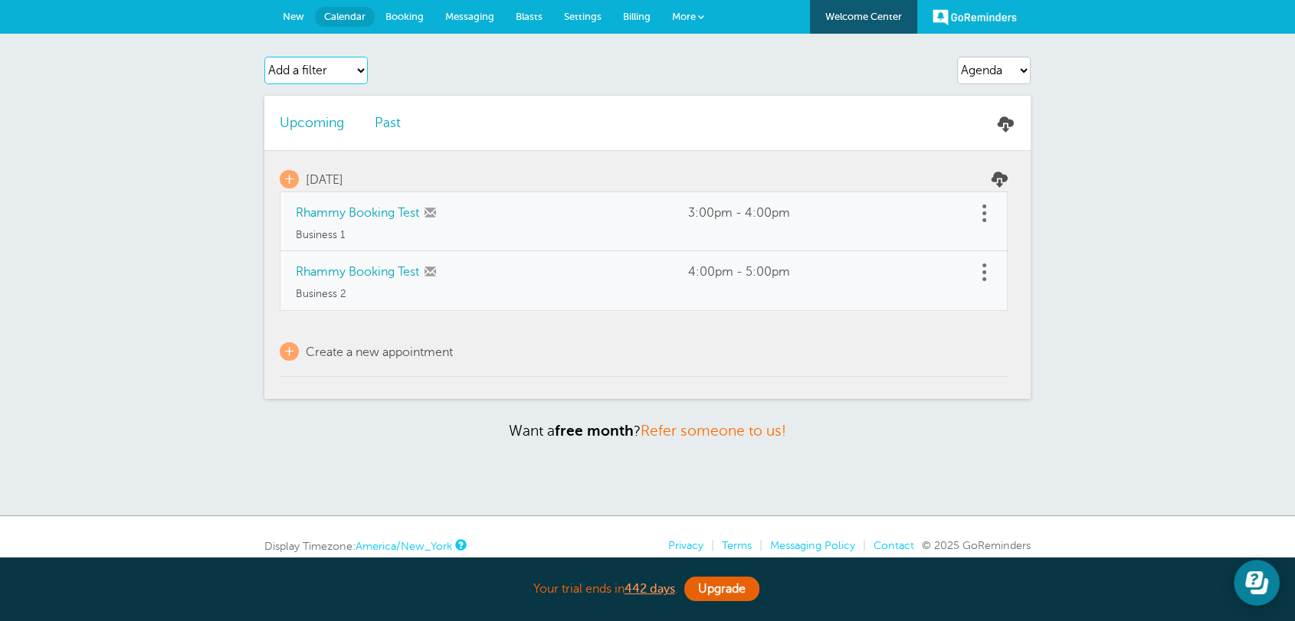
drag, startPoint x: 0, startPoint y: 0, endPoint x: 316, endPoint y: 71, distance: 323.6
click at [316, 71] on select "Add a filter Customer Search Service Appointment Status Payment Status" at bounding box center [315, 71] width 103 height 28
select select "services"
click at [264, 57] on select "Add a filter Customer Search Service Appointment Status Payment Status" at bounding box center [315, 71] width 103 height 28
select select
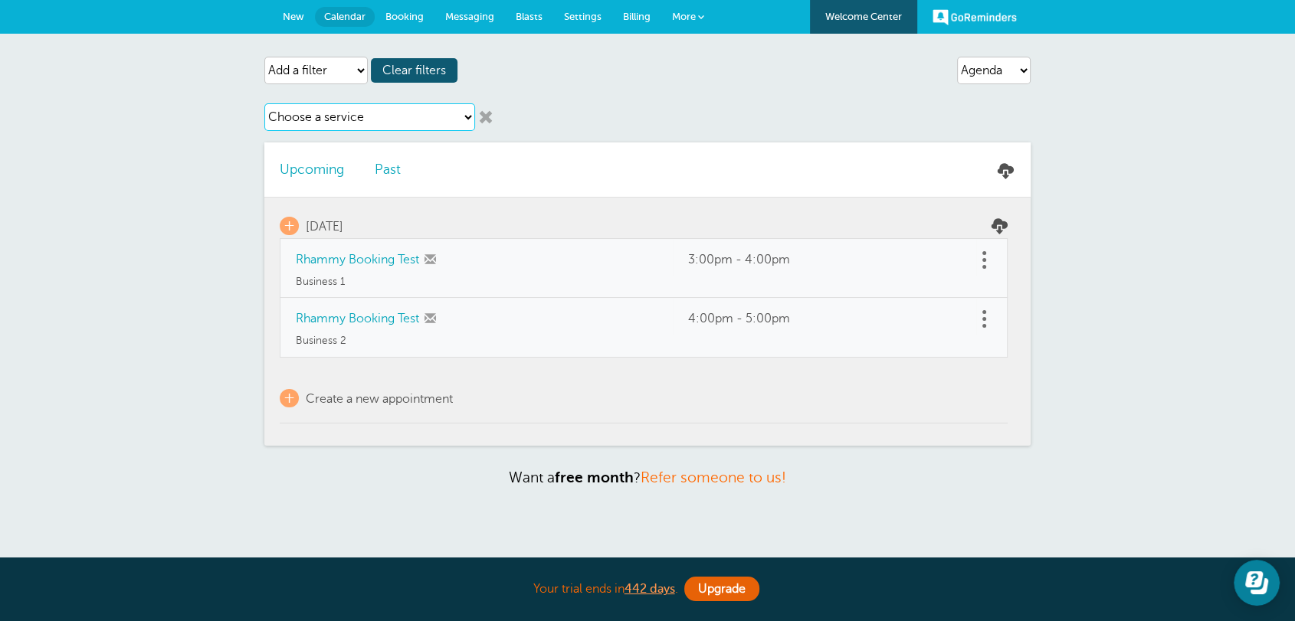
click at [304, 118] on select "Choose a service Business 1 Business 2" at bounding box center [369, 117] width 211 height 28
click at [264, 103] on select "Choose a service Business 1 Business 2" at bounding box center [369, 117] width 211 height 28
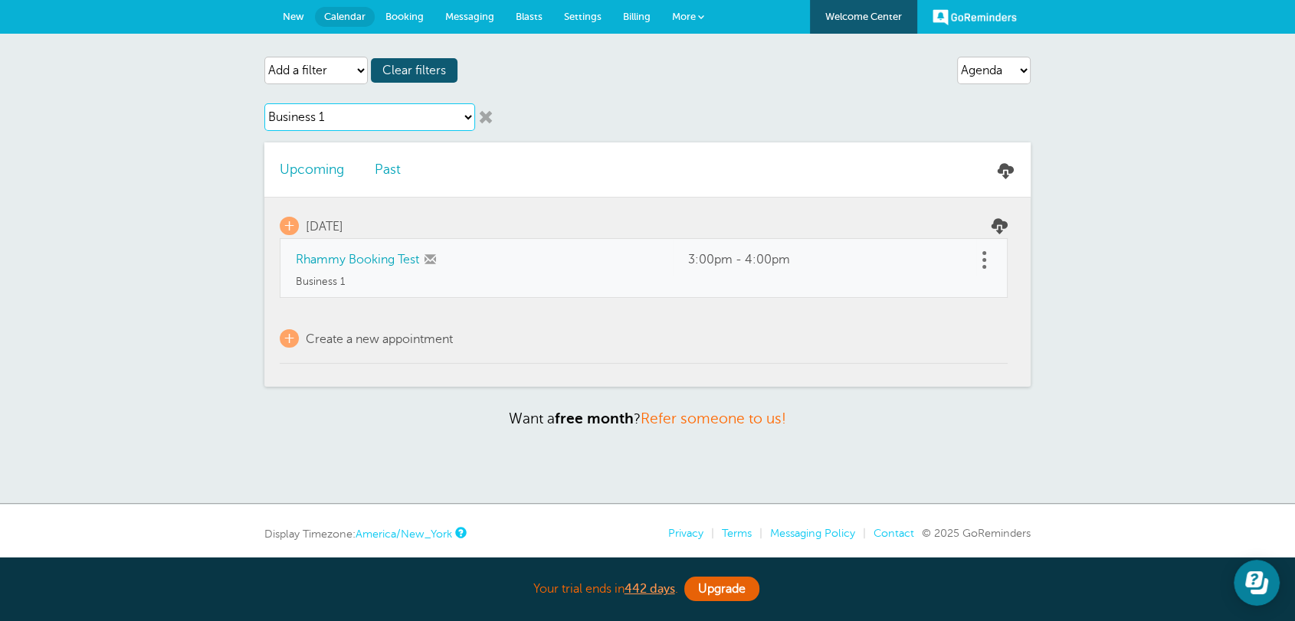
click at [405, 107] on select "Choose a service Business 1 Business 2" at bounding box center [369, 117] width 211 height 28
select select "28177"
click at [264, 103] on select "Choose a service Business 1 Business 2" at bounding box center [369, 117] width 211 height 28
click at [286, 16] on span "New" at bounding box center [293, 16] width 21 height 11
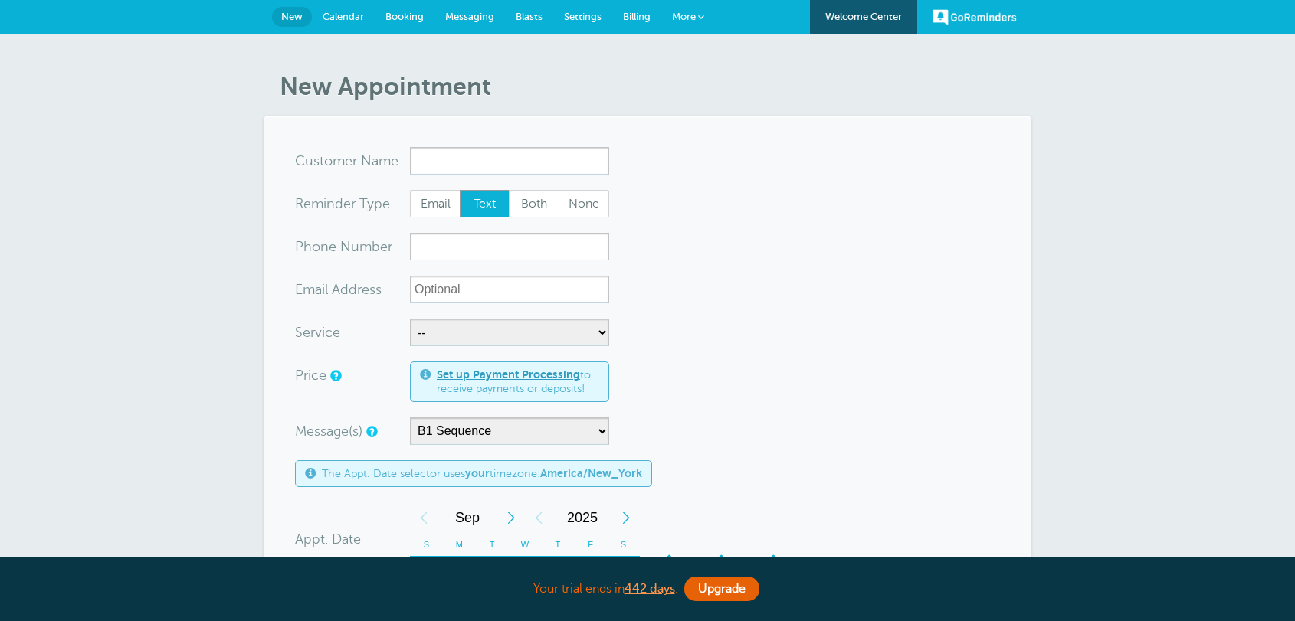
select select "161296"
click at [329, 16] on span "Calendar" at bounding box center [343, 16] width 41 height 11
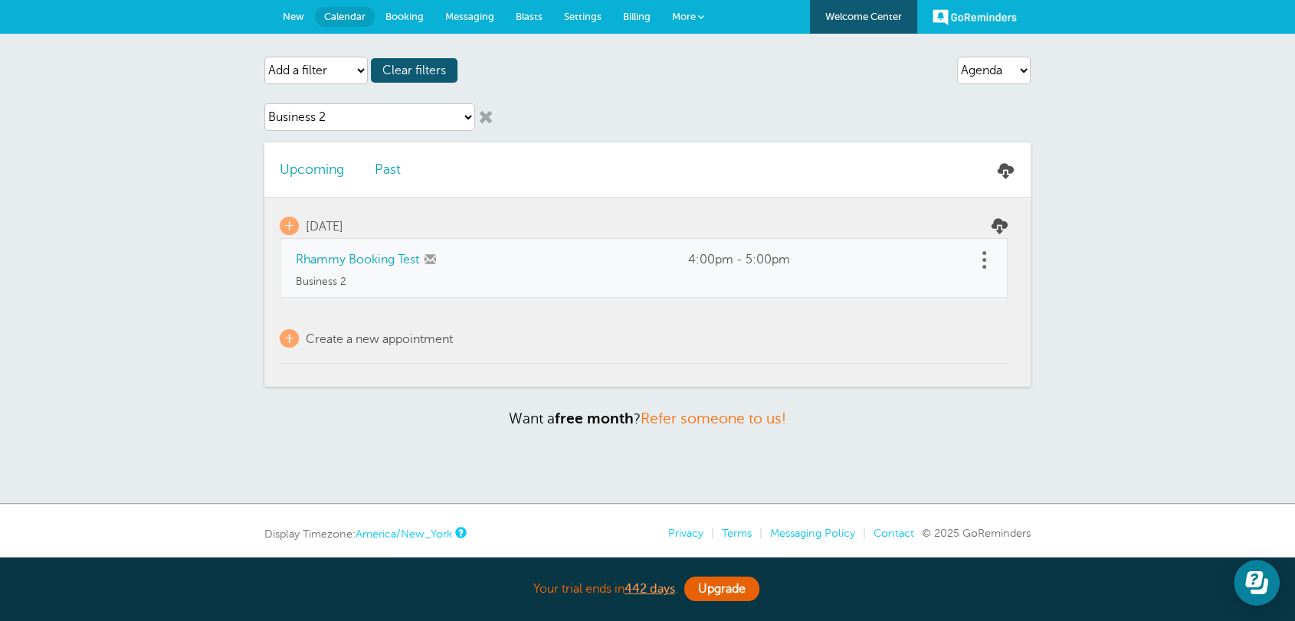
click at [487, 116] on link at bounding box center [485, 117] width 15 height 15
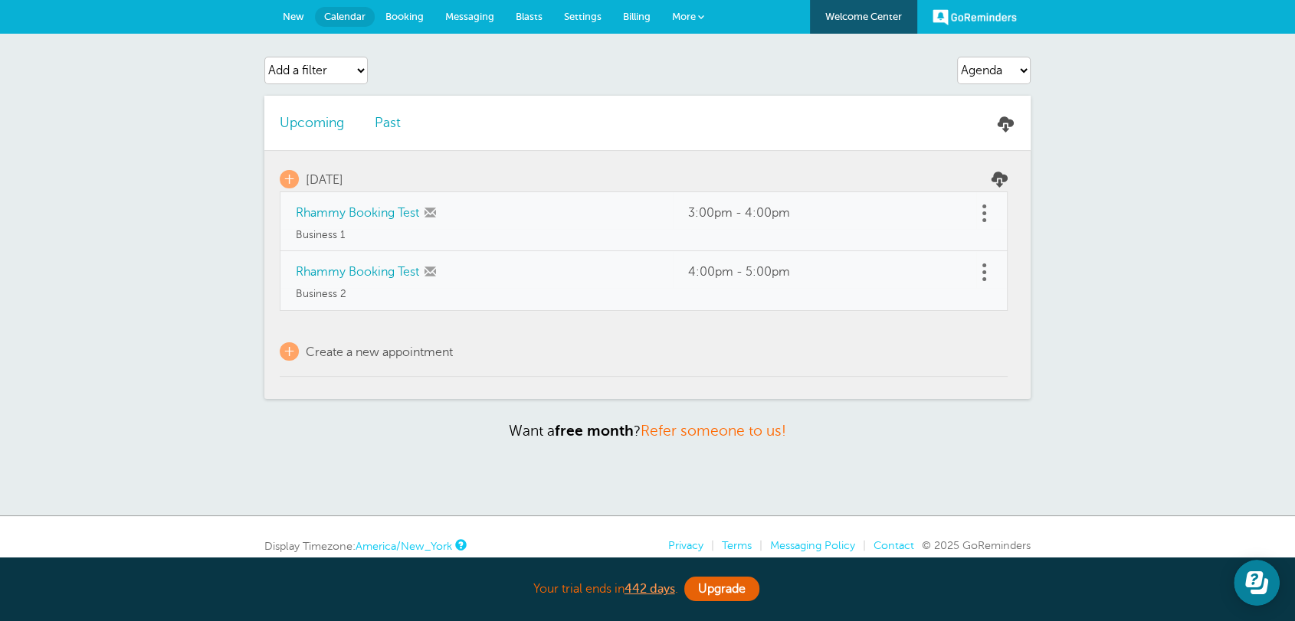
click at [731, 359] on p "+ Create a new appointment" at bounding box center [644, 351] width 728 height 18
click at [988, 76] on select "Agenda Day Week Month (full view) Month (condensed)" at bounding box center [994, 71] width 74 height 28
select select "month-full"
click at [957, 57] on select "Agenda Day Week Month (full view) Month (condensed)" at bounding box center [994, 71] width 74 height 28
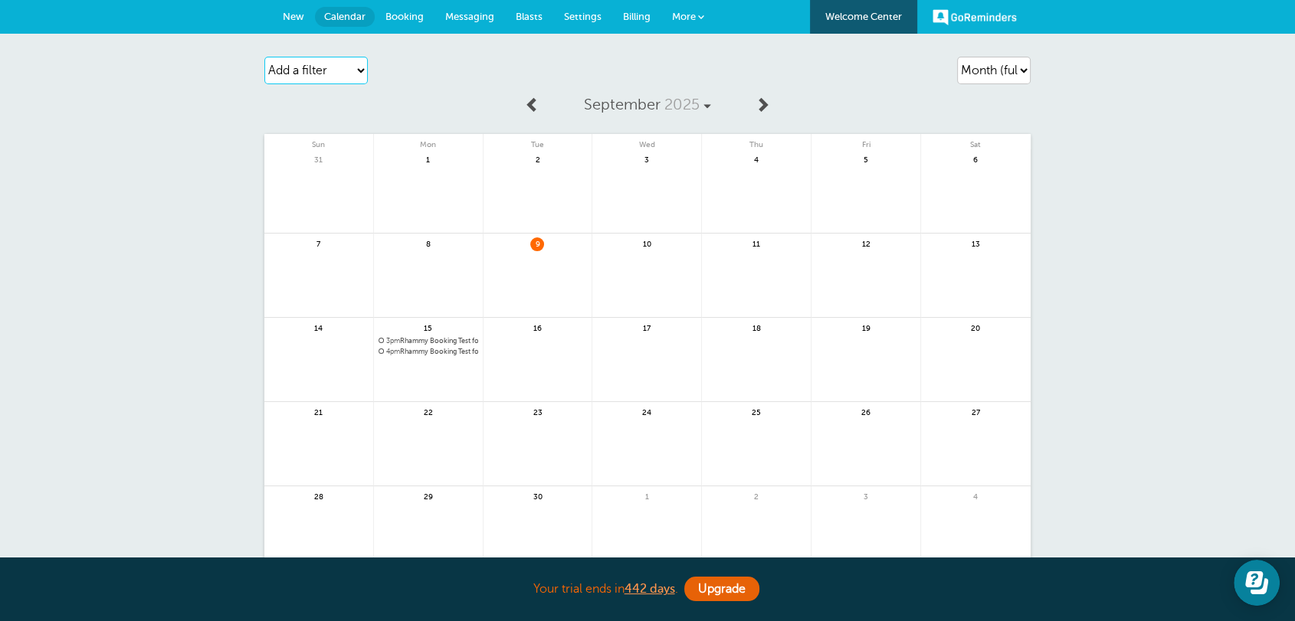
click at [322, 72] on select "Add a filter Customer Search Service Appointment Status Payment Status" at bounding box center [315, 71] width 103 height 28
select select "services"
click at [264, 57] on select "Add a filter Customer Search Service Appointment Status Payment Status" at bounding box center [315, 71] width 103 height 28
select select
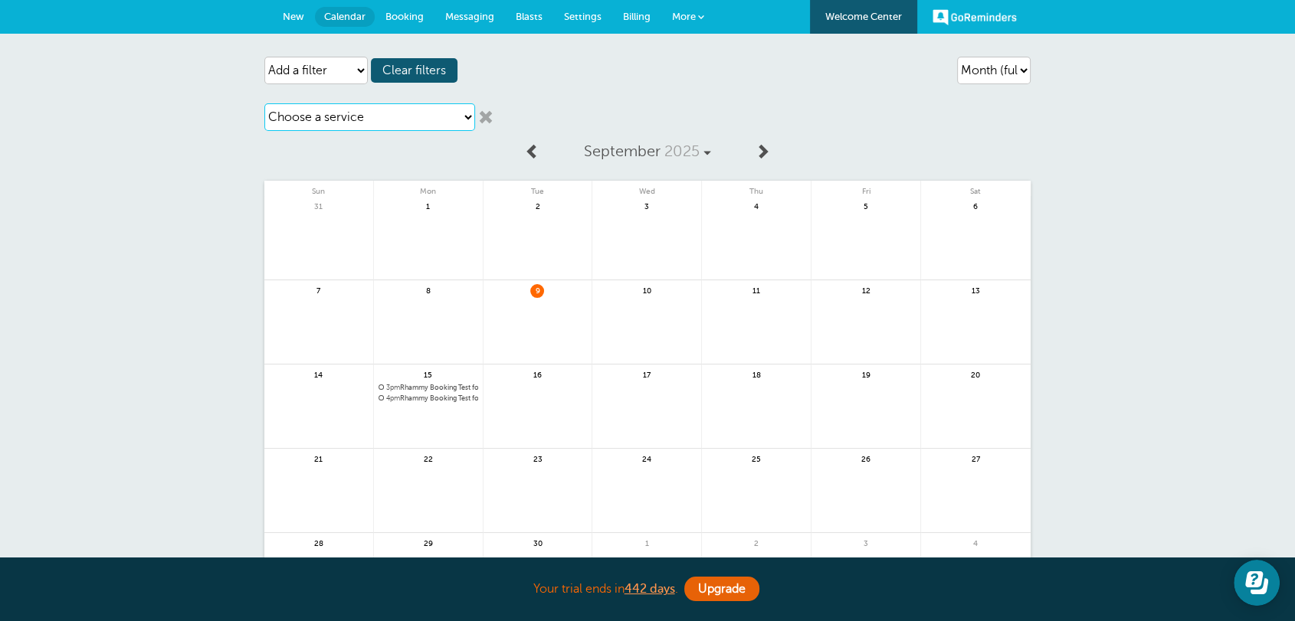
click at [314, 122] on select "Choose a service Business 1 Business 2" at bounding box center [369, 117] width 211 height 28
click at [264, 103] on select "Choose a service Business 1 Business 2" at bounding box center [369, 117] width 211 height 28
click at [404, 129] on select "Choose a service Business 1 Business 2" at bounding box center [369, 117] width 211 height 28
select select "28177"
click at [264, 103] on select "Choose a service Business 1 Business 2" at bounding box center [369, 117] width 211 height 28
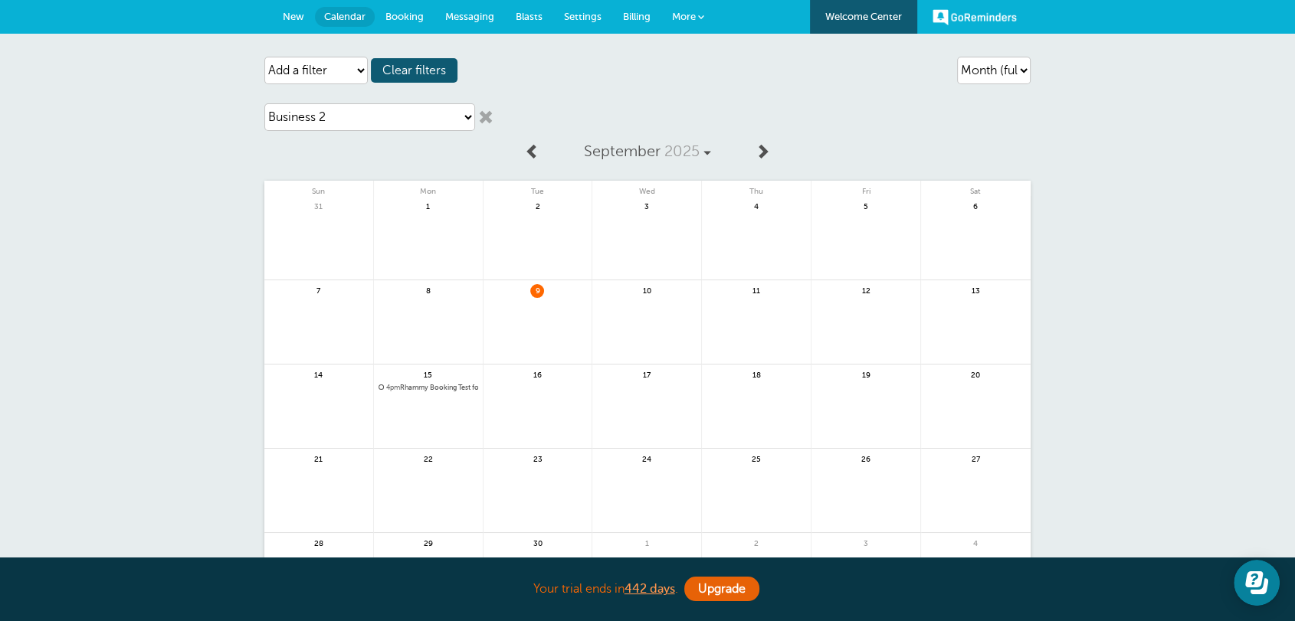
click at [492, 113] on link at bounding box center [485, 117] width 15 height 15
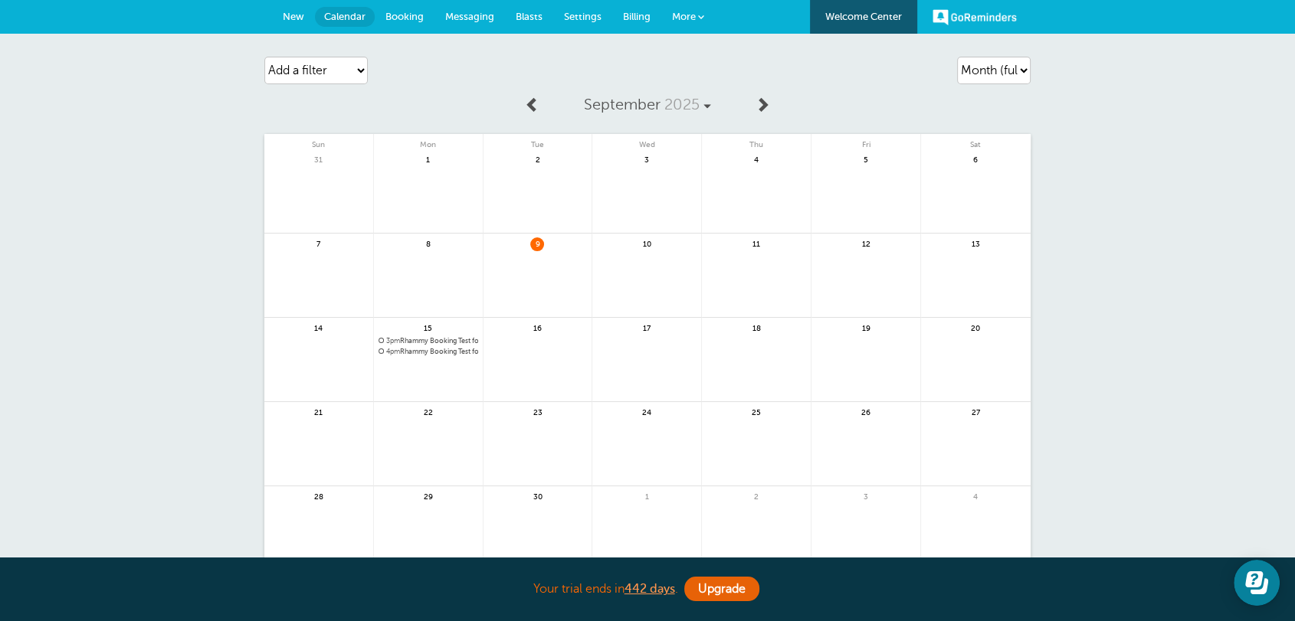
click at [386, 106] on div "September 2025 Sun Mon Tue Wed Thu Fri Sat 31 1 2 3" at bounding box center [647, 329] width 766 height 483
click at [293, 18] on span "New" at bounding box center [293, 16] width 21 height 11
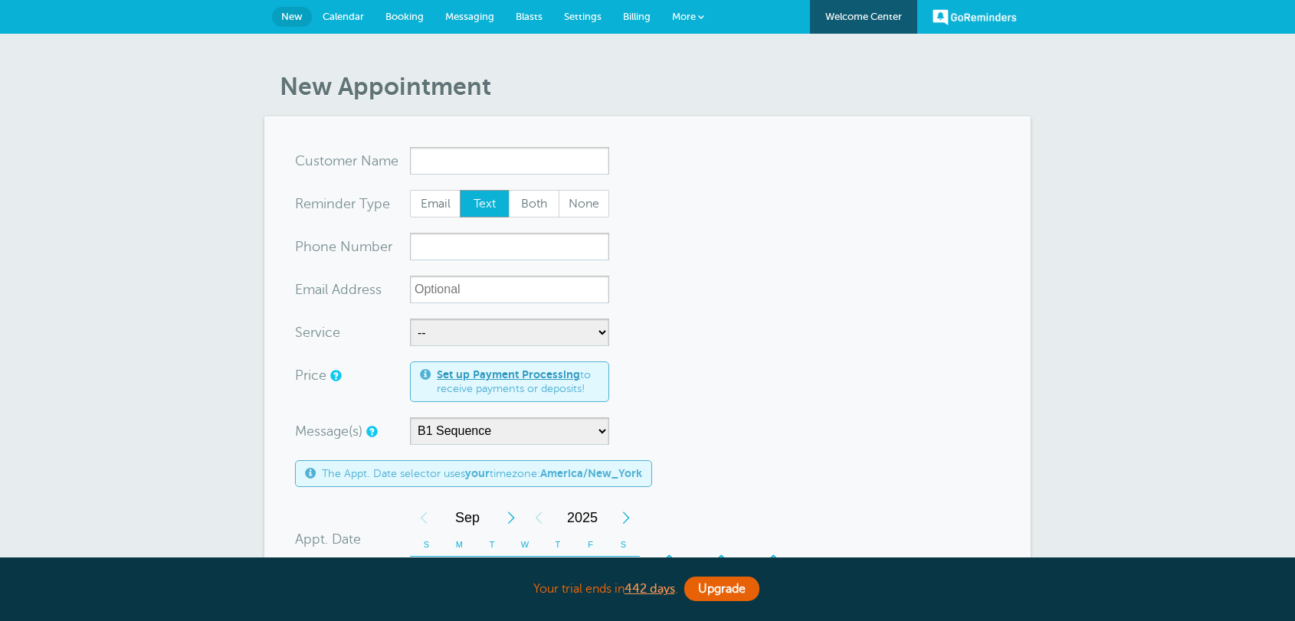
select select "161296"
click at [731, 415] on form "You are creating a new customer. To use an existing customer select one from th…" at bounding box center [647, 568] width 705 height 842
click at [441, 159] on input "x-no-autofill" at bounding box center [509, 161] width 199 height 28
drag, startPoint x: 316, startPoint y: 93, endPoint x: 805, endPoint y: 405, distance: 580.5
click at [805, 405] on article "New Appointment You are creating a new customer. To use an existing customer se…" at bounding box center [647, 546] width 766 height 949
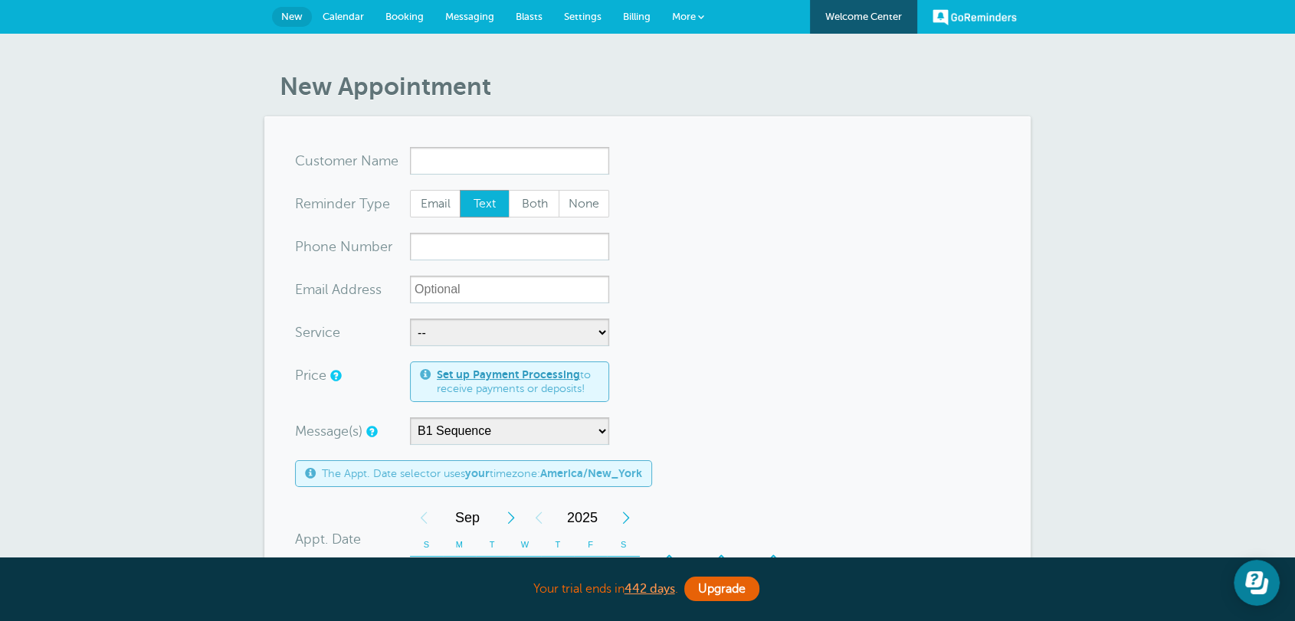
click at [795, 344] on form "You are creating a new customer. To use an existing customer select one from th…" at bounding box center [647, 568] width 705 height 842
click at [426, 329] on select "-- Business 1 Business 2" at bounding box center [509, 333] width 199 height 28
select select "28176"
click at [410, 319] on select "-- Business 1 Business 2" at bounding box center [509, 333] width 199 height 28
drag, startPoint x: 625, startPoint y: 19, endPoint x: 688, endPoint y: 97, distance: 100.3
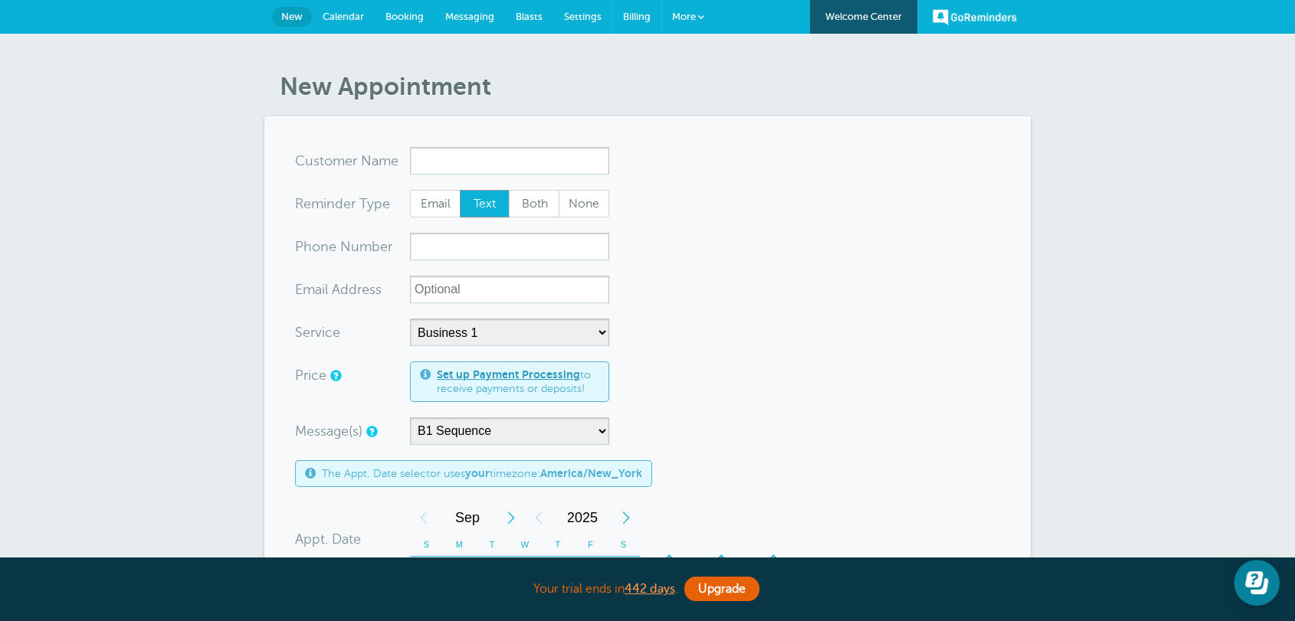
click at [625, 19] on span "Billing" at bounding box center [637, 16] width 28 height 11
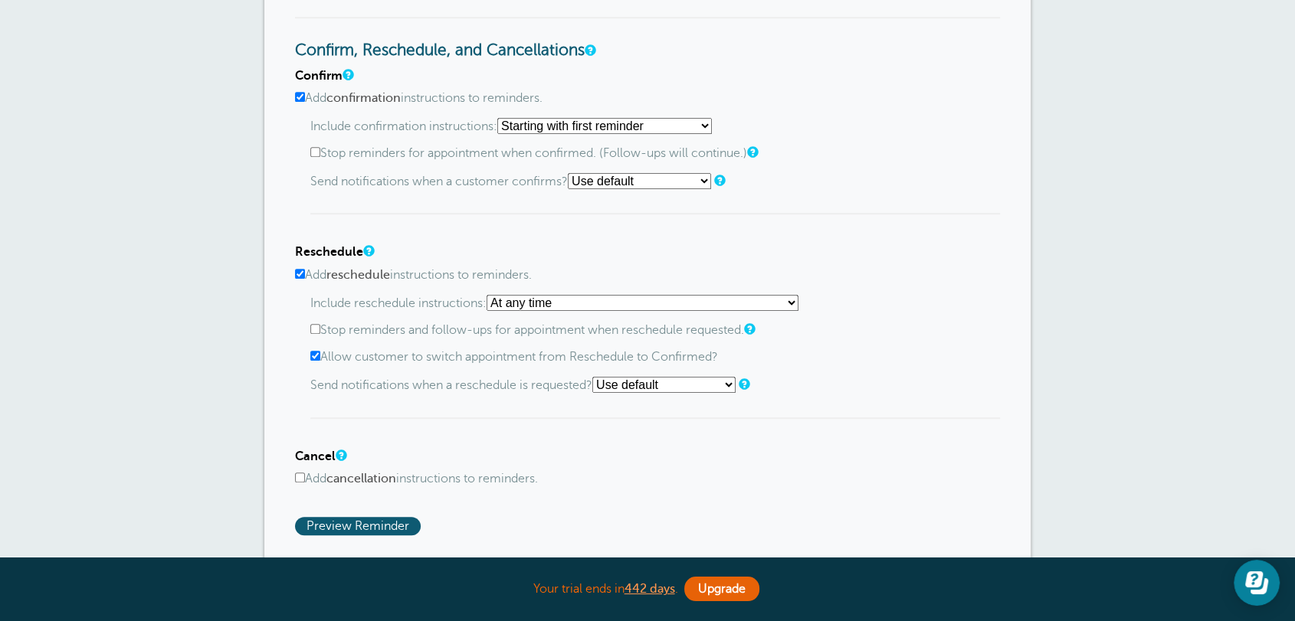
scroll to position [993, 0]
drag, startPoint x: 315, startPoint y: 144, endPoint x: 558, endPoint y: 120, distance: 244.0
click at [555, 117] on div "Confirm Add confirmation instructions to reminders. Include confirmation instru…" at bounding box center [647, 140] width 705 height 146
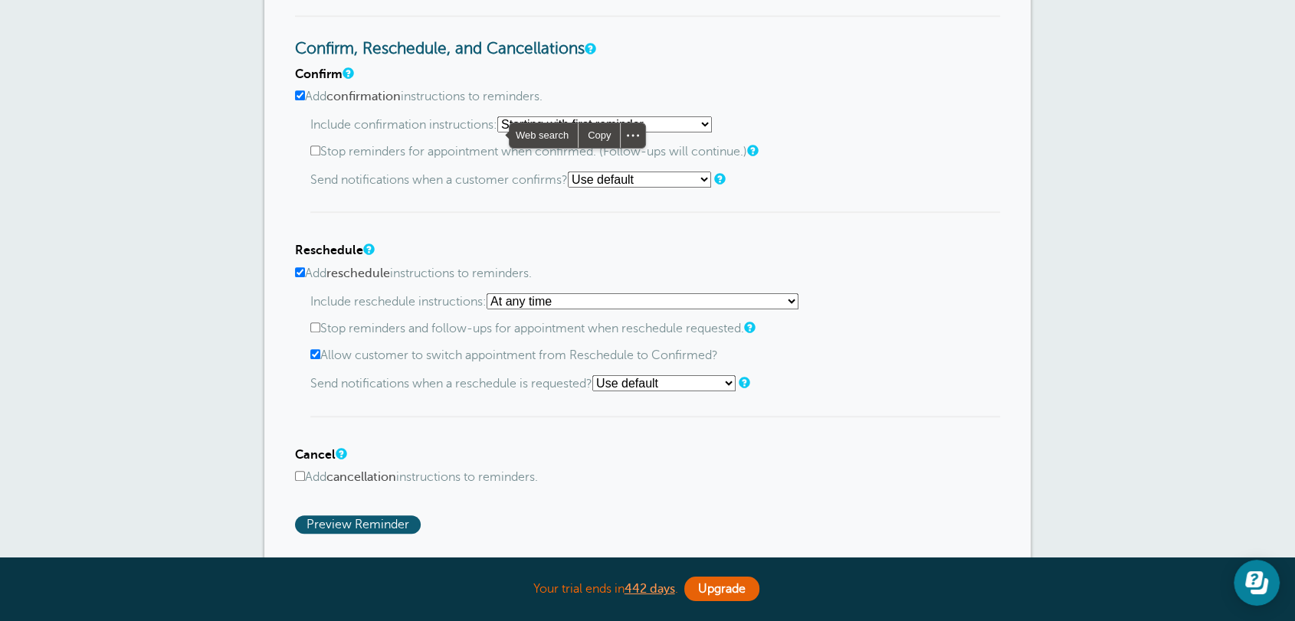
drag, startPoint x: 686, startPoint y: 139, endPoint x: 679, endPoint y: 142, distance: 8.3
click at [686, 133] on select "Starting with first reminder If reminder is [DATE] of appointment If reminder i…" at bounding box center [604, 124] width 215 height 16
click at [502, 126] on select "Starting with first reminder If reminder is [DATE] of appointment If reminder i…" at bounding box center [604, 124] width 215 height 16
click at [699, 154] on div "Include confirmation instructions: Starting with first reminder If reminder is …" at bounding box center [655, 164] width 690 height 97
click at [696, 133] on select "Starting with first reminder If reminder is [DATE] of appointment If reminder i…" at bounding box center [604, 124] width 215 height 16
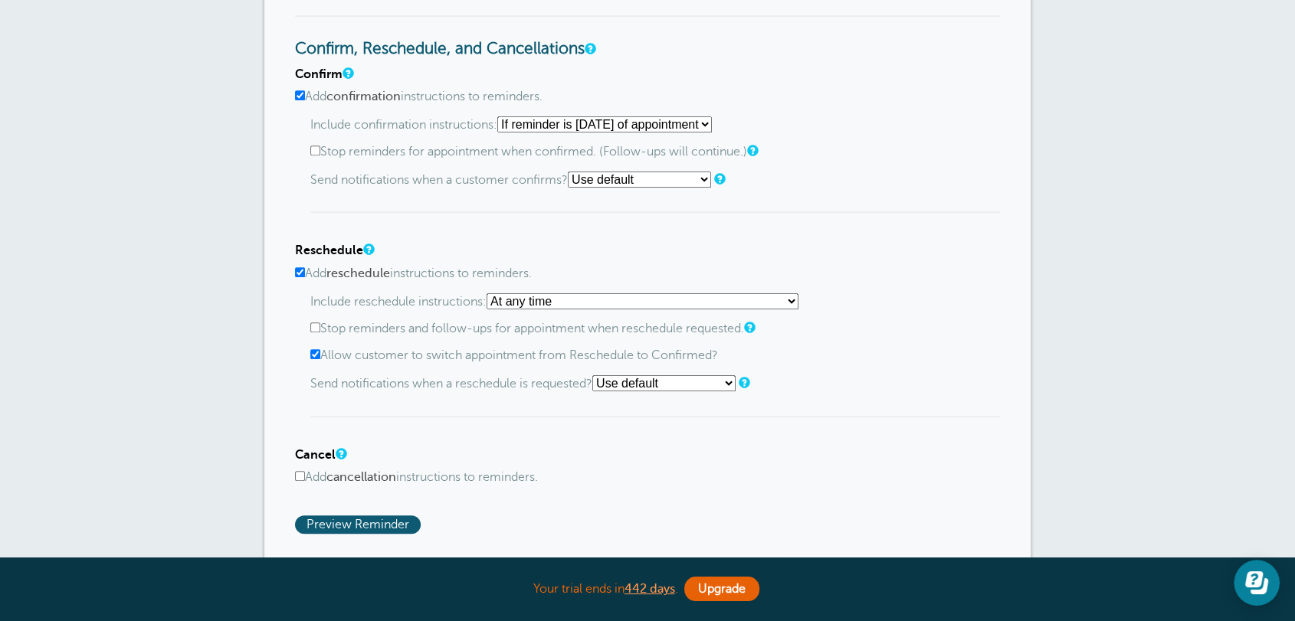
select select "2"
click at [502, 126] on select "Starting with first reminder If reminder is [DATE] of appointment If reminder i…" at bounding box center [604, 124] width 215 height 16
click at [496, 188] on p "Send notifications when a customer confirms? Use default Text me Email me Don't…" at bounding box center [655, 180] width 690 height 16
click at [508, 133] on select "Starting with first reminder If reminder is [DATE] of appointment If reminder i…" at bounding box center [604, 124] width 215 height 16
click at [710, 133] on select "Starting with first reminder If reminder is [DATE] of appointment If reminder i…" at bounding box center [604, 124] width 215 height 16
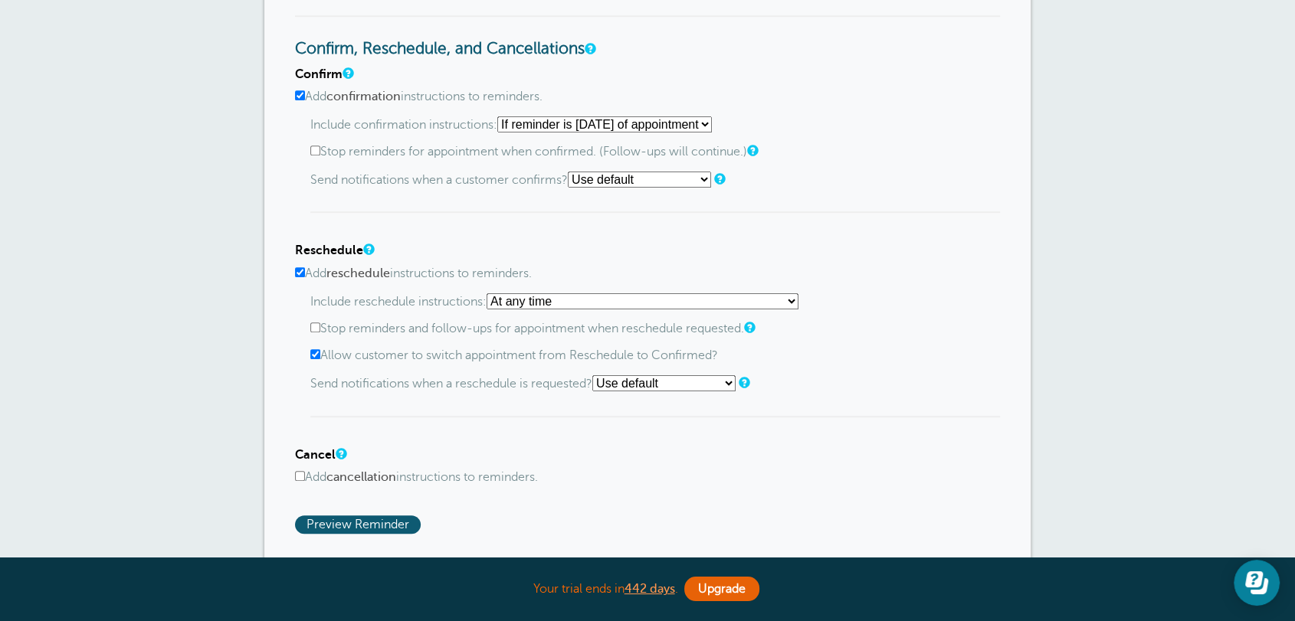
click at [851, 188] on p "Send notifications when a customer confirms? Use default Text me Email me Don't…" at bounding box center [655, 180] width 690 height 16
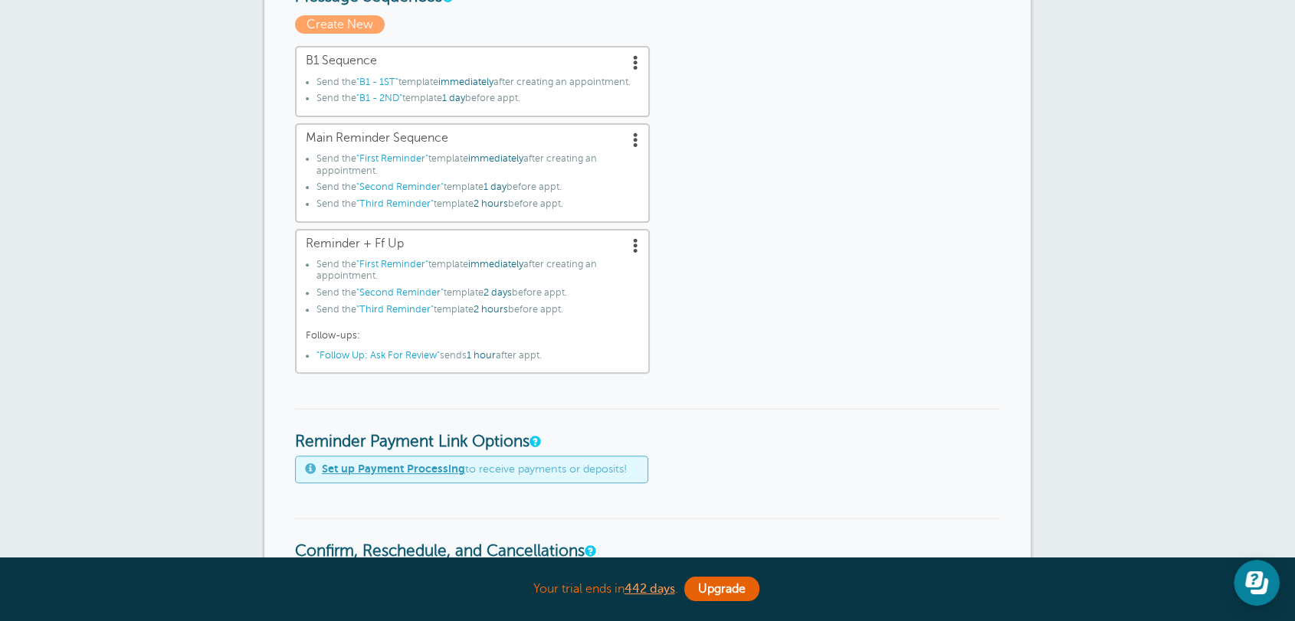
scroll to position [397, 0]
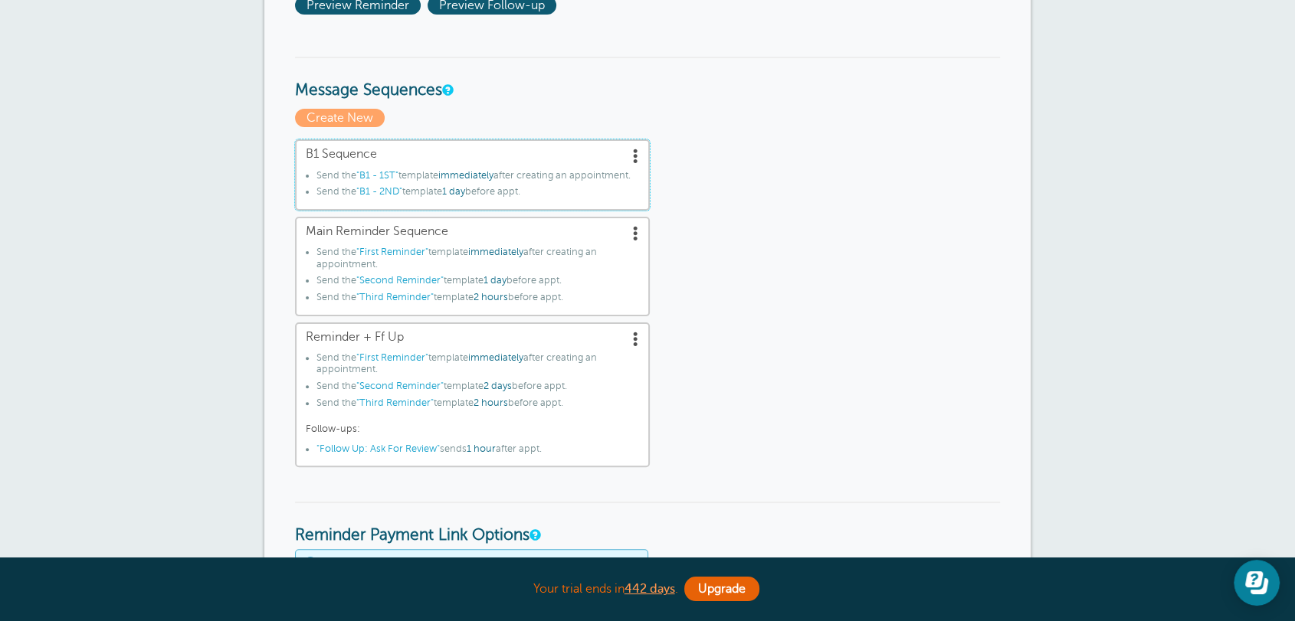
click at [637, 158] on span at bounding box center [635, 155] width 15 height 15
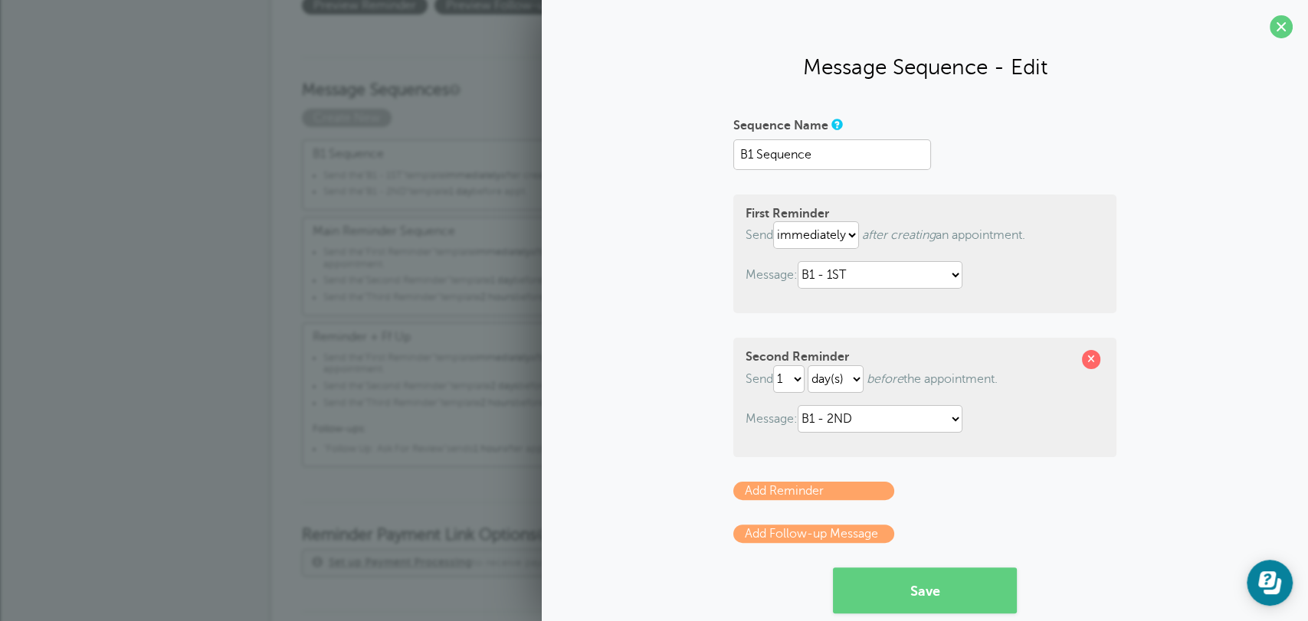
drag, startPoint x: 270, startPoint y: 402, endPoint x: 264, endPoint y: 388, distance: 15.8
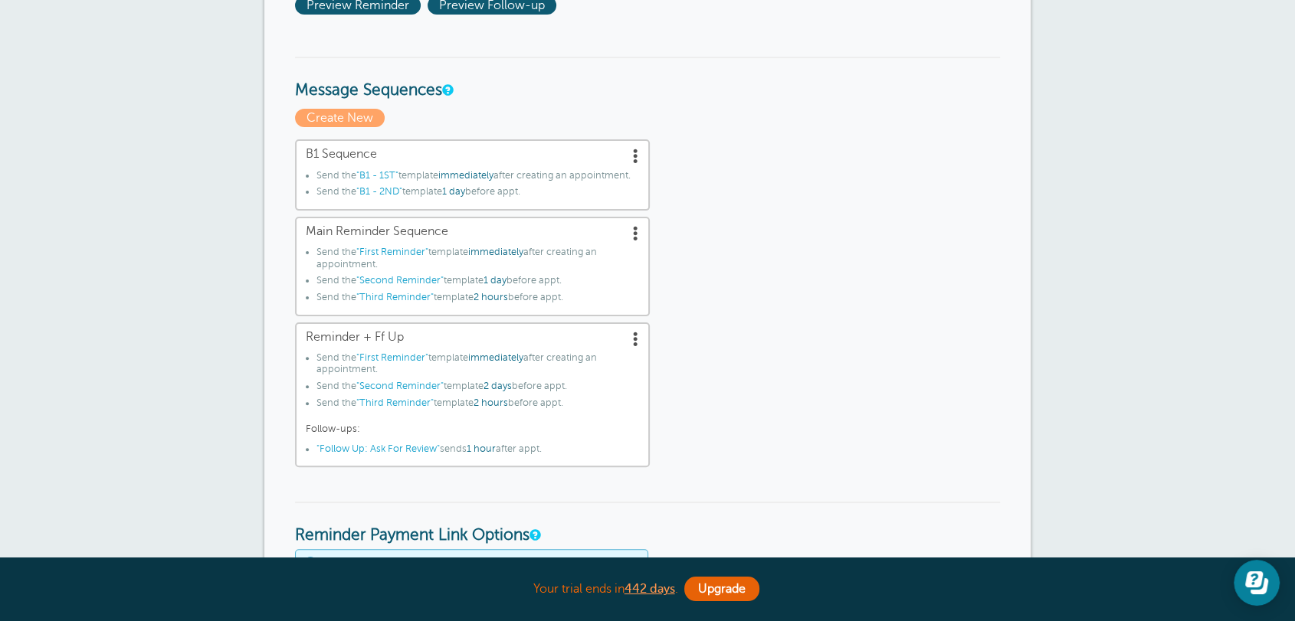
scroll to position [0, 0]
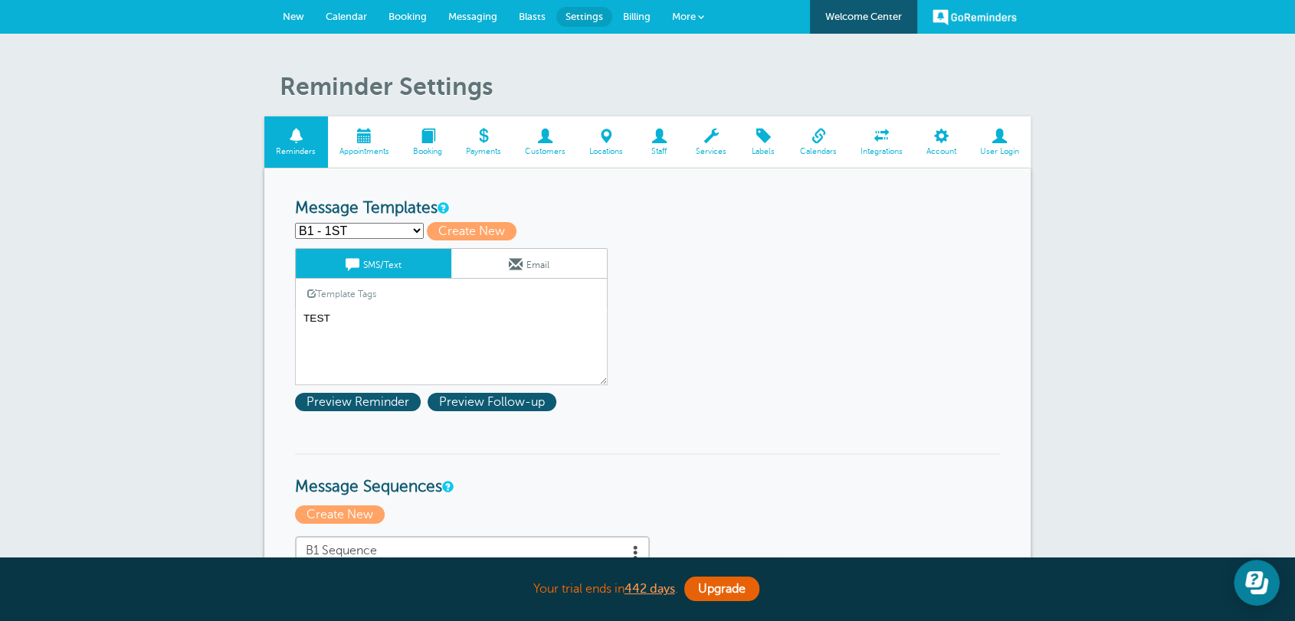
click at [363, 22] on link "Calendar" at bounding box center [346, 17] width 63 height 34
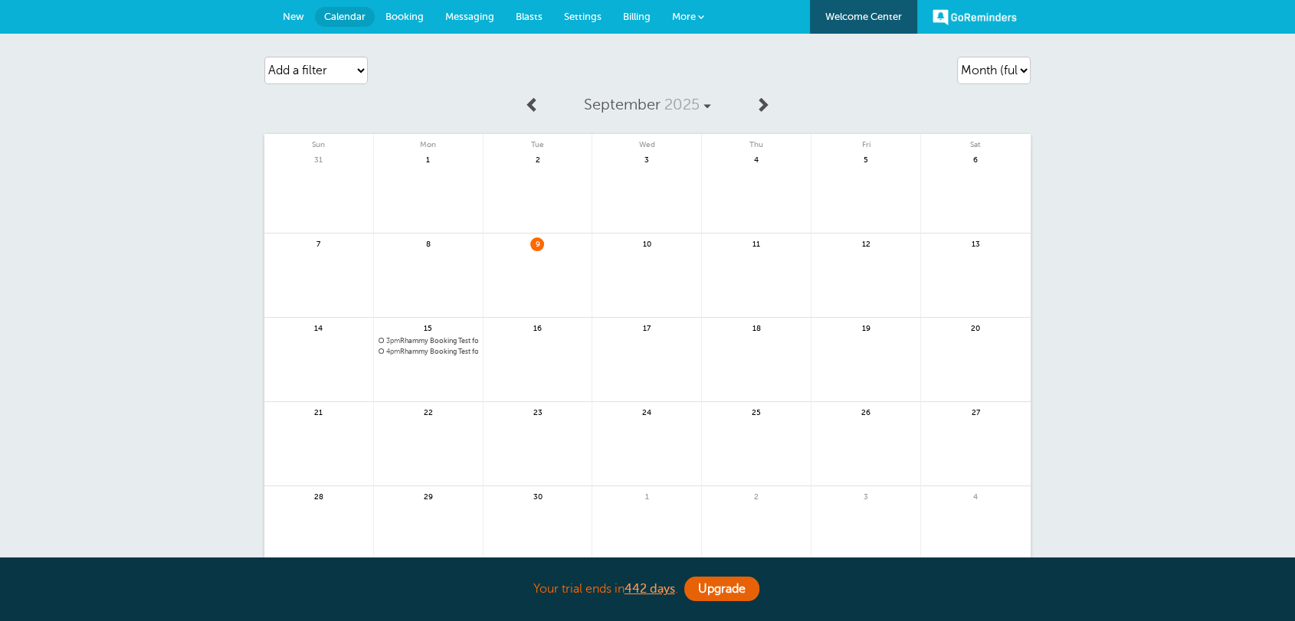
click at [405, 340] on span "3pm Rhammy Booking Test for Business 1" at bounding box center [428, 341] width 100 height 8
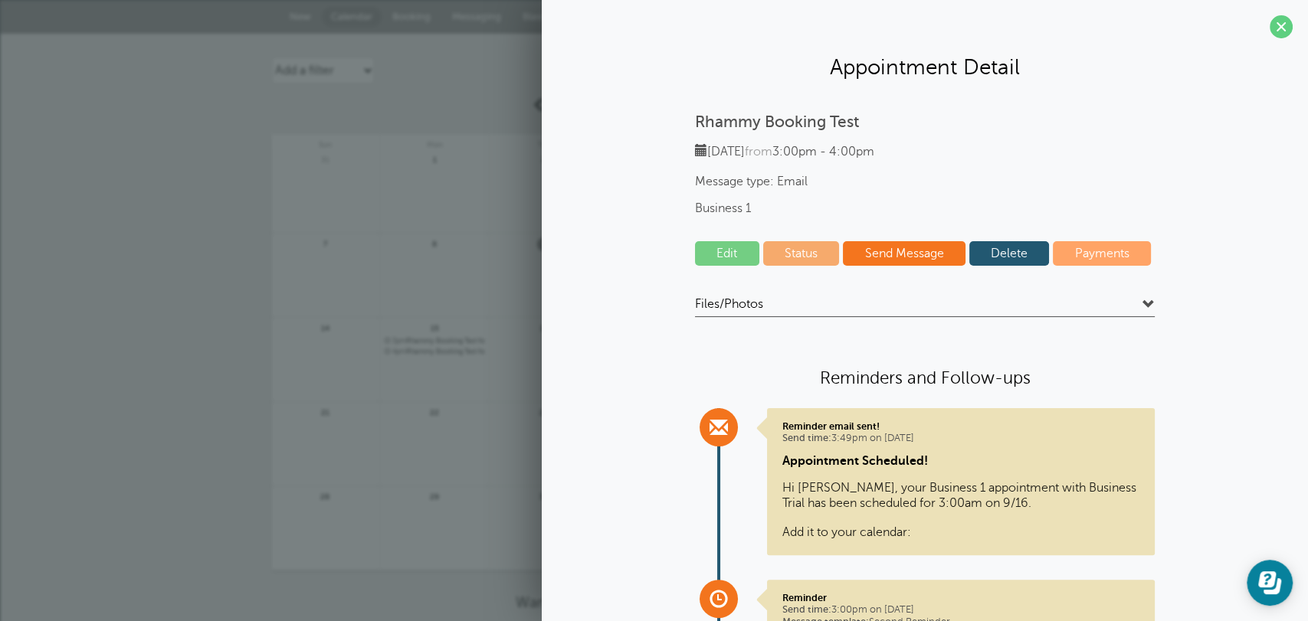
click at [992, 259] on link "Delete" at bounding box center [1009, 253] width 80 height 25
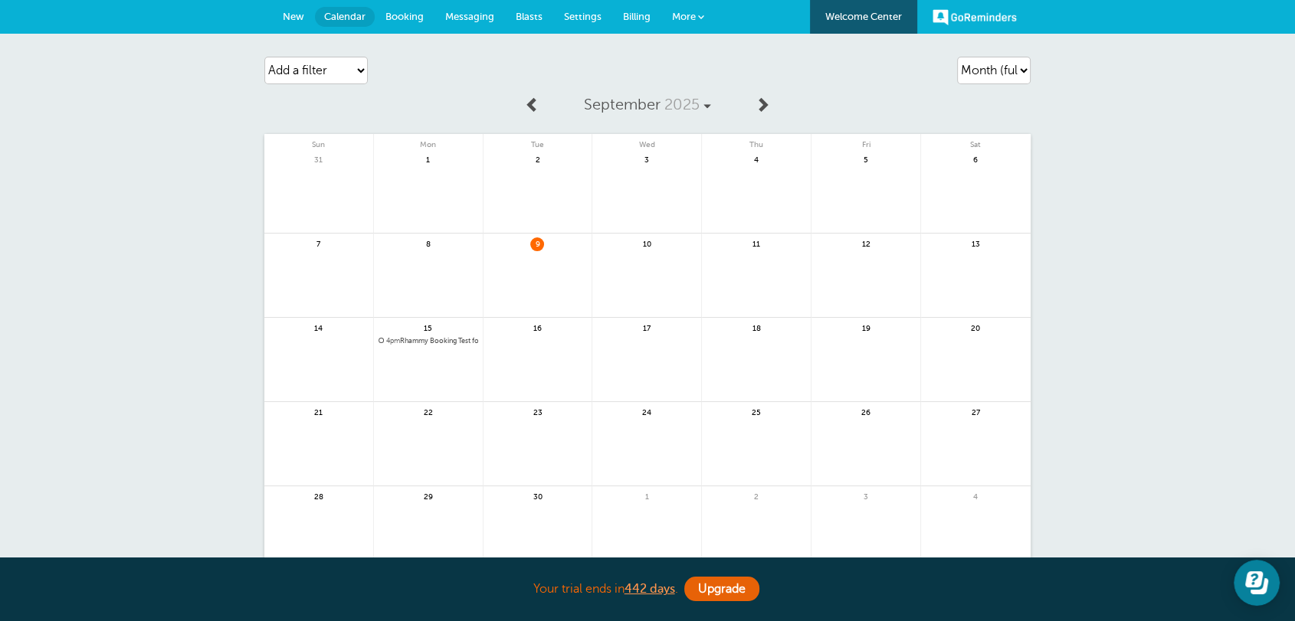
click at [450, 343] on span "4pm Rhammy Booking Test for Business 2" at bounding box center [428, 341] width 100 height 8
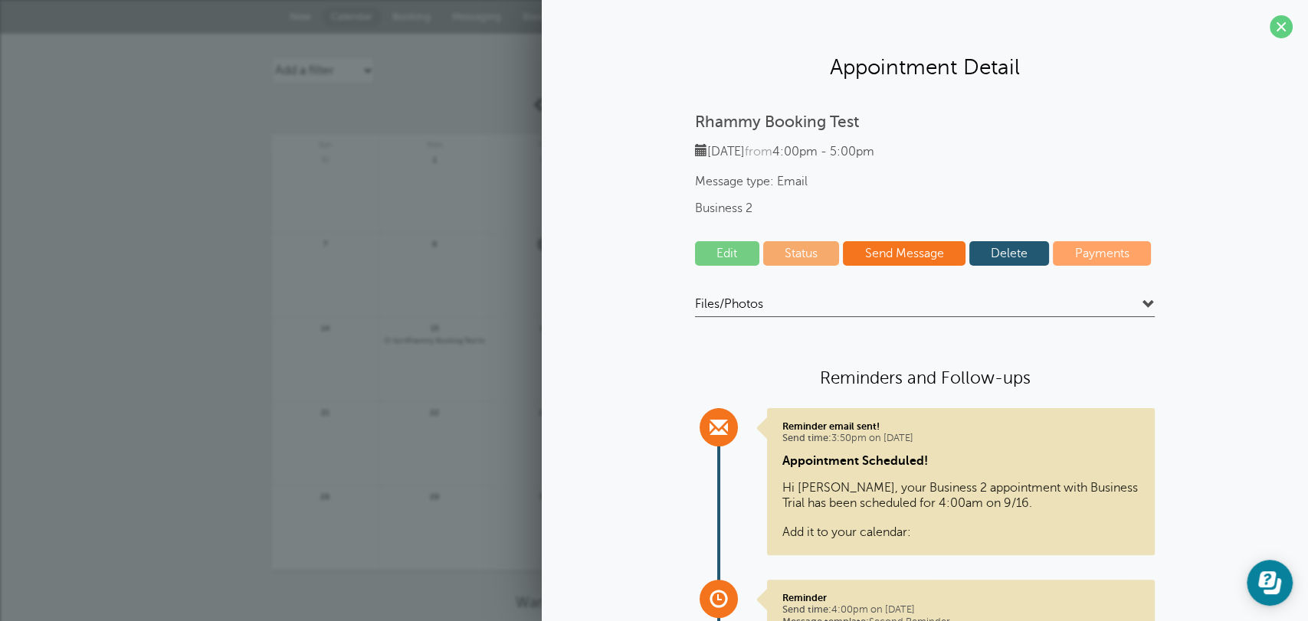
click at [1023, 255] on link "Delete" at bounding box center [1009, 253] width 80 height 25
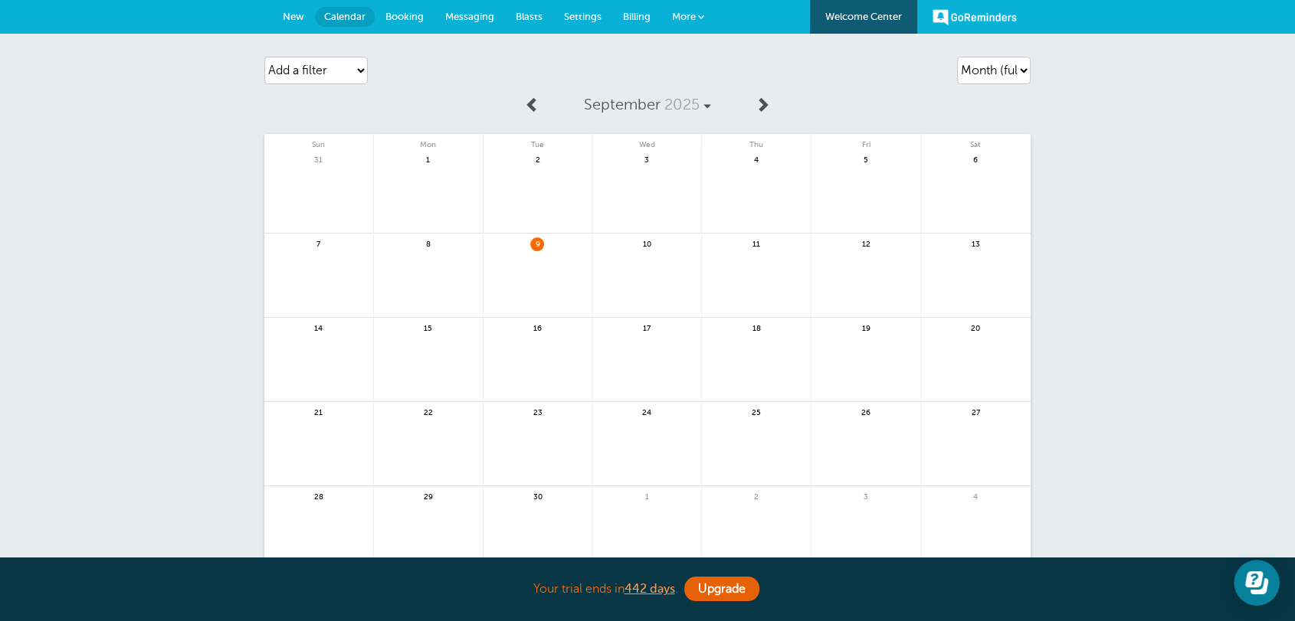
click at [572, 19] on span "Settings" at bounding box center [583, 16] width 38 height 11
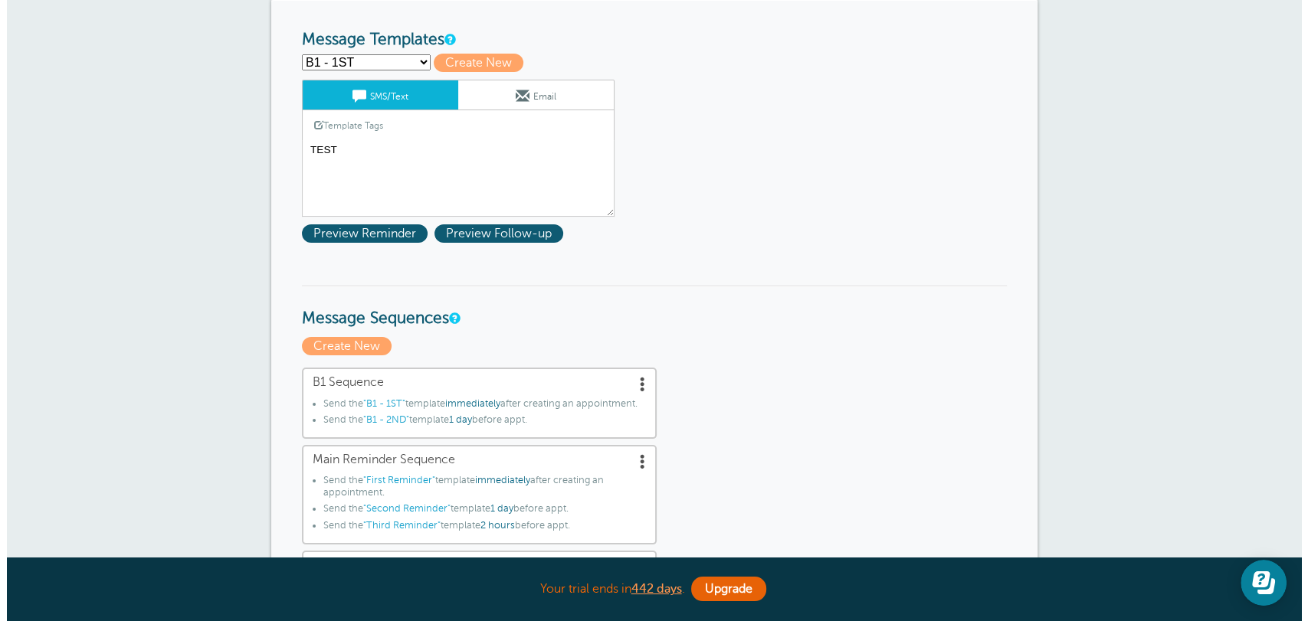
scroll to position [198, 0]
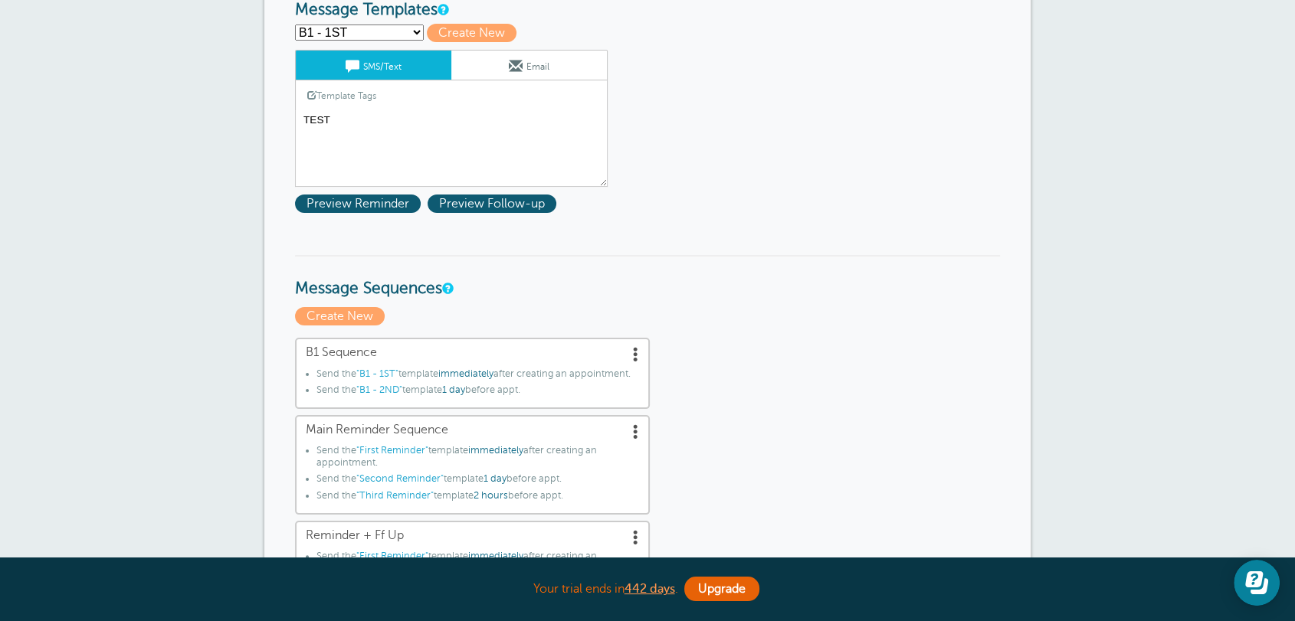
click at [633, 356] on span at bounding box center [635, 353] width 15 height 15
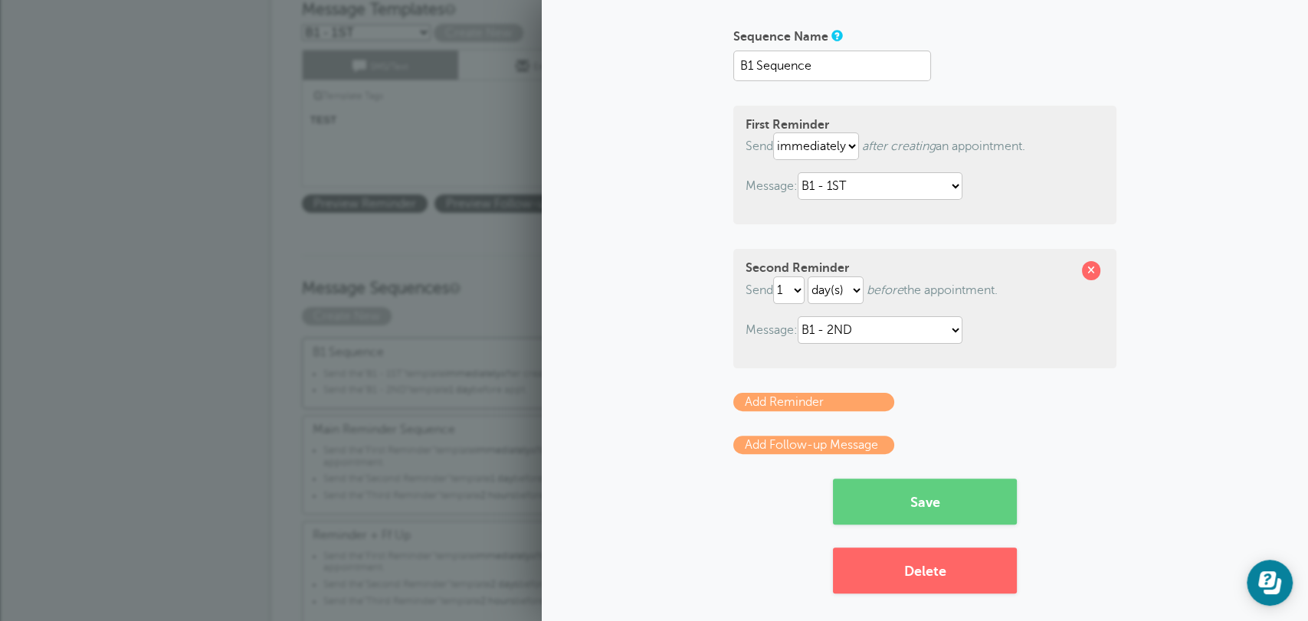
scroll to position [95, 0]
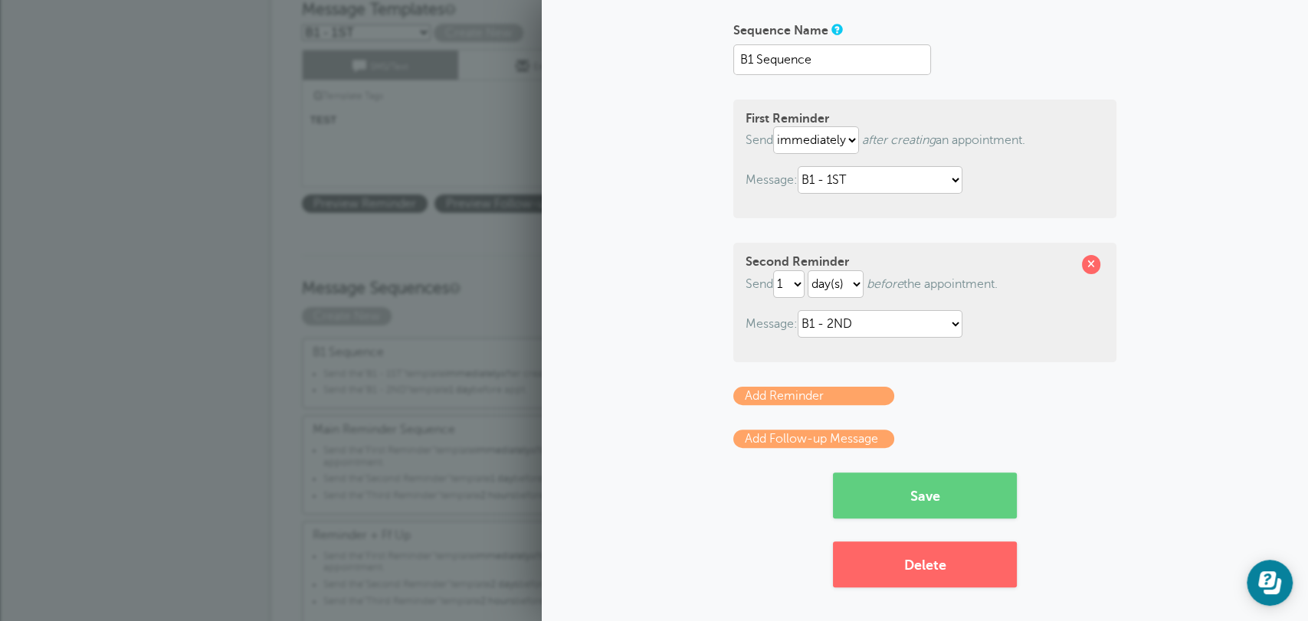
click at [875, 568] on button "Delete" at bounding box center [925, 565] width 184 height 46
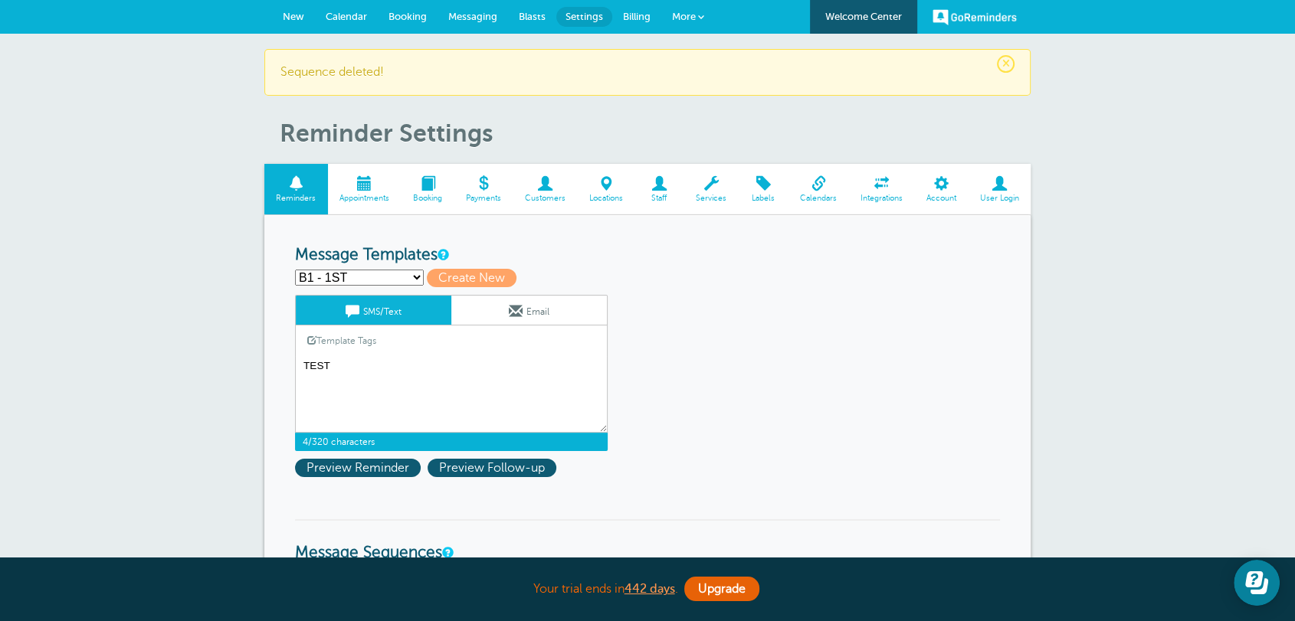
drag, startPoint x: 458, startPoint y: 391, endPoint x: 337, endPoint y: 369, distance: 123.1
click at [337, 369] on textarea "TEST" at bounding box center [451, 394] width 313 height 77
click at [362, 278] on select "B1 - 1ST B1 - 2ND First Reminder Follow Up: Ask For Review Second Reminder Thir…" at bounding box center [359, 278] width 129 height 16
select select "161295"
click at [295, 270] on select "B1 - 1ST B1 - 2ND First Reminder Follow Up: Ask For Review Second Reminder Thir…" at bounding box center [359, 278] width 129 height 16
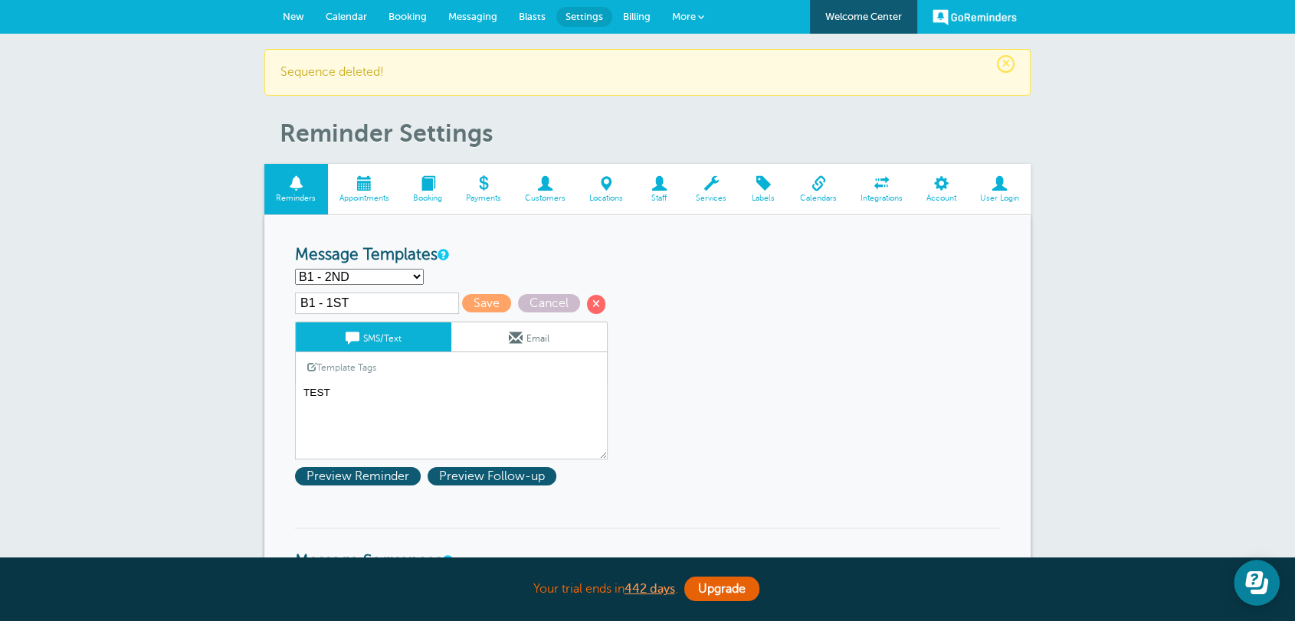
type input "B1 - 2ND"
type textarea "test"
click at [595, 305] on span at bounding box center [596, 304] width 18 height 18
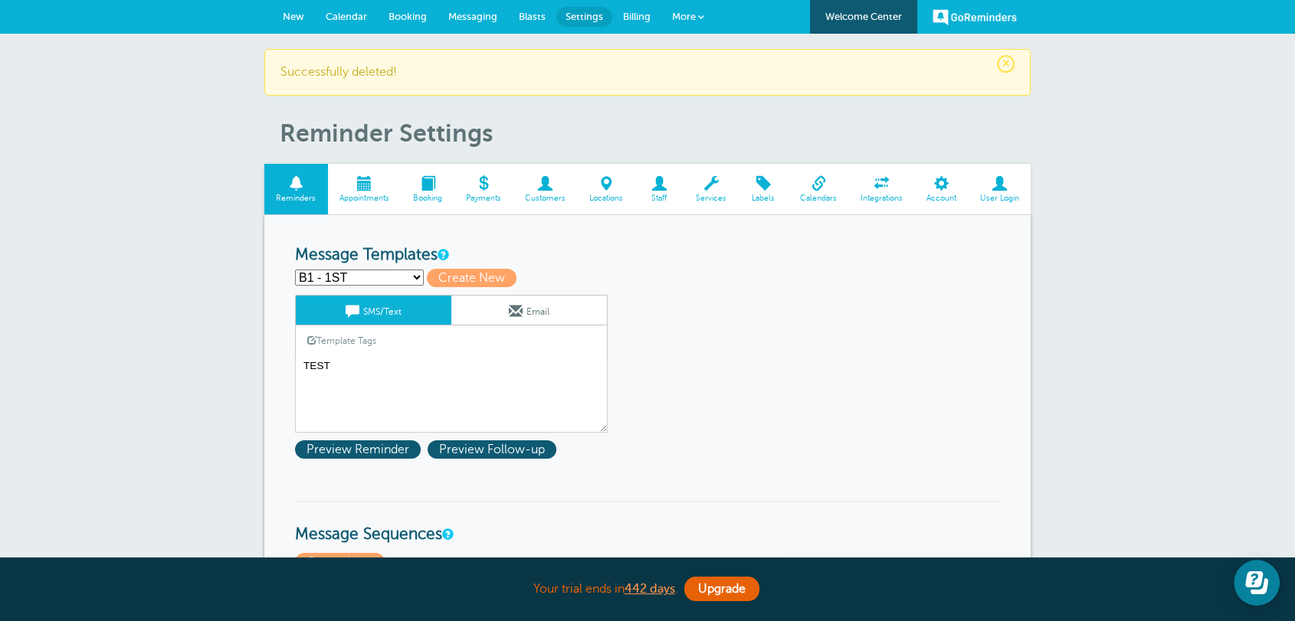
click at [362, 275] on select "B1 - 1ST First Reminder Follow Up: Ask For Review Second Reminder Third Reminde…" at bounding box center [359, 278] width 129 height 16
click at [295, 270] on select "B1 - 1ST First Reminder Follow Up: Ask For Review Second Reminder Third Reminde…" at bounding box center [359, 278] width 129 height 16
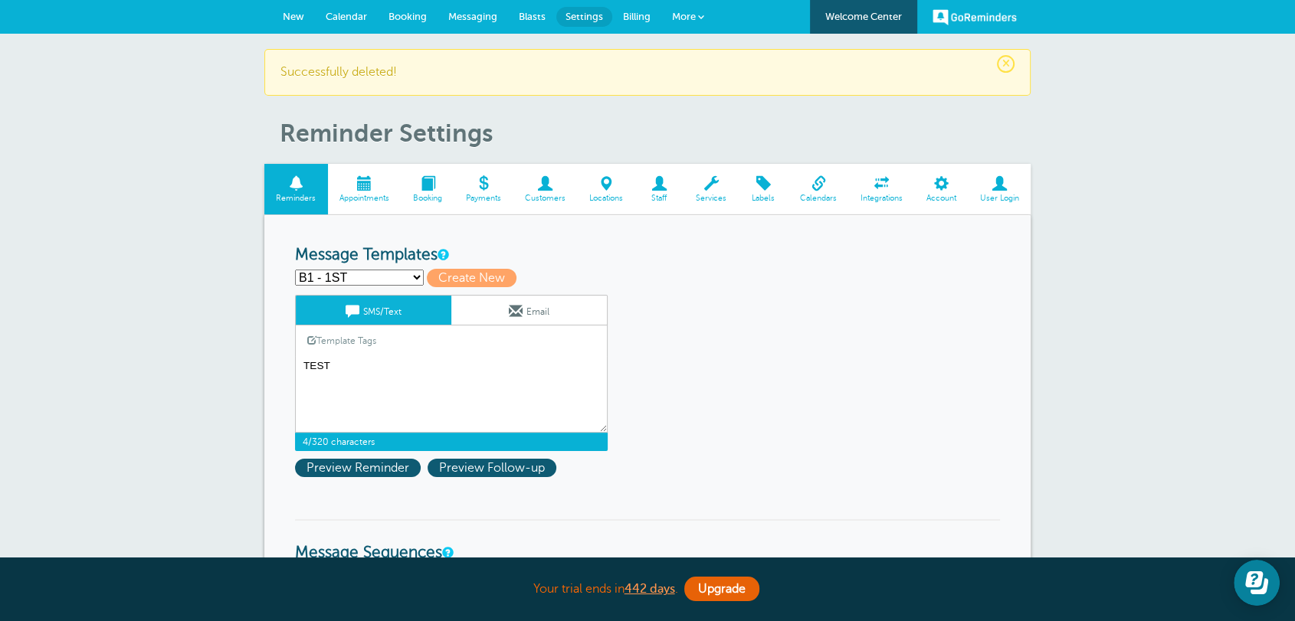
click at [365, 359] on textarea "TEST" at bounding box center [451, 394] width 313 height 77
click at [373, 271] on select "B1 - 1ST First Reminder Follow Up: Ask For Review Second Reminder Third Reminde…" at bounding box center [359, 278] width 129 height 16
select select "156748"
click at [295, 270] on select "B1 - 1ST First Reminder Follow Up: Ask For Review Second Reminder Third Reminde…" at bounding box center [359, 278] width 129 height 16
type input "Follow Up: Ask For Review"
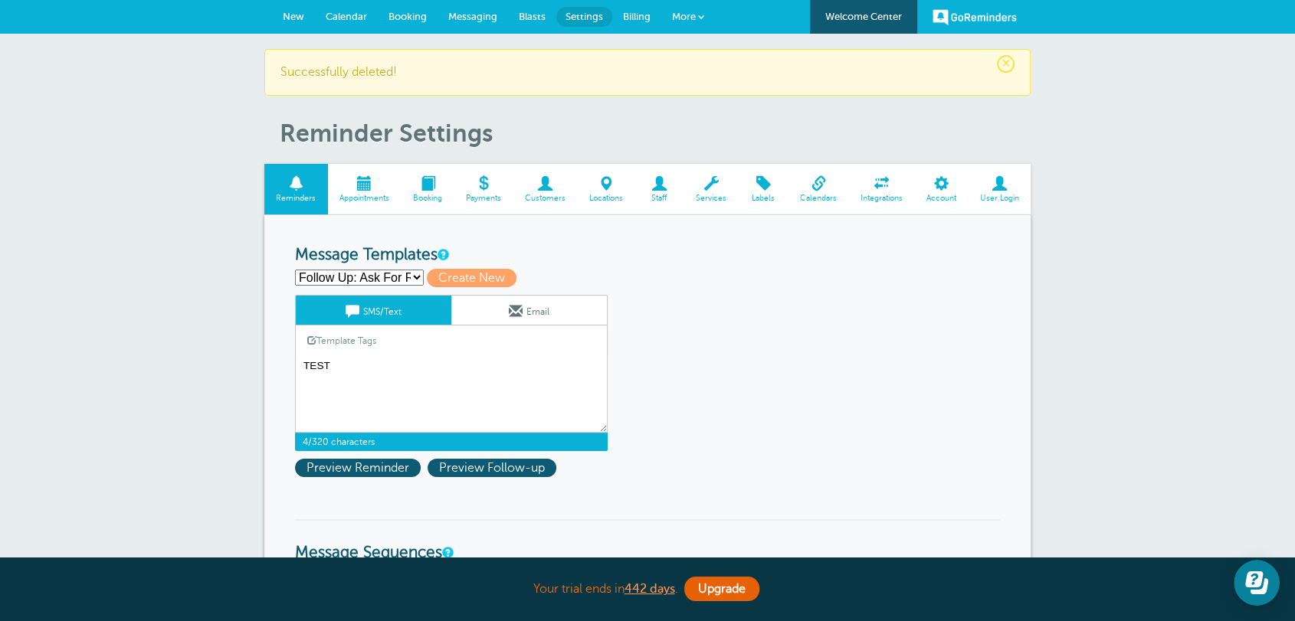
type textarea "How was your appointment with 613Visuals? We appreciate the opportunity to serv…"
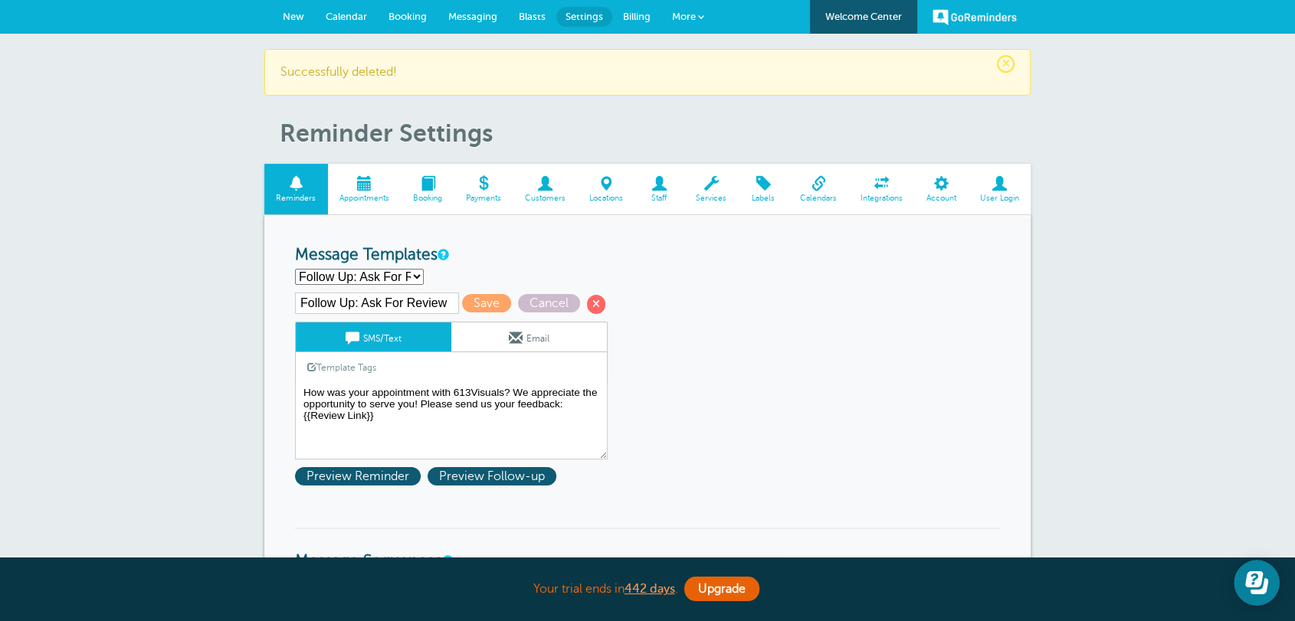
click at [385, 274] on select "B1 - 1ST First Reminder Follow Up: Ask For Review Second Reminder Third Reminde…" at bounding box center [359, 277] width 129 height 16
select select "161294"
click at [295, 269] on select "B1 - 1ST First Reminder Follow Up: Ask For Review Second Reminder Third Reminde…" at bounding box center [359, 277] width 129 height 16
type input "B1 - 1ST"
type textarea "TEST"
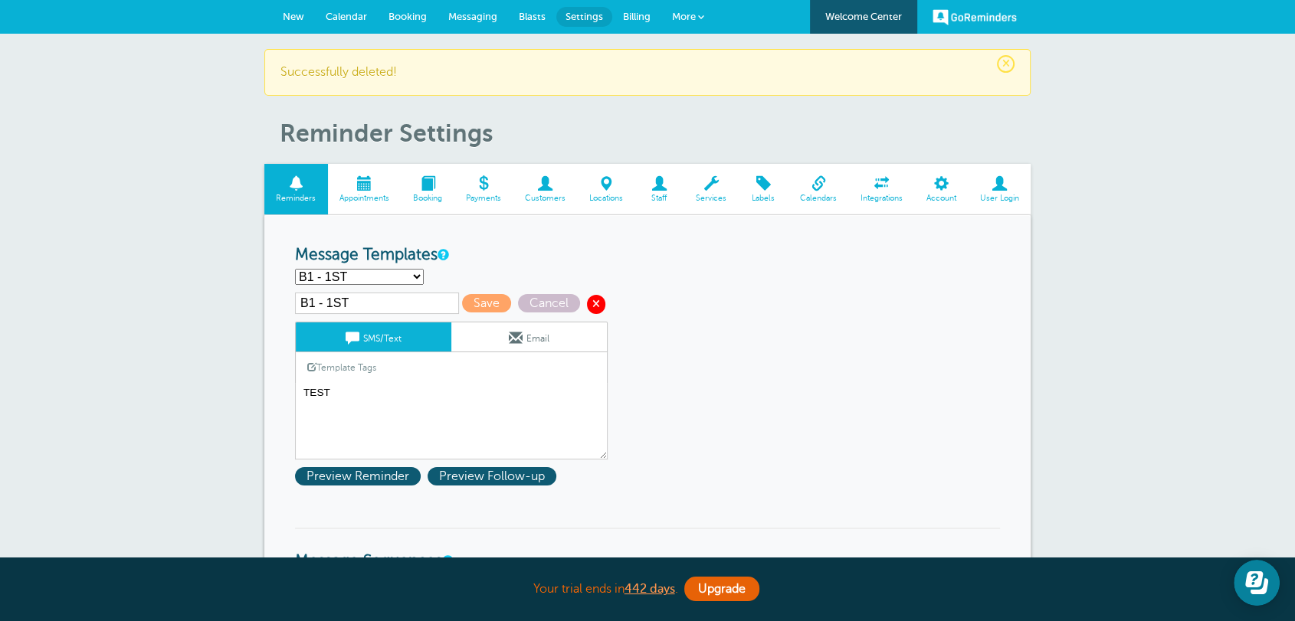
click at [589, 306] on span at bounding box center [596, 304] width 18 height 18
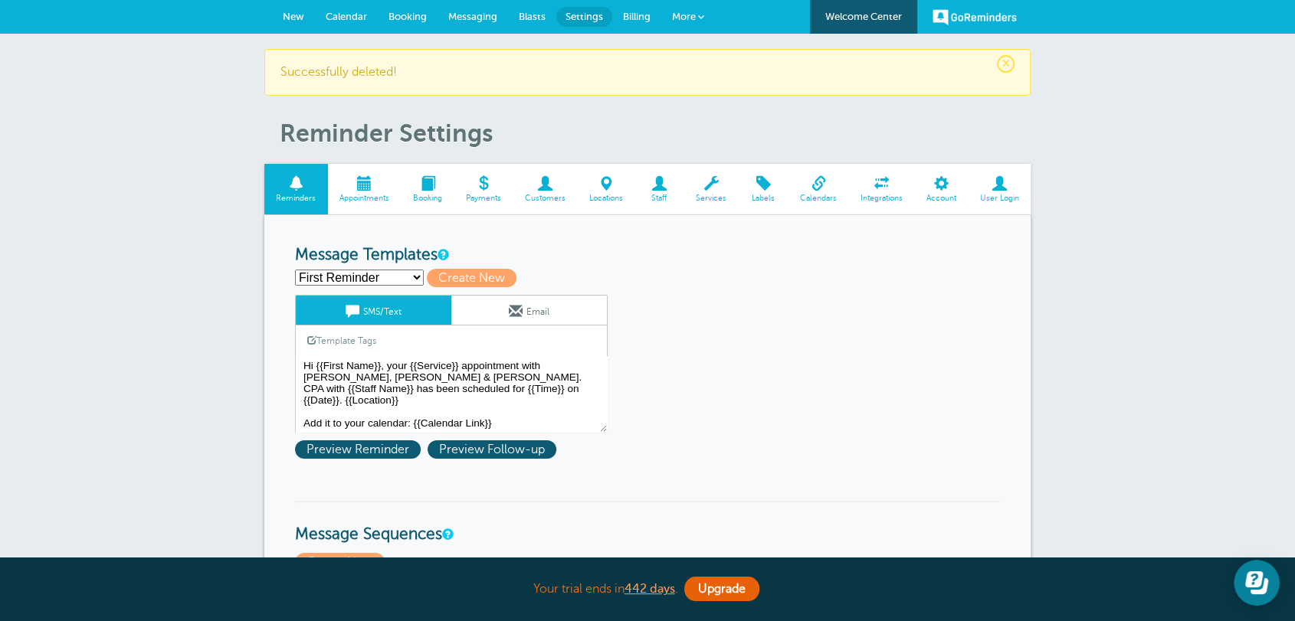
click at [483, 20] on span "Messaging" at bounding box center [472, 16] width 49 height 11
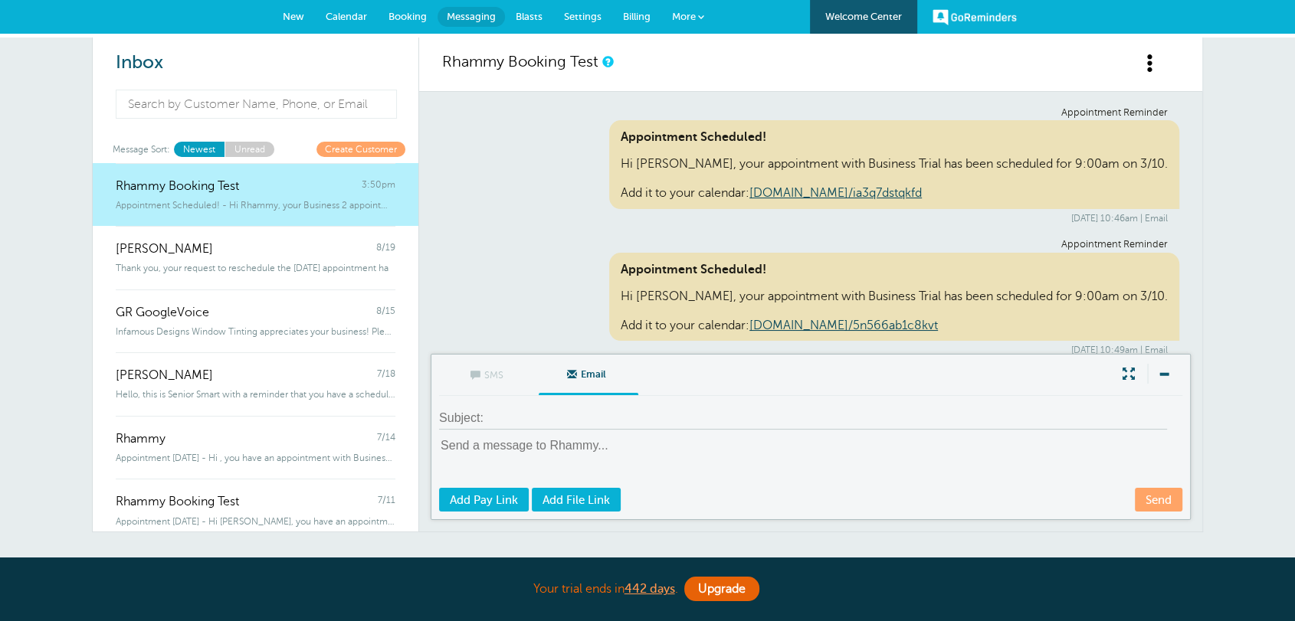
scroll to position [6693, 0]
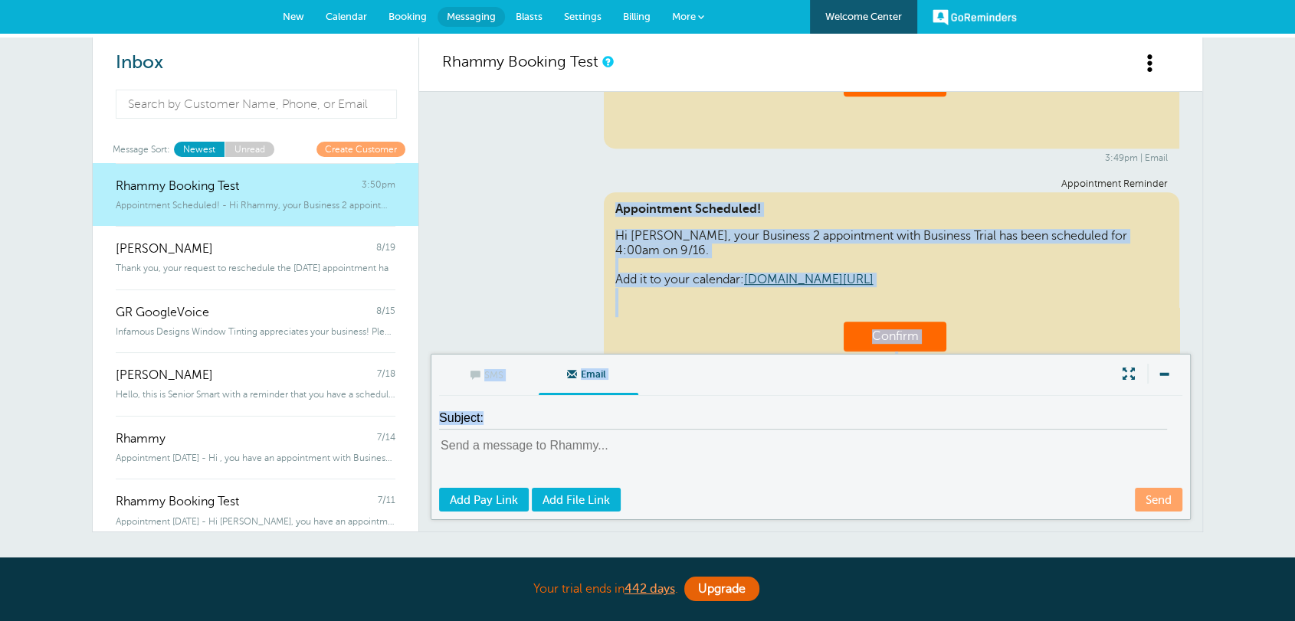
drag, startPoint x: 431, startPoint y: 253, endPoint x: 655, endPoint y: 313, distance: 231.6
click at [1167, 449] on div "Rhammy Booking Test Appointment Reminder Appointment Scheduled! Hi [PERSON_NAME…" at bounding box center [810, 285] width 783 height 494
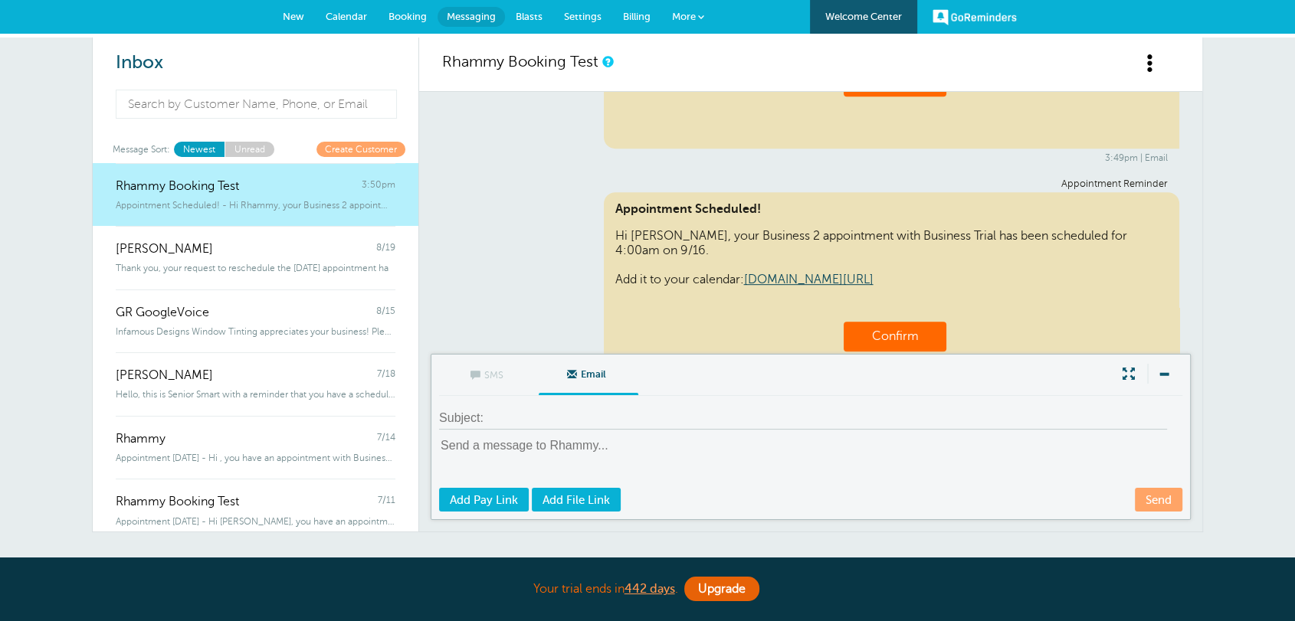
click at [648, 467] on textarea at bounding box center [812, 461] width 746 height 49
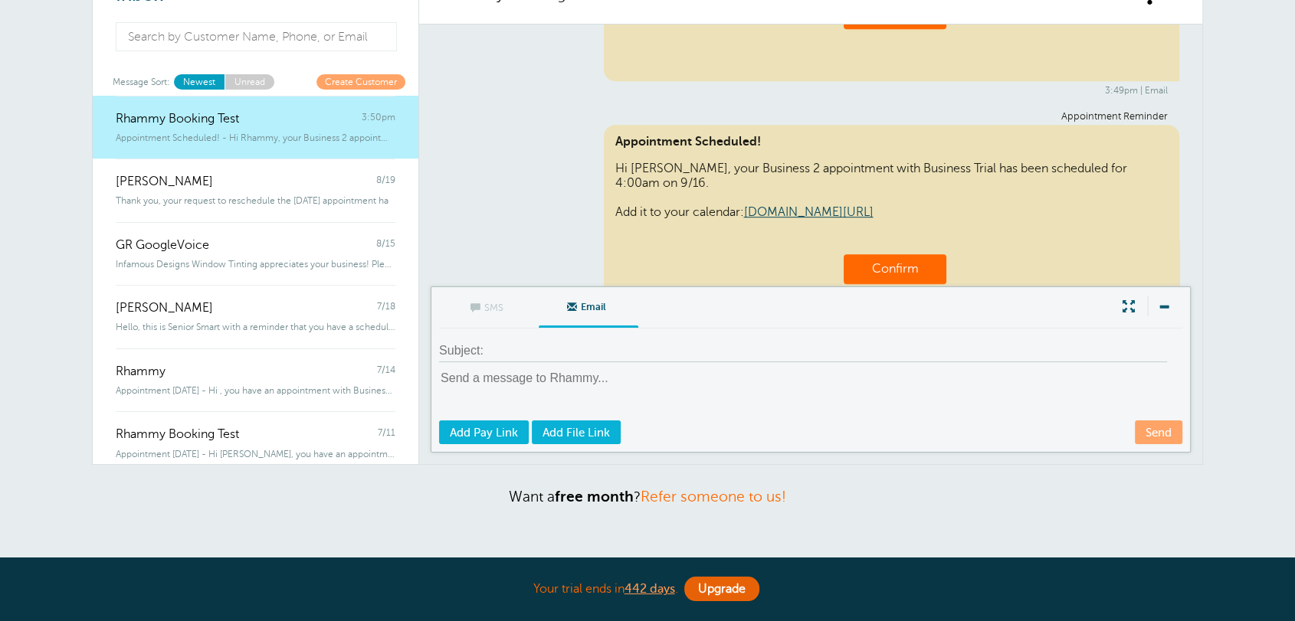
scroll to position [0, 0]
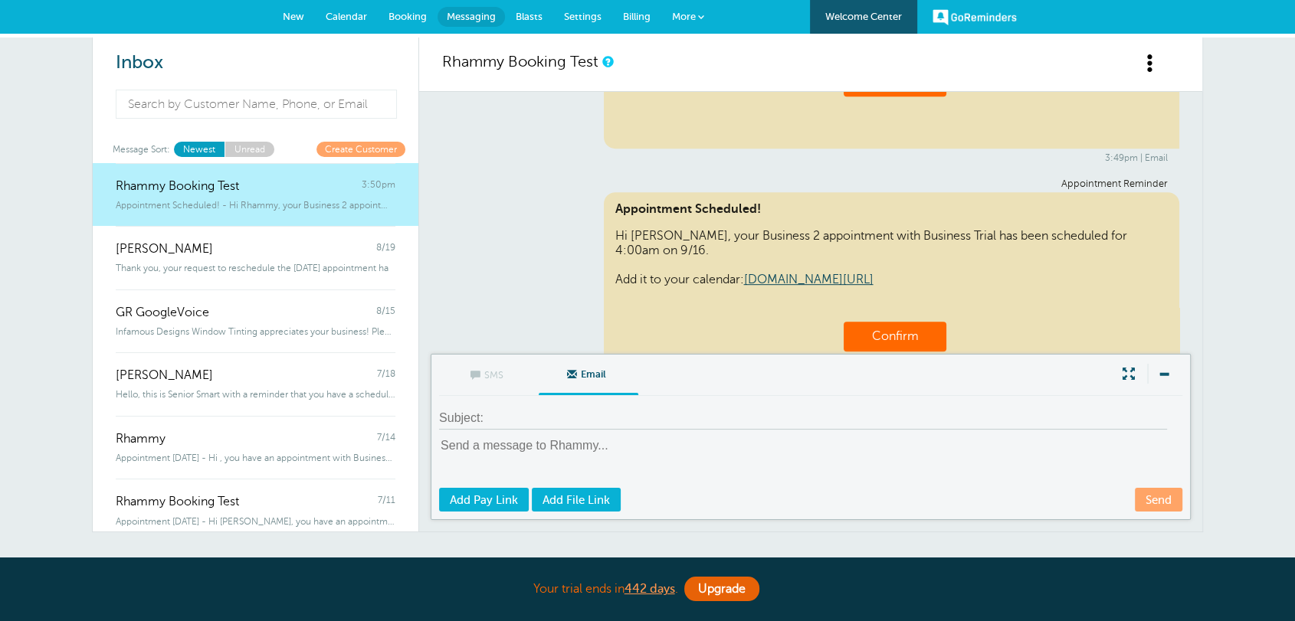
click at [1164, 324] on div "Appointment Reminder Appointment Scheduled! Hi [PERSON_NAME], your Business 2 a…" at bounding box center [810, 321] width 737 height 284
click at [1139, 342] on div "Appointment Reminder Appointment Scheduled! Hi [PERSON_NAME], your appointment …" at bounding box center [810, 223] width 783 height 262
click at [1139, 452] on div "3:50pm | Email" at bounding box center [811, 457] width 714 height 11
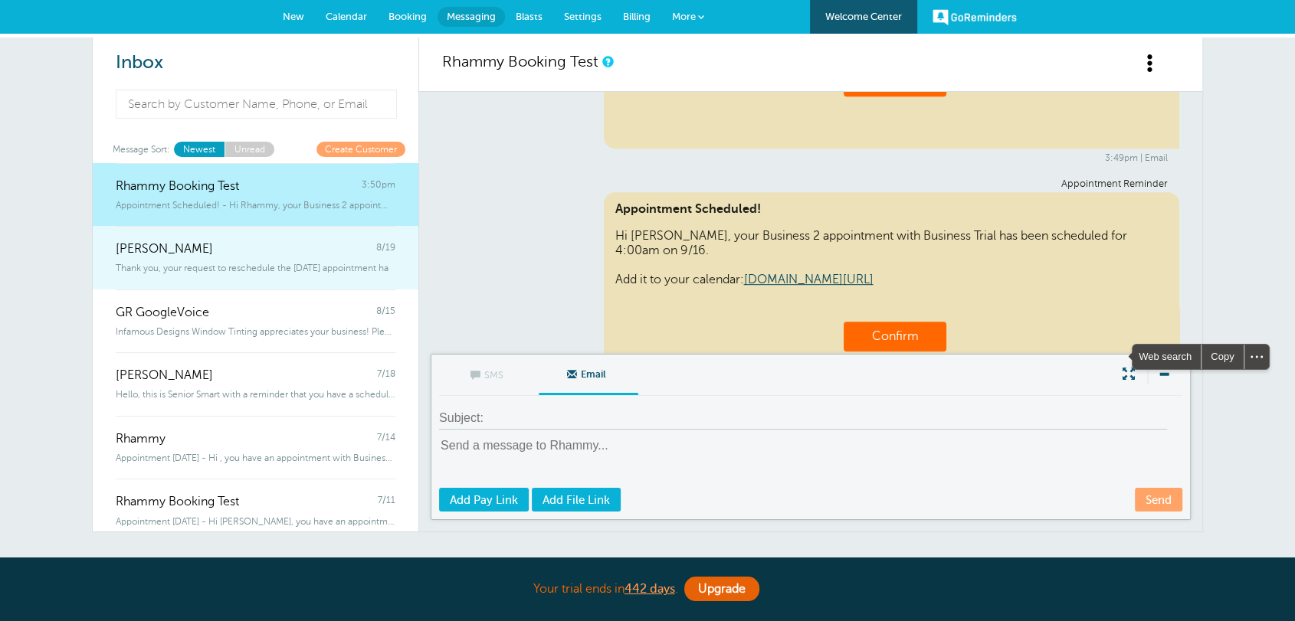
click at [190, 252] on div "[PERSON_NAME] 8/19" at bounding box center [256, 241] width 280 height 31
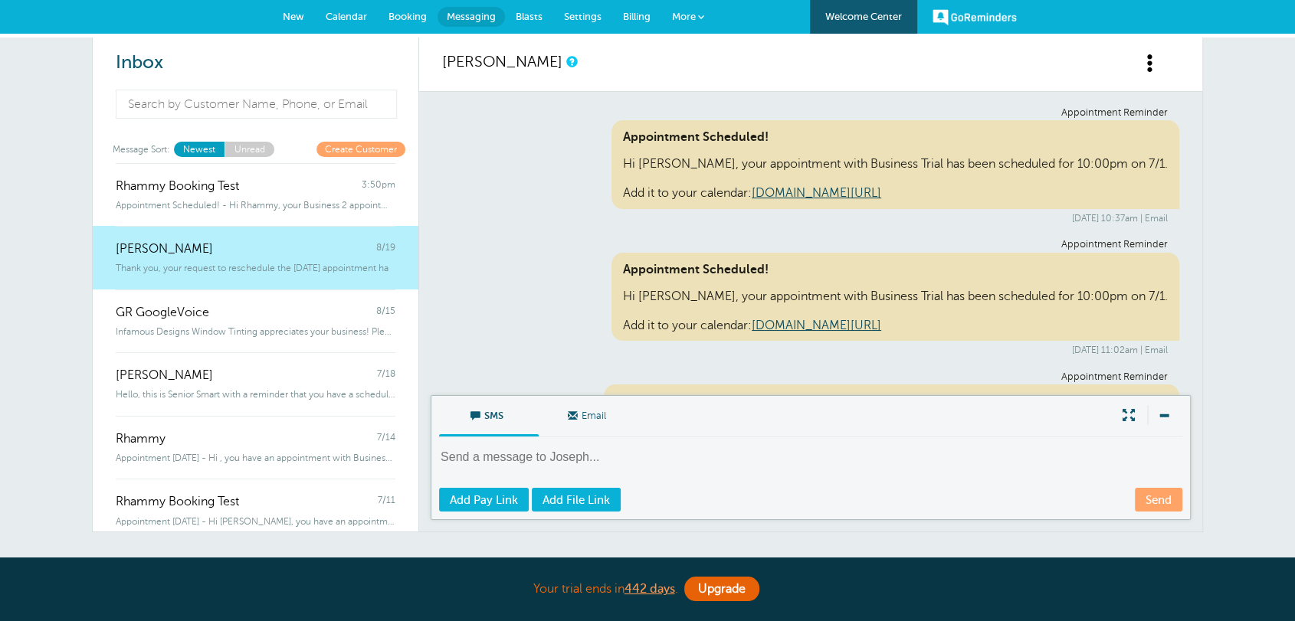
scroll to position [388, 0]
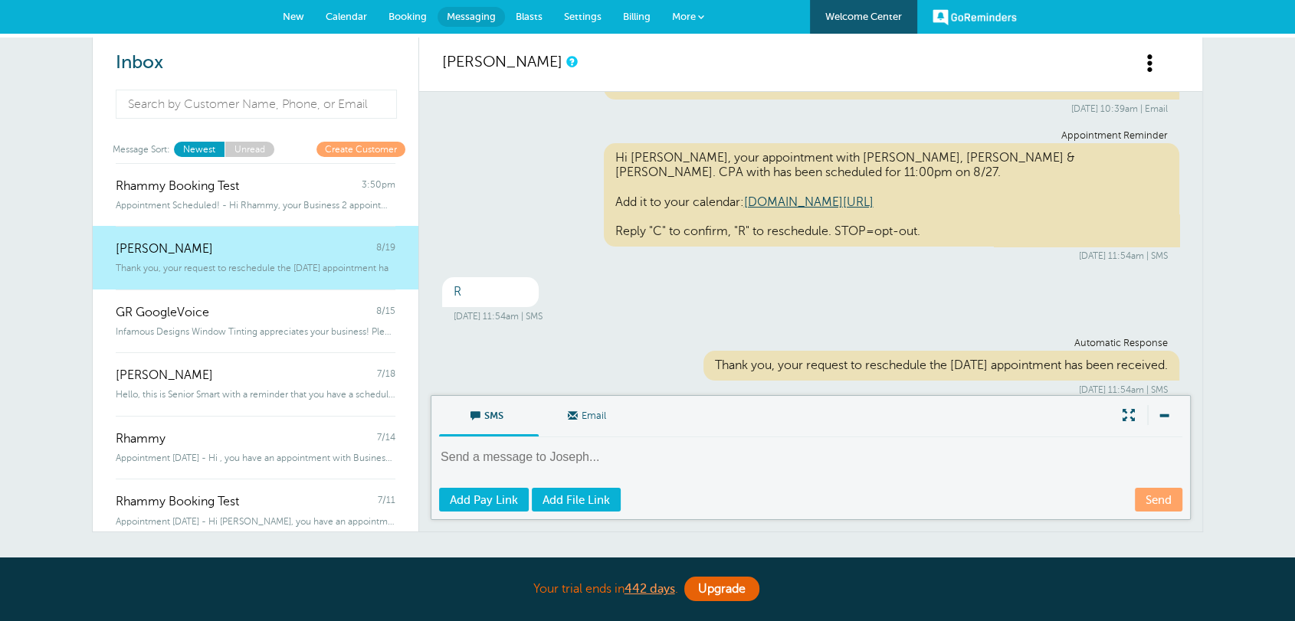
drag, startPoint x: 450, startPoint y: 267, endPoint x: 509, endPoint y: 286, distance: 61.8
click at [509, 286] on div "R" at bounding box center [490, 292] width 97 height 30
drag, startPoint x: 530, startPoint y: 321, endPoint x: 564, endPoint y: 309, distance: 35.9
click at [529, 338] on div "Automatic Response" at bounding box center [811, 343] width 714 height 11
click at [570, 311] on div "[DATE] 11:54am | SMS" at bounding box center [811, 316] width 714 height 11
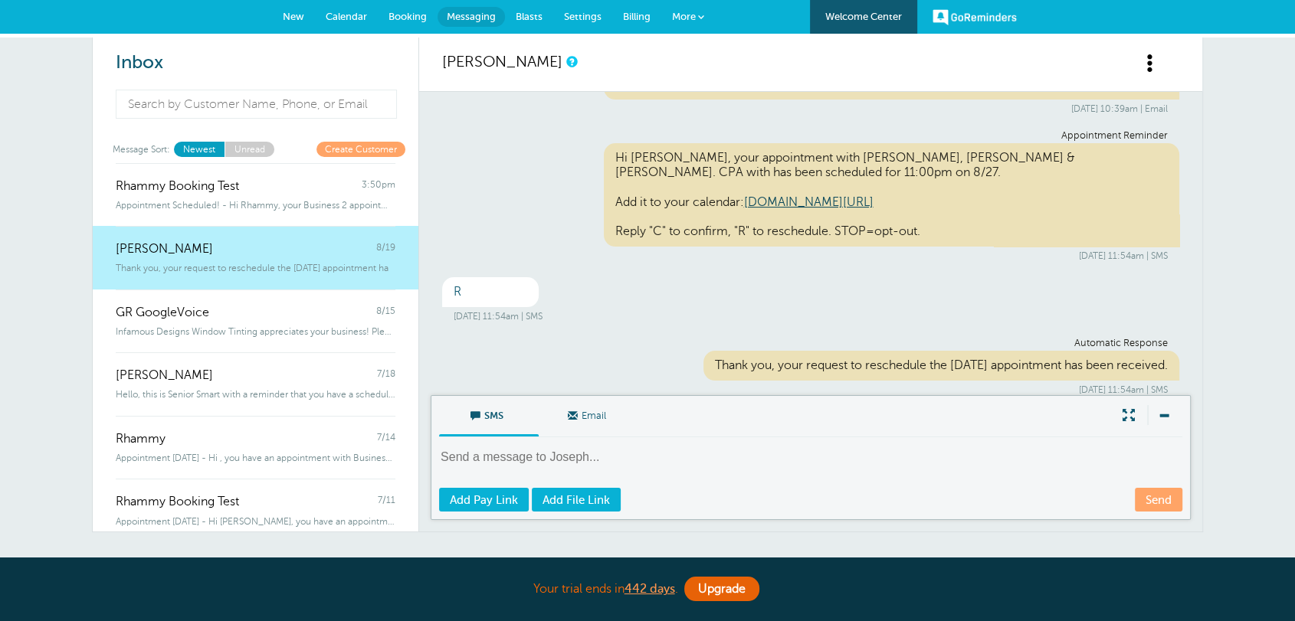
click at [570, 311] on div "[DATE] 11:54am | SMS" at bounding box center [811, 316] width 714 height 11
click at [539, 362] on div "Automatic Response Thank you, your request to reschedule the [DATE] appointment…" at bounding box center [810, 367] width 737 height 58
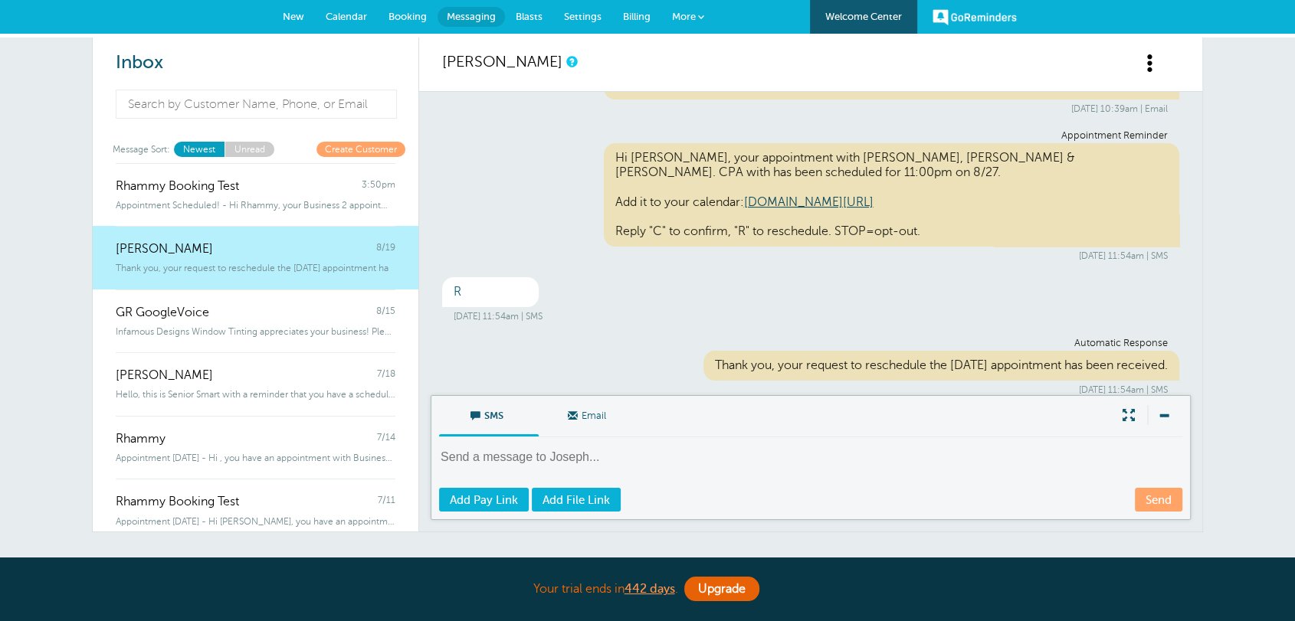
click at [469, 457] on textarea at bounding box center [812, 468] width 746 height 38
click at [591, 418] on span "Email" at bounding box center [588, 414] width 77 height 37
click at [0, 0] on input "Email" at bounding box center [0, 0] width 0 height 0
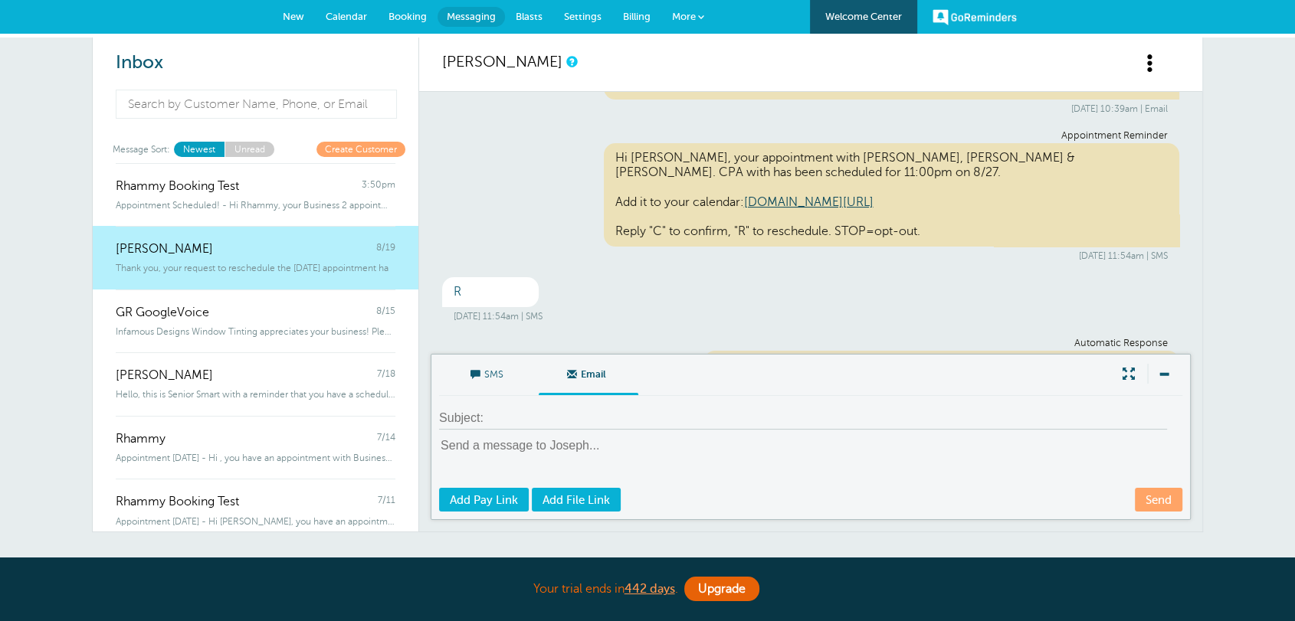
click at [546, 440] on textarea at bounding box center [812, 461] width 746 height 49
drag, startPoint x: 720, startPoint y: 275, endPoint x: 1084, endPoint y: 21, distance: 444.0
click at [720, 277] on div "R [DATE] 11:54am | SMS" at bounding box center [810, 299] width 737 height 45
click at [1142, 54] on span at bounding box center [1150, 63] width 19 height 19
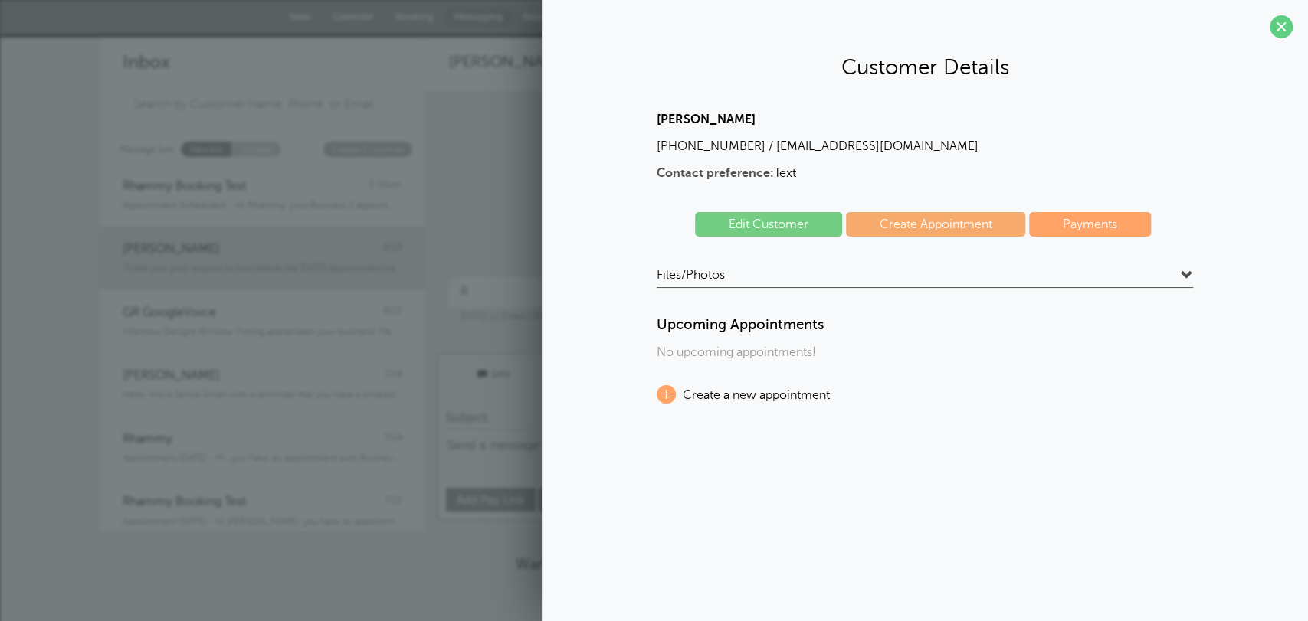
drag, startPoint x: 670, startPoint y: 147, endPoint x: 925, endPoint y: 153, distance: 255.2
click at [924, 155] on div "[PERSON_NAME] [PHONE_NUMBER] / [EMAIL_ADDRESS][DOMAIN_NAME] Contact preference:…" at bounding box center [925, 147] width 536 height 69
click at [1278, 22] on span at bounding box center [1281, 26] width 23 height 23
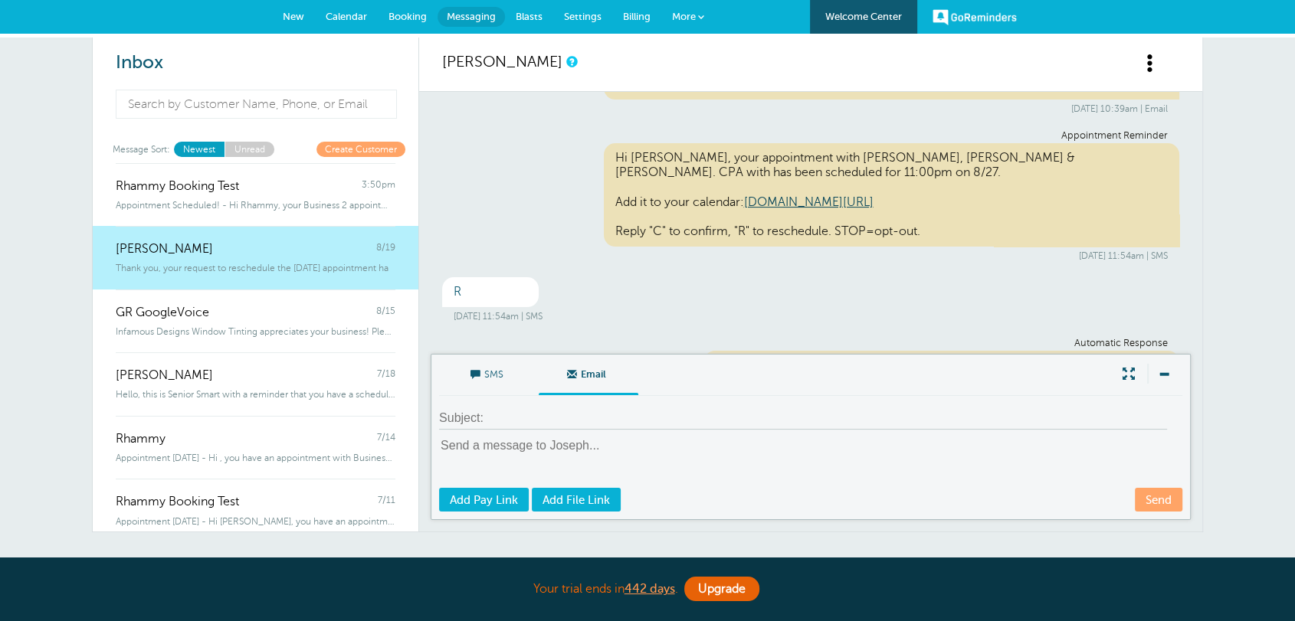
click at [477, 377] on span at bounding box center [475, 375] width 10 height 10
click at [0, 0] on input "SMS" at bounding box center [0, 0] width 0 height 0
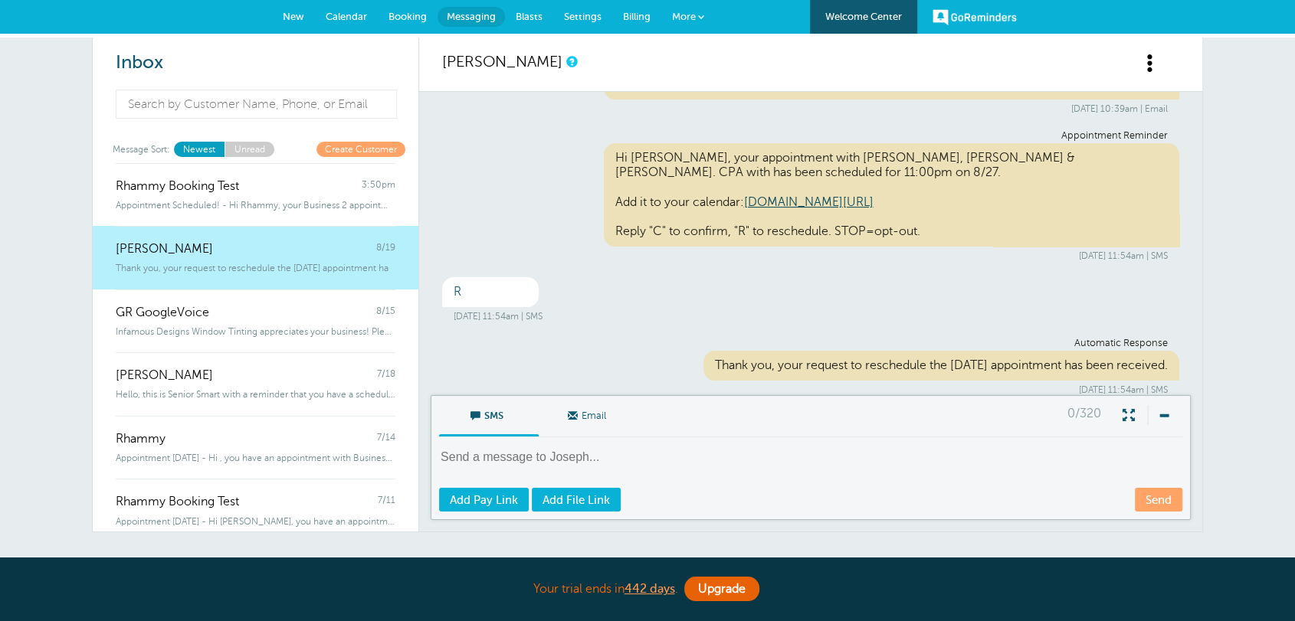
click at [493, 456] on textarea at bounding box center [812, 468] width 746 height 38
click at [564, 414] on span "Email" at bounding box center [588, 414] width 77 height 37
click at [0, 0] on input "Email" at bounding box center [0, 0] width 0 height 0
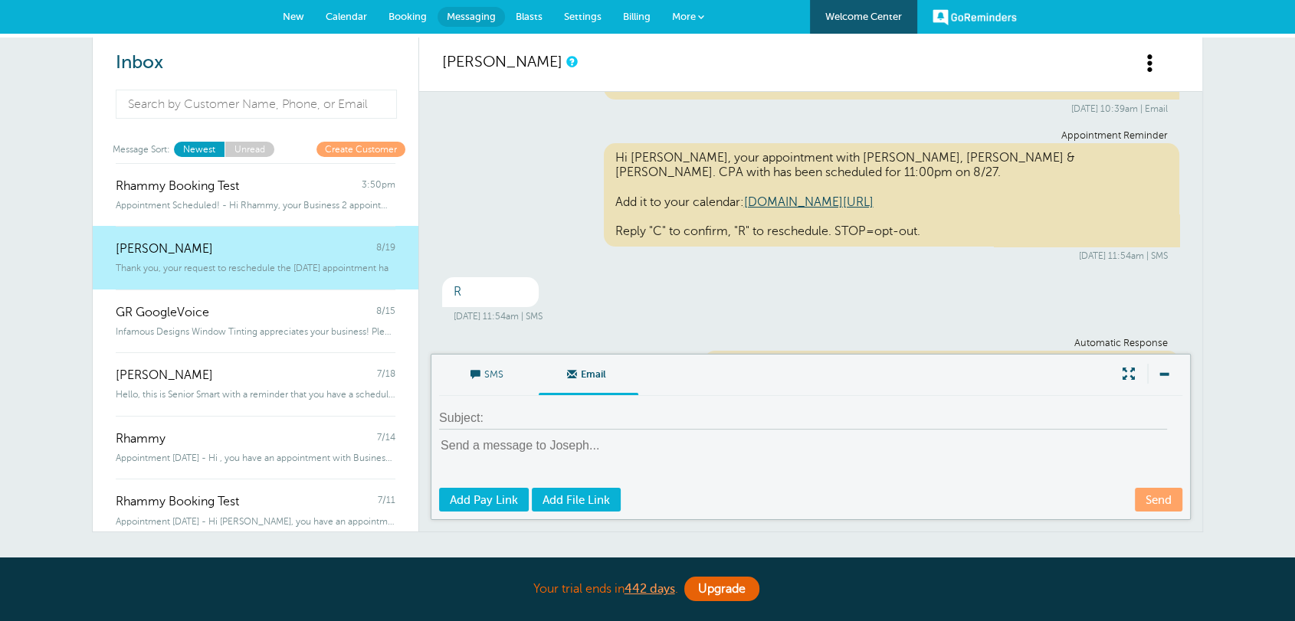
click at [564, 414] on input at bounding box center [803, 419] width 728 height 22
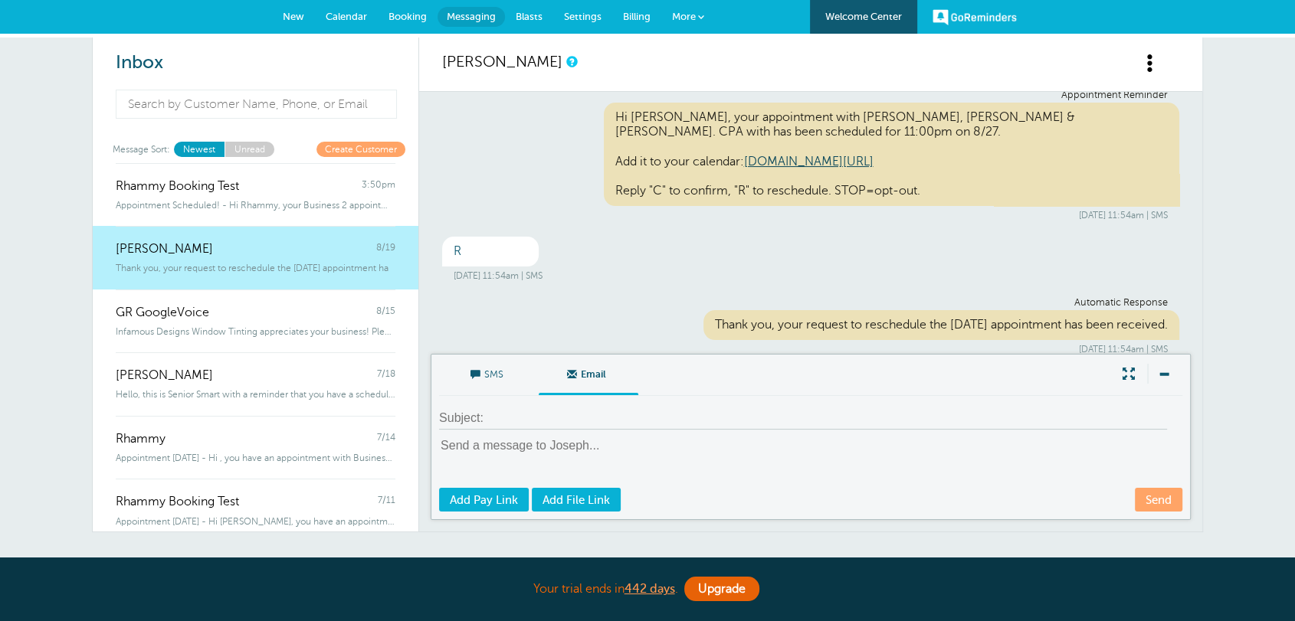
scroll to position [430, 0]
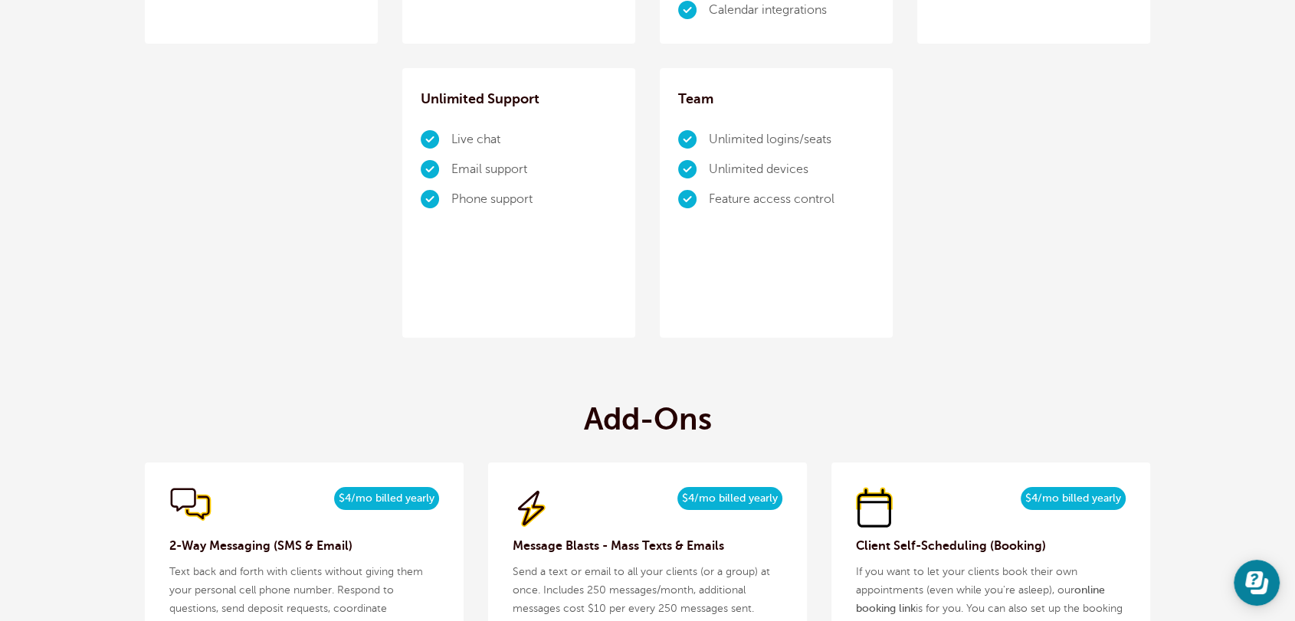
scroll to position [1391, 0]
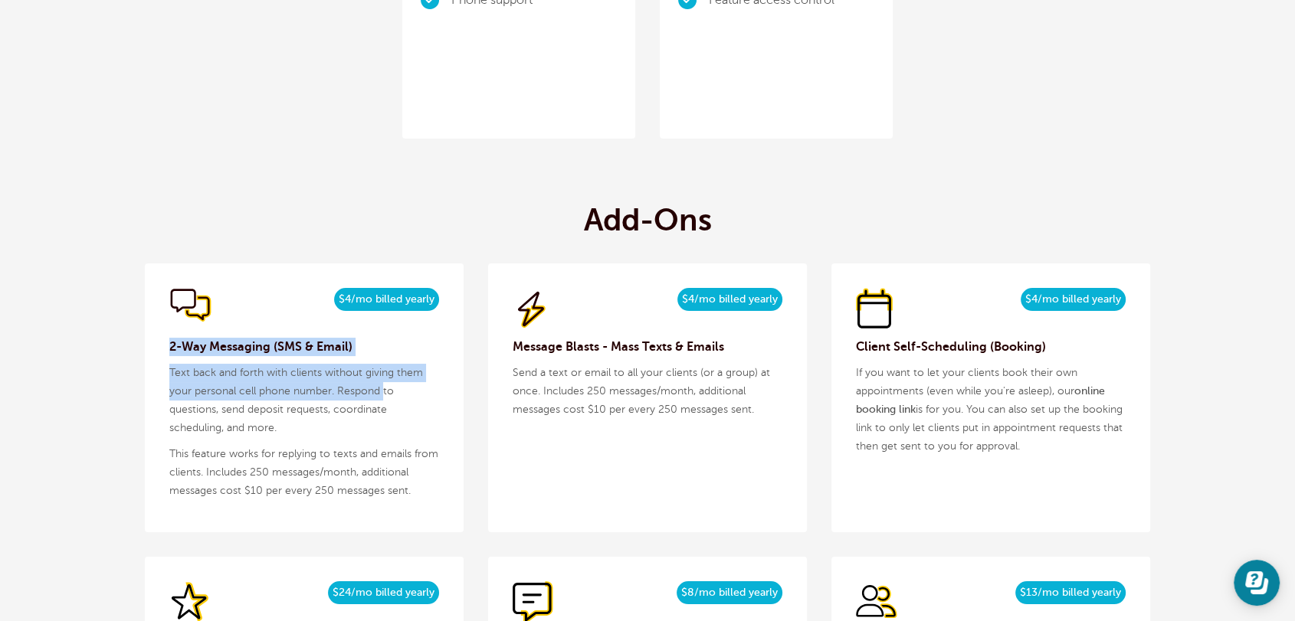
drag, startPoint x: 168, startPoint y: 340, endPoint x: 382, endPoint y: 398, distance: 222.3
click at [382, 398] on div "$5/month $4/mo billed yearly 2-Way Messaging (SMS & Email) Text back and forth …" at bounding box center [304, 398] width 319 height 269
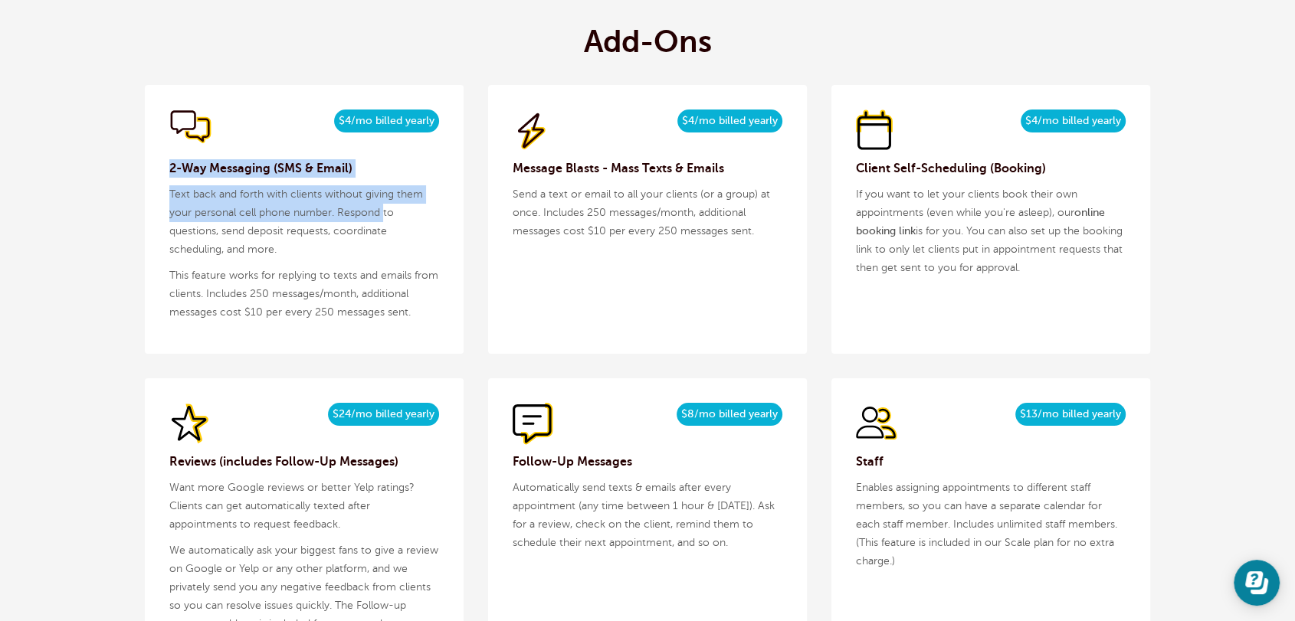
scroll to position [1588, 0]
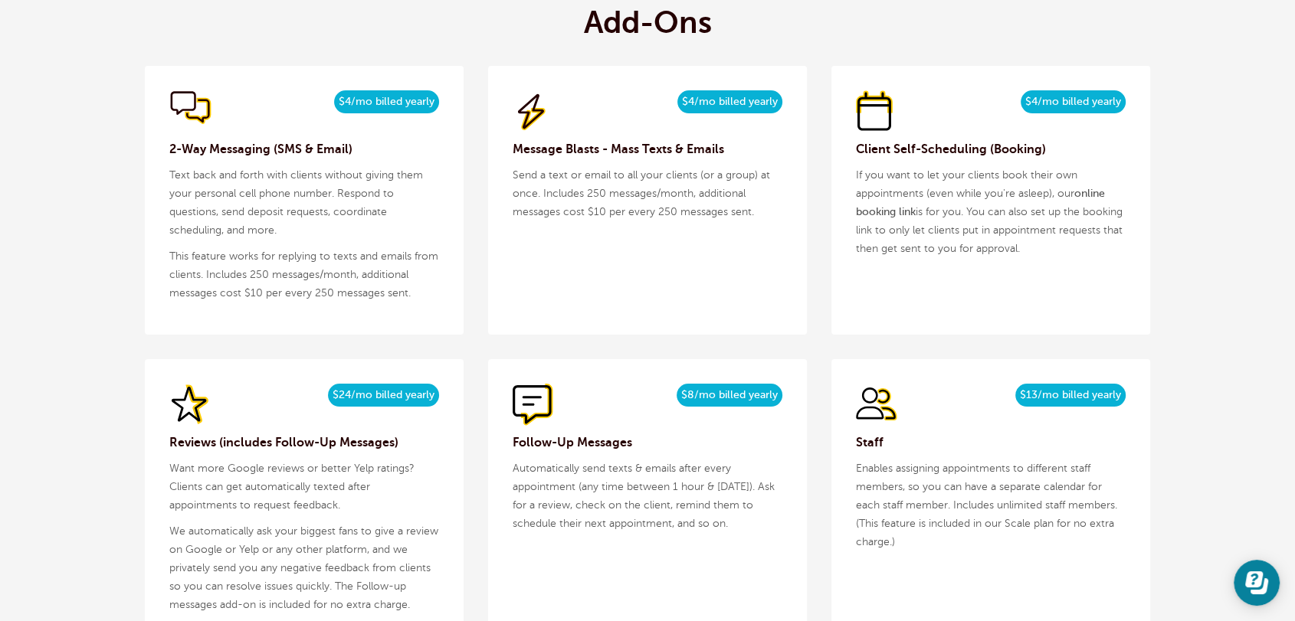
click at [276, 268] on p "This feature works for replying to texts and emails from clients. Includes 250 …" at bounding box center [304, 274] width 270 height 55
drag, startPoint x: 313, startPoint y: 277, endPoint x: 244, endPoint y: 271, distance: 68.5
click at [244, 271] on p "This feature works for replying to texts and emails from clients. Includes 250 …" at bounding box center [304, 274] width 270 height 55
click at [315, 319] on div "$5/month $4/mo billed yearly 2-Way Messaging (SMS & Email) Text back and forth …" at bounding box center [304, 200] width 319 height 269
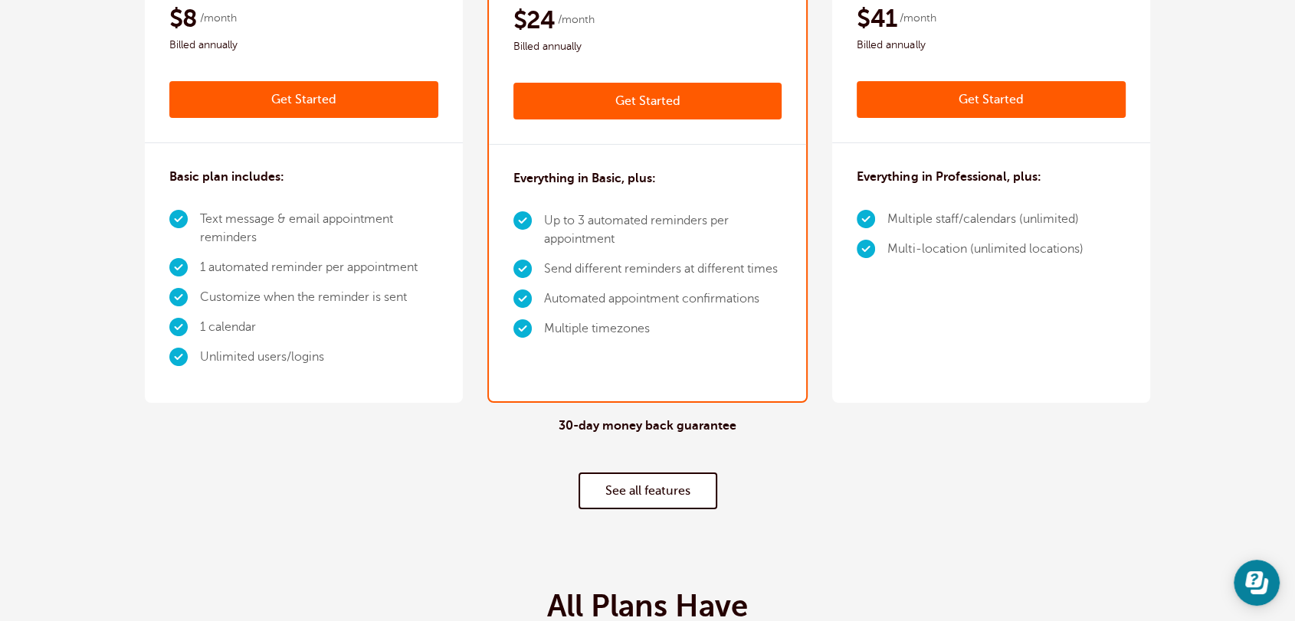
scroll to position [0, 0]
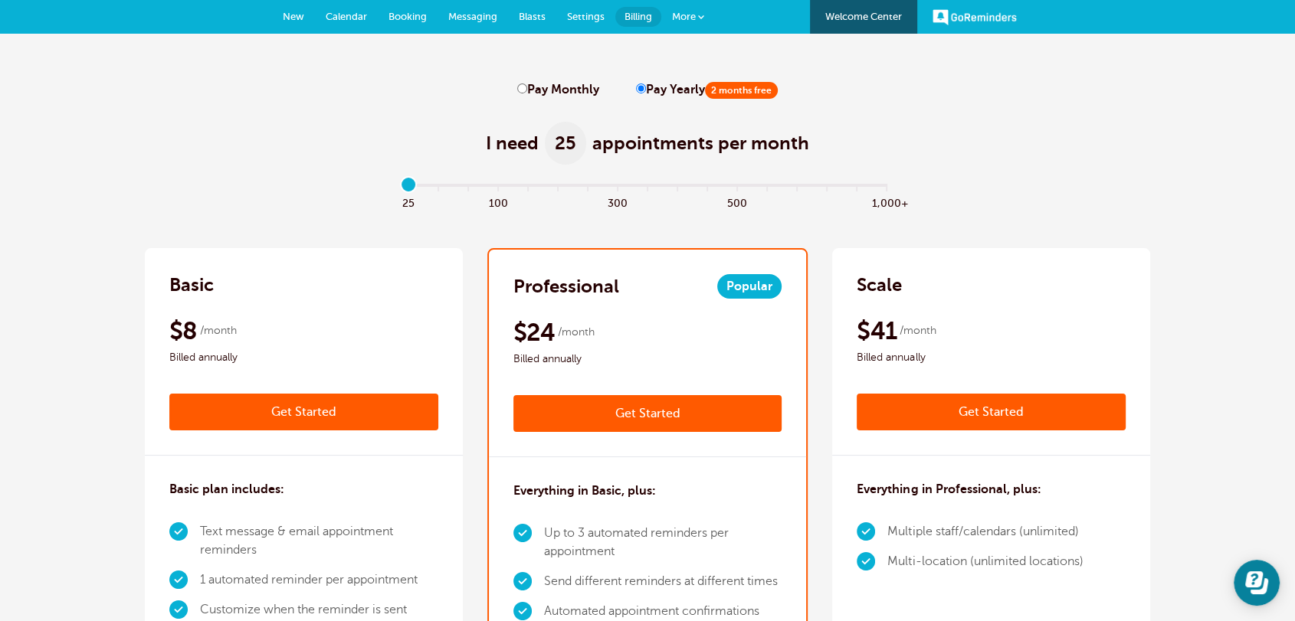
drag, startPoint x: 303, startPoint y: 17, endPoint x: 294, endPoint y: 13, distance: 9.3
click at [301, 15] on span "New" at bounding box center [293, 16] width 21 height 11
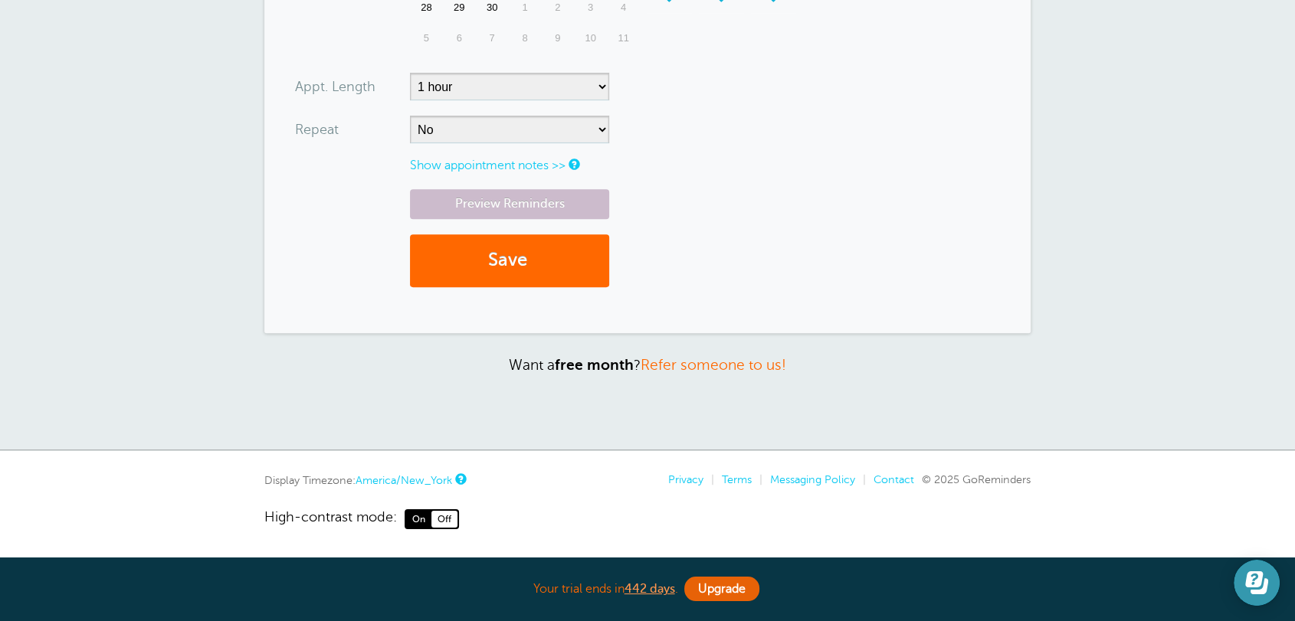
click at [1258, 578] on icon "Open Learn | Contact Us" at bounding box center [1254, 580] width 18 height 16
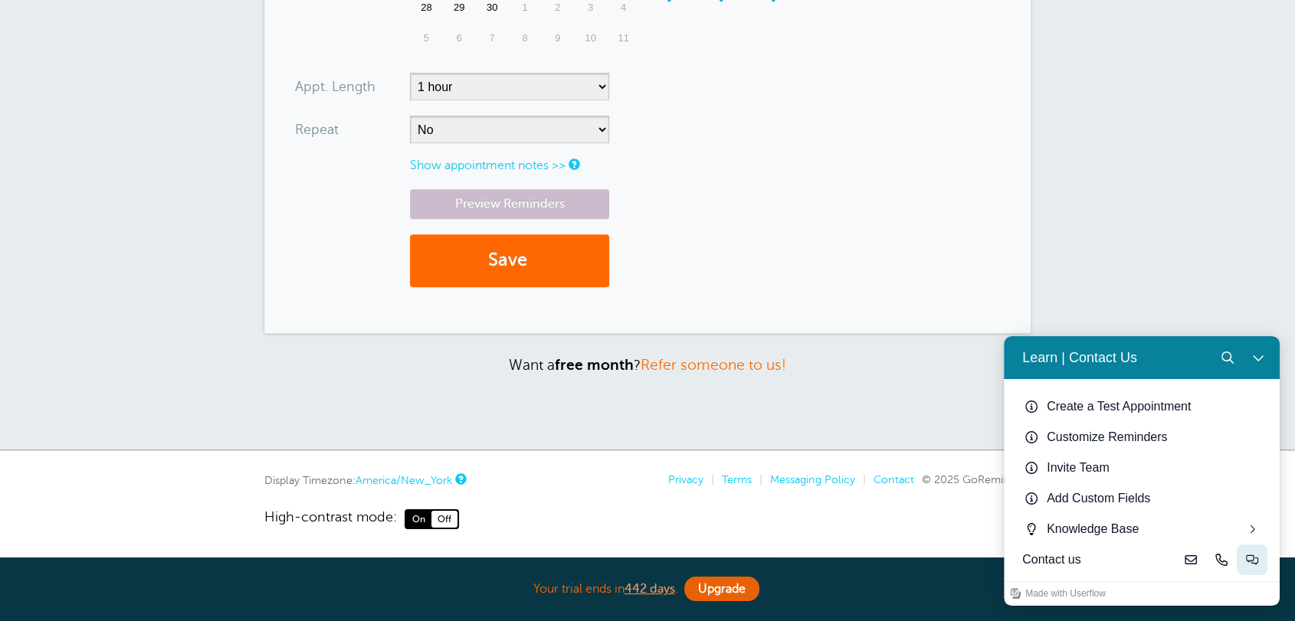
click at [1250, 563] on icon "Live-chat" at bounding box center [1252, 560] width 12 height 12
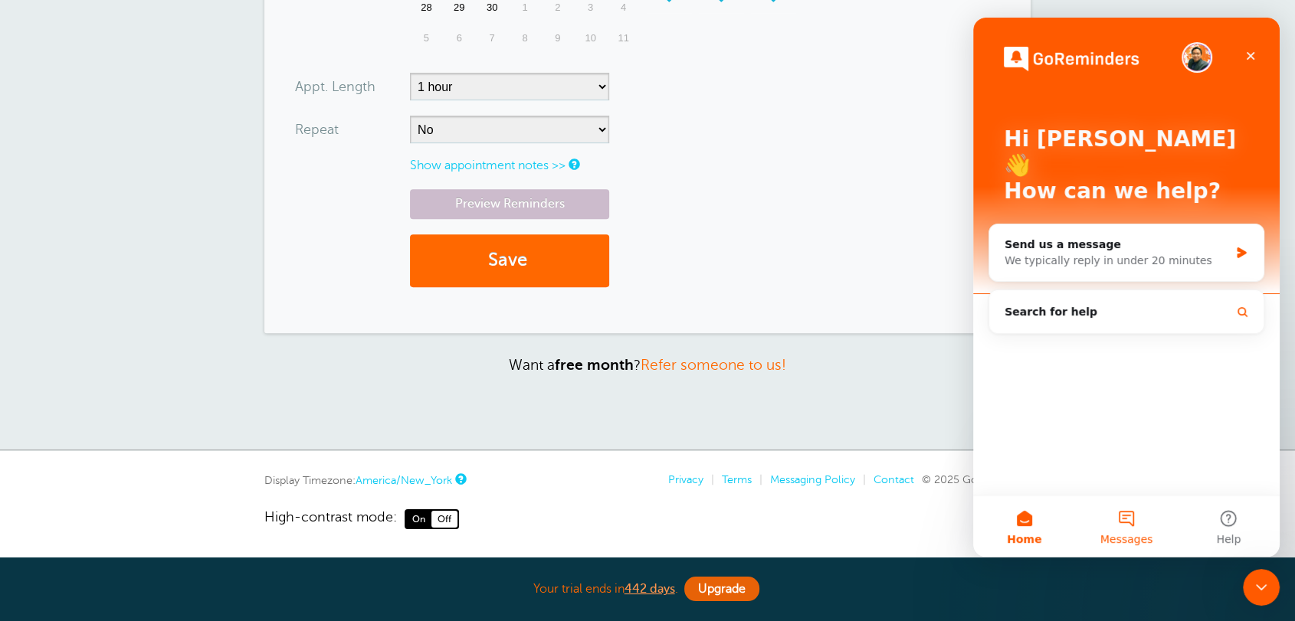
click at [1122, 530] on button "Messages" at bounding box center [1126, 526] width 102 height 61
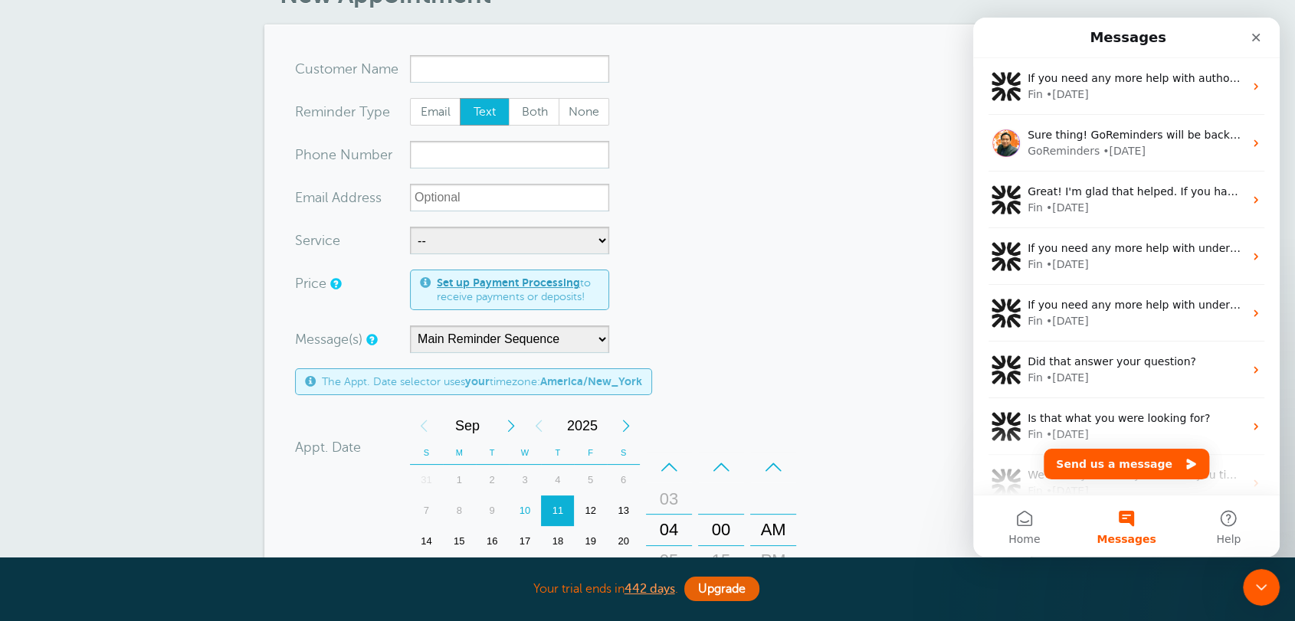
click at [872, 353] on form "You are creating a new customer. To use an existing customer select one from th…" at bounding box center [647, 476] width 705 height 842
click at [1251, 38] on icon "Close" at bounding box center [1256, 37] width 12 height 12
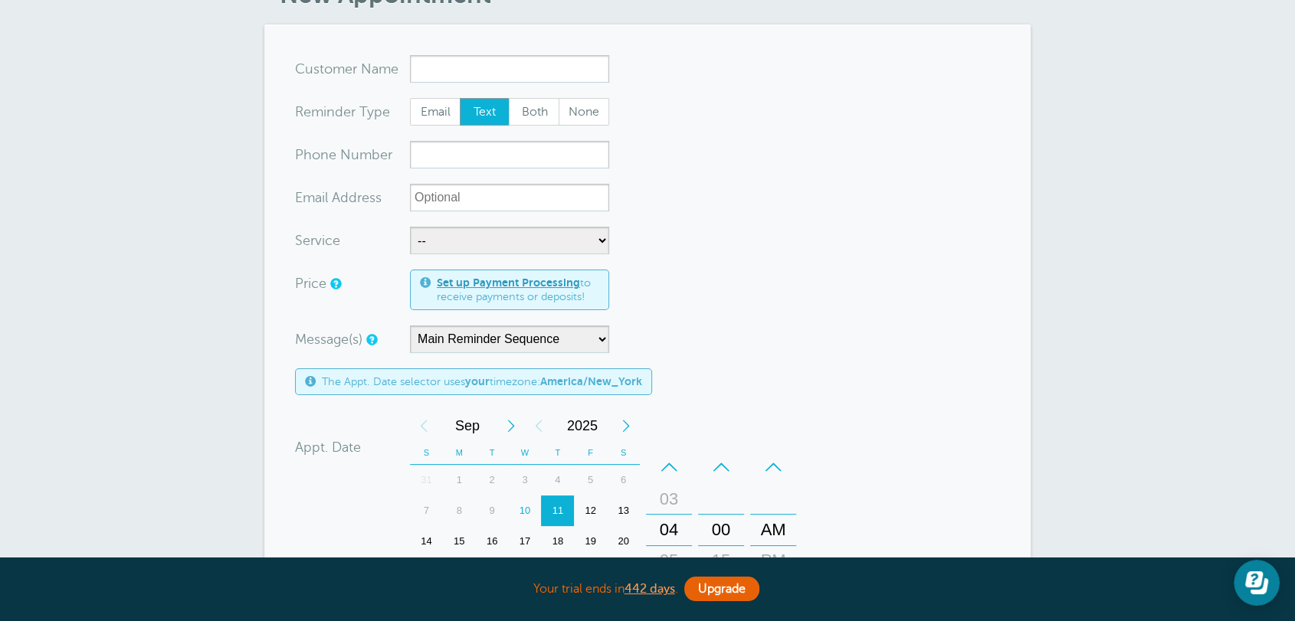
scroll to position [0, 0]
click at [1134, 120] on div "New Appointment You are creating a new customer. To use an existing customer se…" at bounding box center [647, 494] width 1295 height 1104
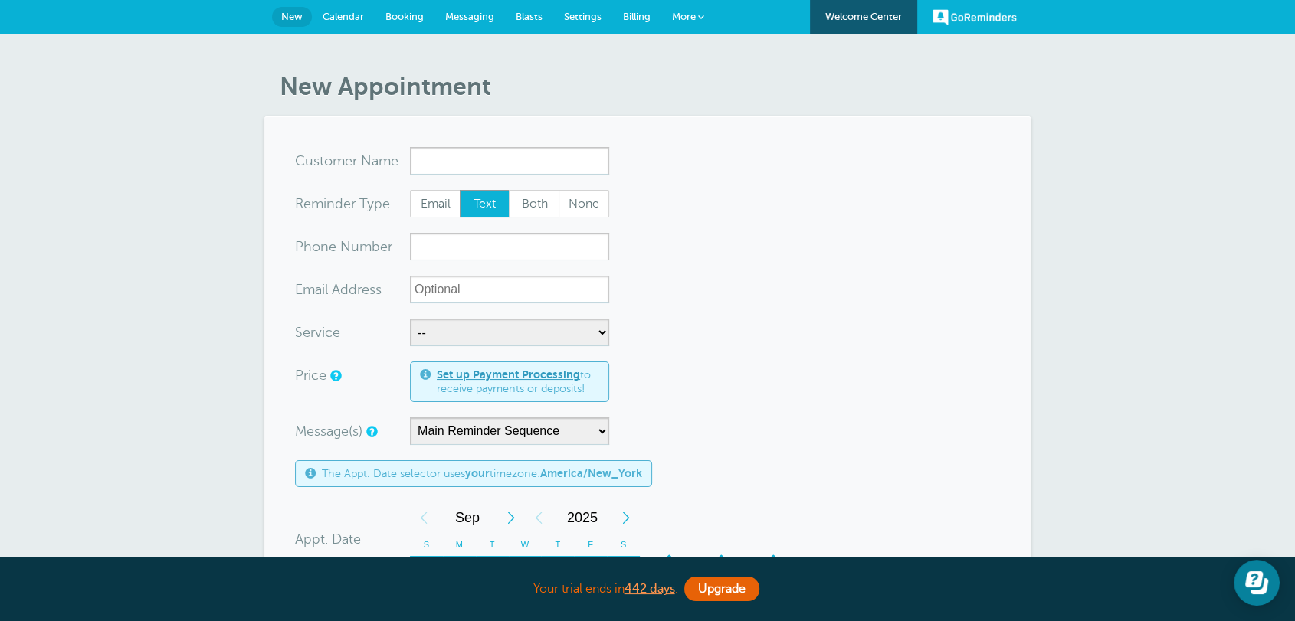
drag, startPoint x: 942, startPoint y: 275, endPoint x: 598, endPoint y: 160, distance: 362.0
click at [942, 275] on form "You are creating a new customer. To use an existing customer select one from th…" at bounding box center [647, 568] width 705 height 842
click at [587, 22] on link "Settings" at bounding box center [582, 17] width 59 height 34
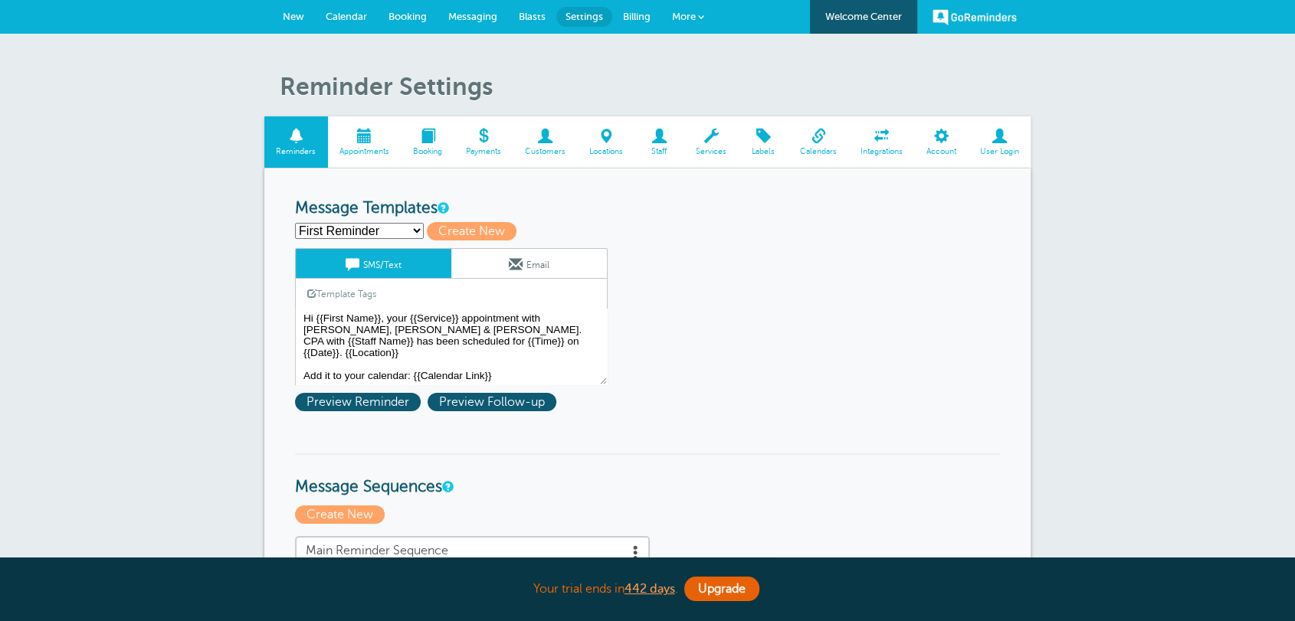
click at [704, 133] on span at bounding box center [711, 136] width 54 height 15
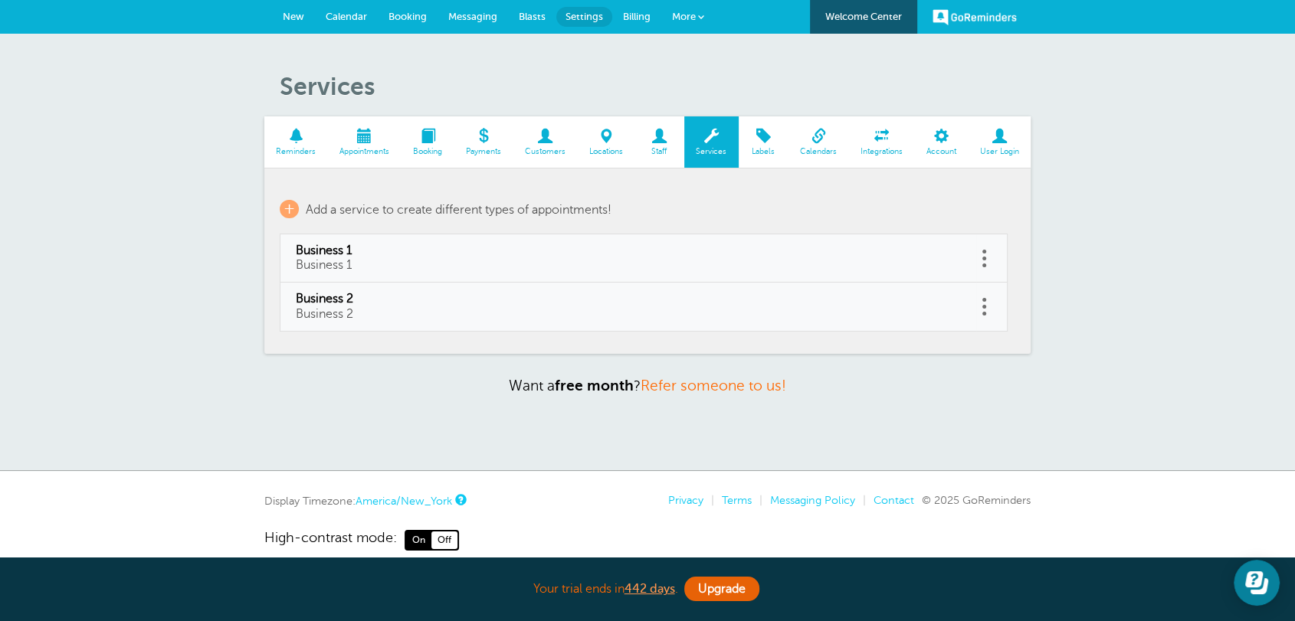
click at [990, 253] on link at bounding box center [983, 259] width 15 height 24
click at [913, 215] on button "Delete" at bounding box center [916, 219] width 46 height 28
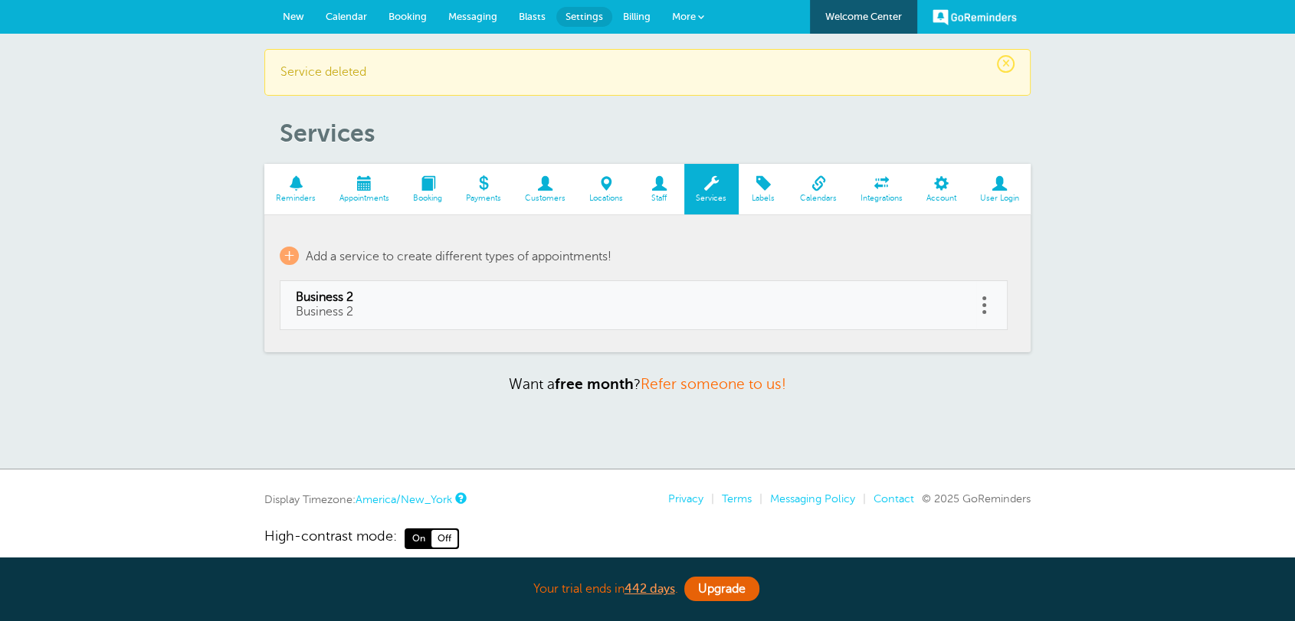
click at [988, 304] on link at bounding box center [983, 305] width 15 height 24
click at [909, 264] on button "Delete" at bounding box center [916, 266] width 46 height 28
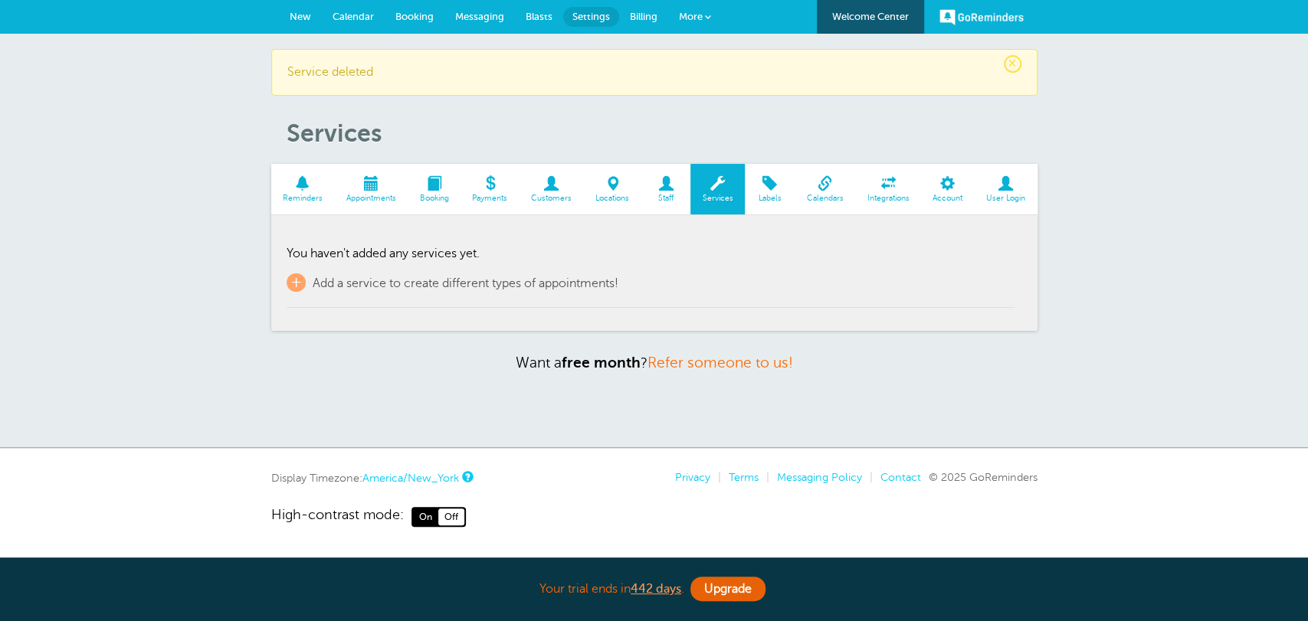
click at [300, 25] on link "New" at bounding box center [300, 17] width 43 height 34
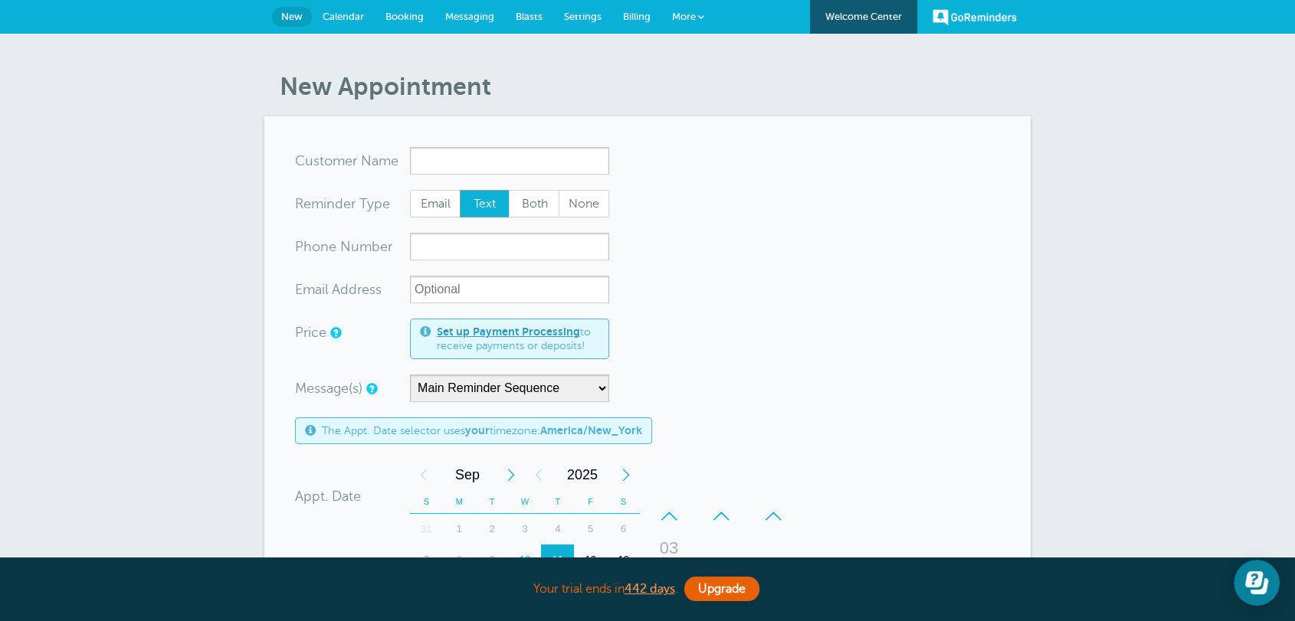
click at [1077, 187] on div "New Appointment You are creating a new customer. To use an existing customer se…" at bounding box center [647, 564] width 1295 height 1061
